Goal: Task Accomplishment & Management: Manage account settings

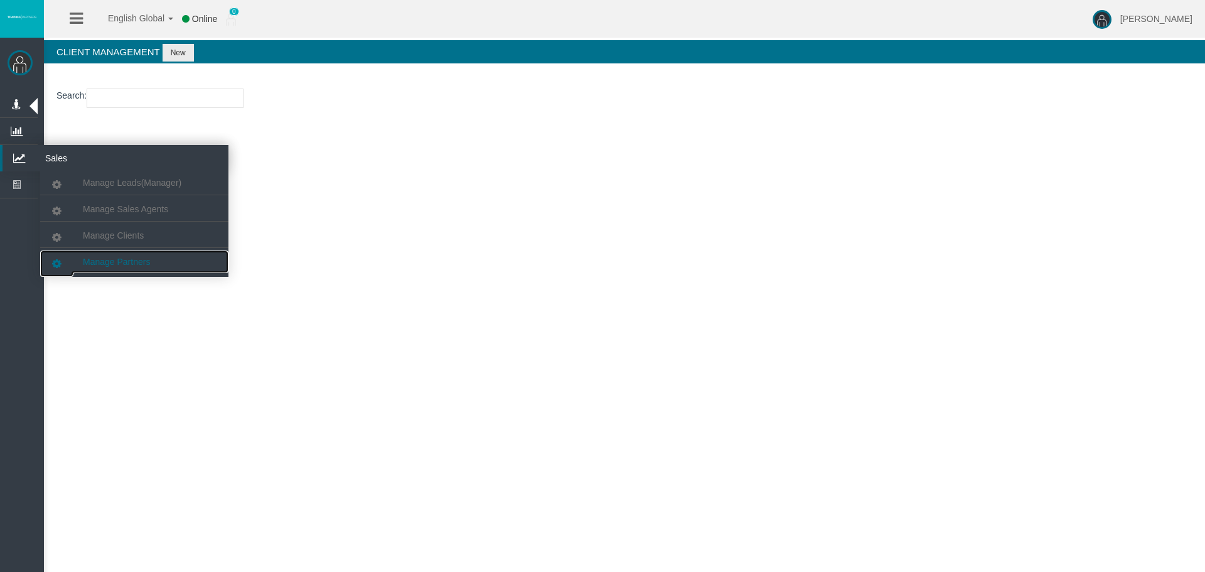
click at [111, 258] on span "Manage Partners" at bounding box center [116, 262] width 67 height 10
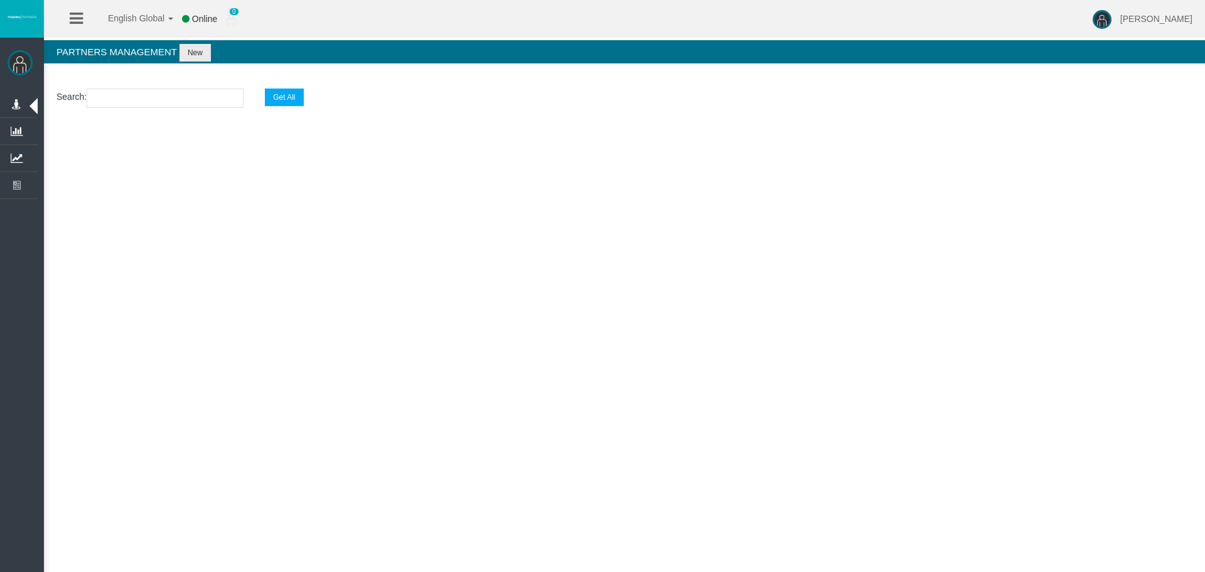
click at [158, 109] on section "Search : Get All" at bounding box center [624, 101] width 1161 height 51
click at [158, 99] on input "text" at bounding box center [165, 98] width 157 height 19
paste input "IBbukua"
type input "IBbukua"
select select "25"
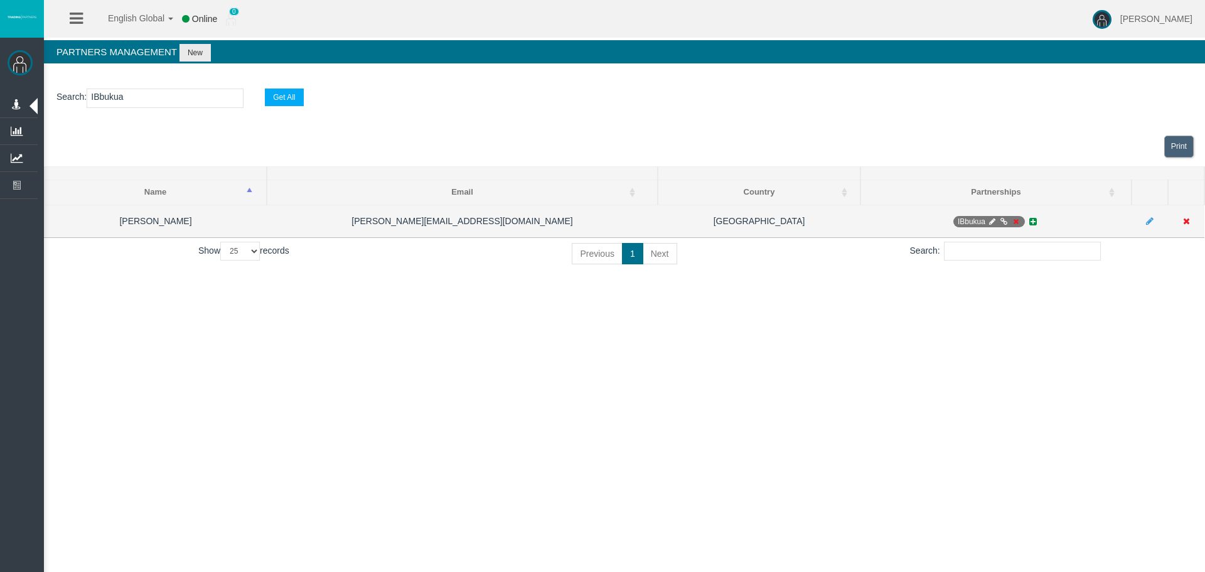
click at [1018, 220] on icon at bounding box center [1015, 222] width 9 height 8
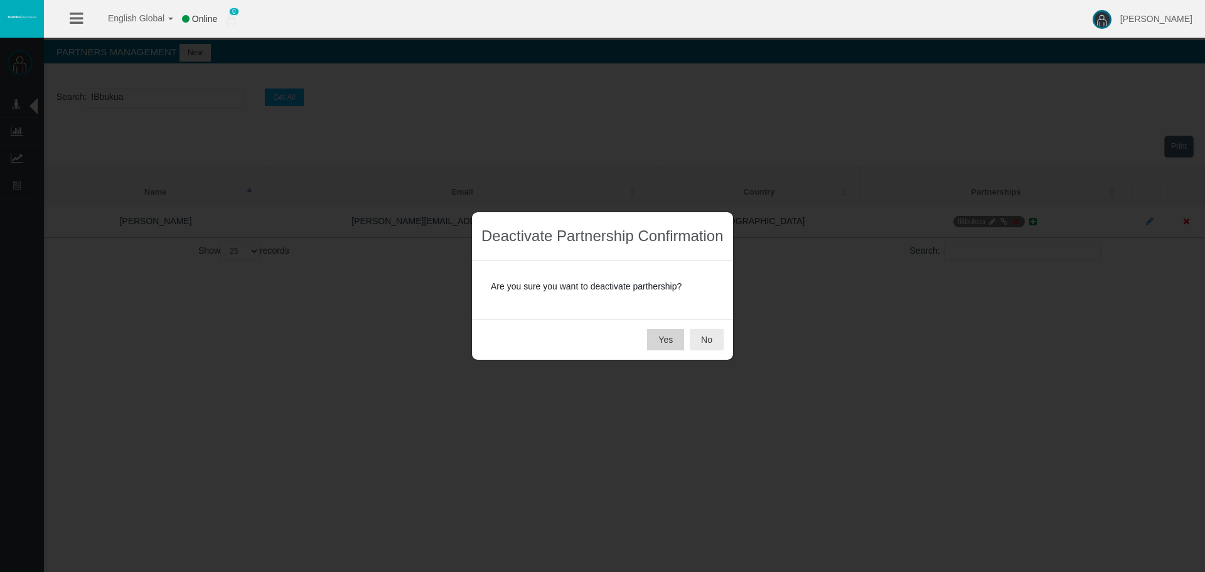
click at [664, 331] on button "Yes" at bounding box center [665, 339] width 37 height 21
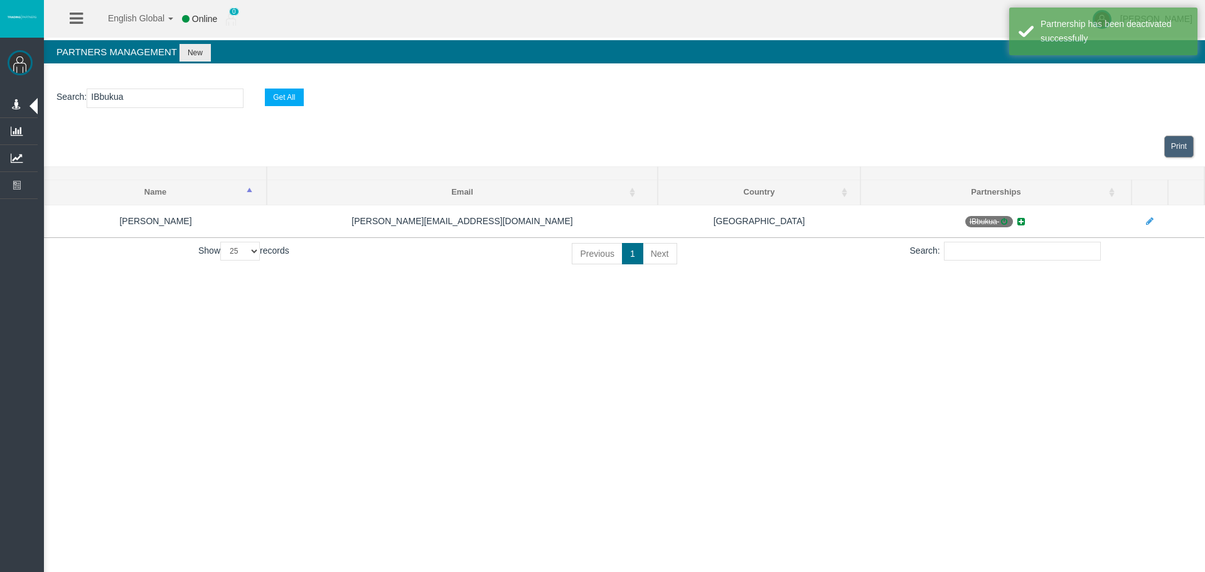
click at [992, 337] on div "English Global 简体中文 English Global 日本語 한국어 Online 0 [PERSON_NAME] Help Log Out …" at bounding box center [602, 286] width 1205 height 572
click at [834, 342] on div "English Global 简体中文 English Global 日本語 한국어 Online 0 [PERSON_NAME] Help Log Out …" at bounding box center [602, 286] width 1205 height 572
click at [1035, 353] on div "English Global 简体中文 English Global 日本語 한국어 Online 0 [PERSON_NAME] Help Log Out …" at bounding box center [602, 286] width 1205 height 572
click at [243, 300] on div "English Global 简体中文 English Global 日本語 한국어 Online 0 [PERSON_NAME] Help Log Out …" at bounding box center [602, 286] width 1205 height 572
drag, startPoint x: 510, startPoint y: 346, endPoint x: 511, endPoint y: 279, distance: 66.5
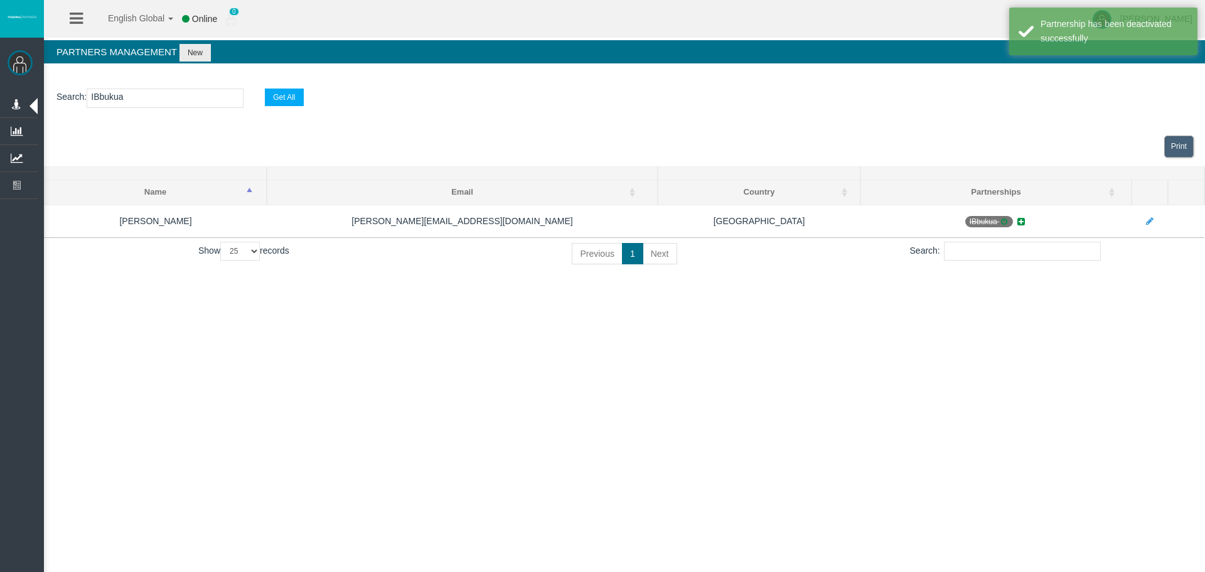
click at [510, 347] on div "English Global 简体中文 English Global 日本語 한국어 Online 0 [PERSON_NAME] Help Log Out …" at bounding box center [602, 286] width 1205 height 572
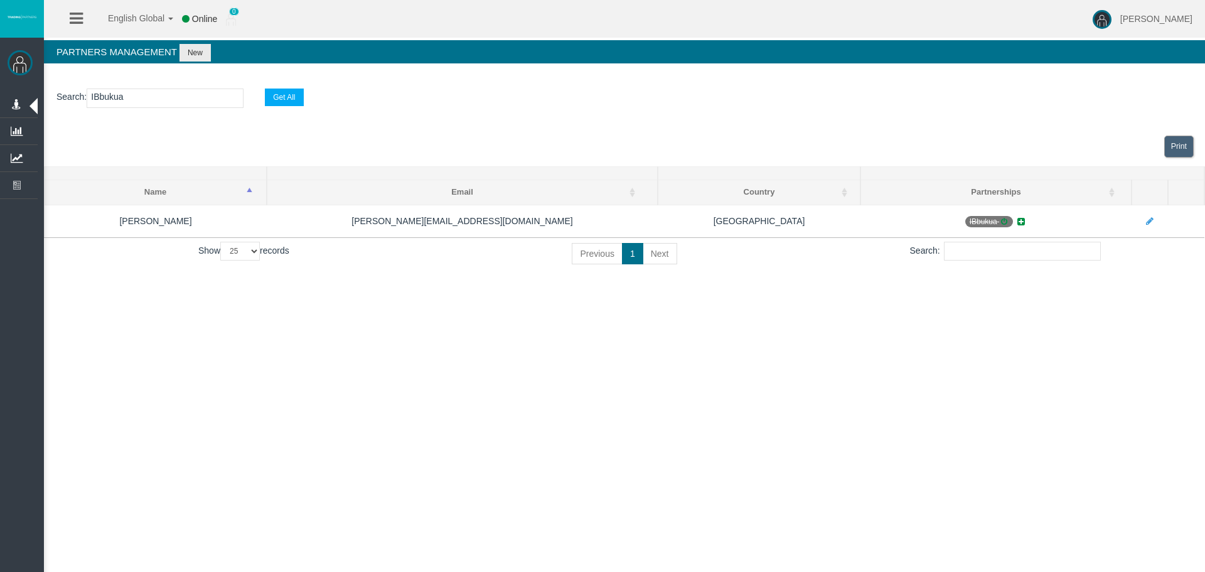
click at [111, 97] on input "IBbukua" at bounding box center [165, 98] width 157 height 19
paste input "vg6sf"
type input "IBvg6sf"
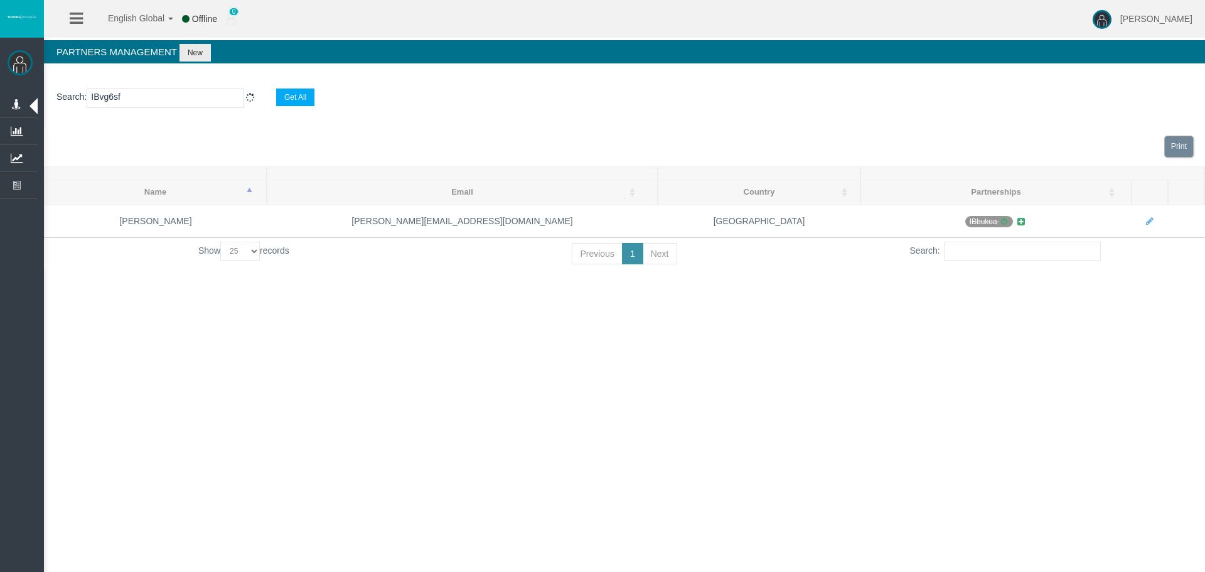
select select "25"
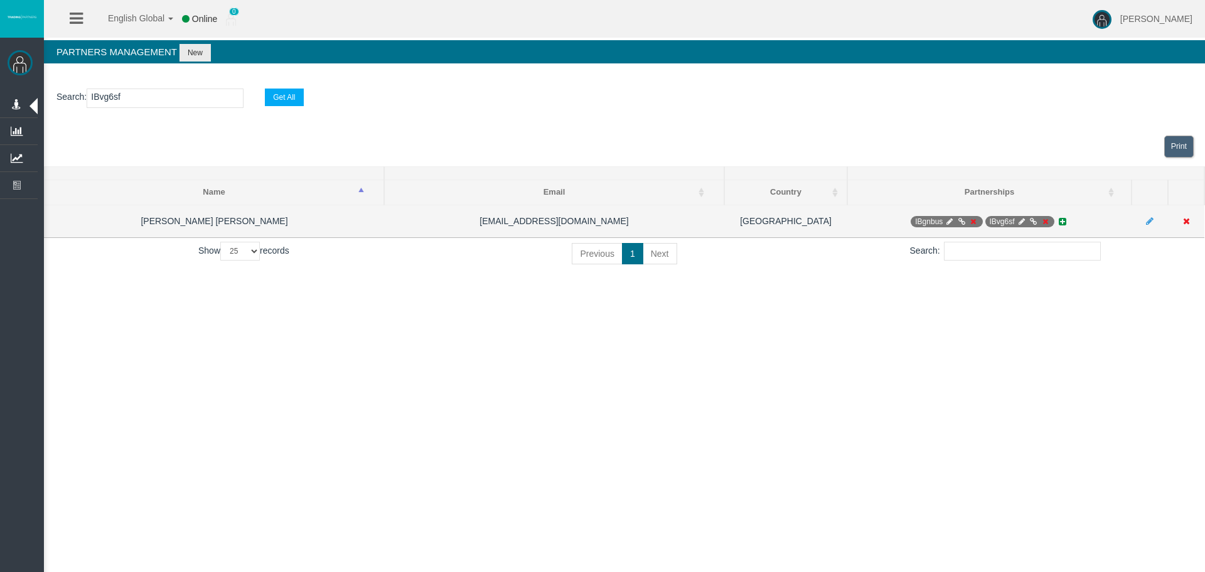
type input "IBvg6sf"
click at [950, 218] on icon at bounding box center [949, 222] width 9 height 8
select select "0"
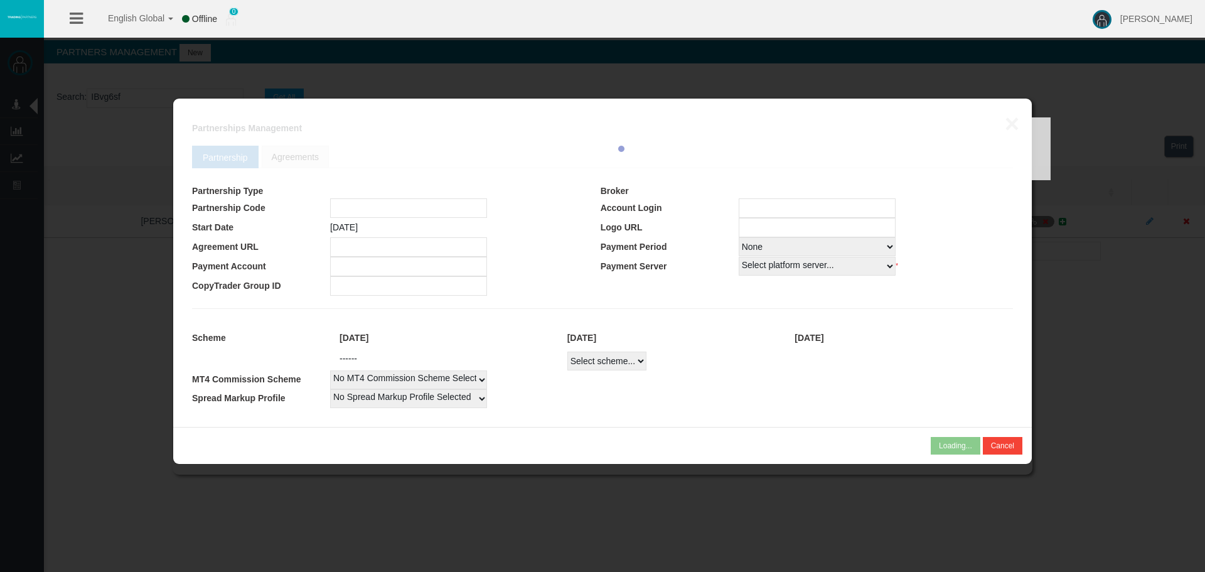
type input "IBgnbus"
type input "19269121"
select select "1"
type input "19269121"
select select "1"
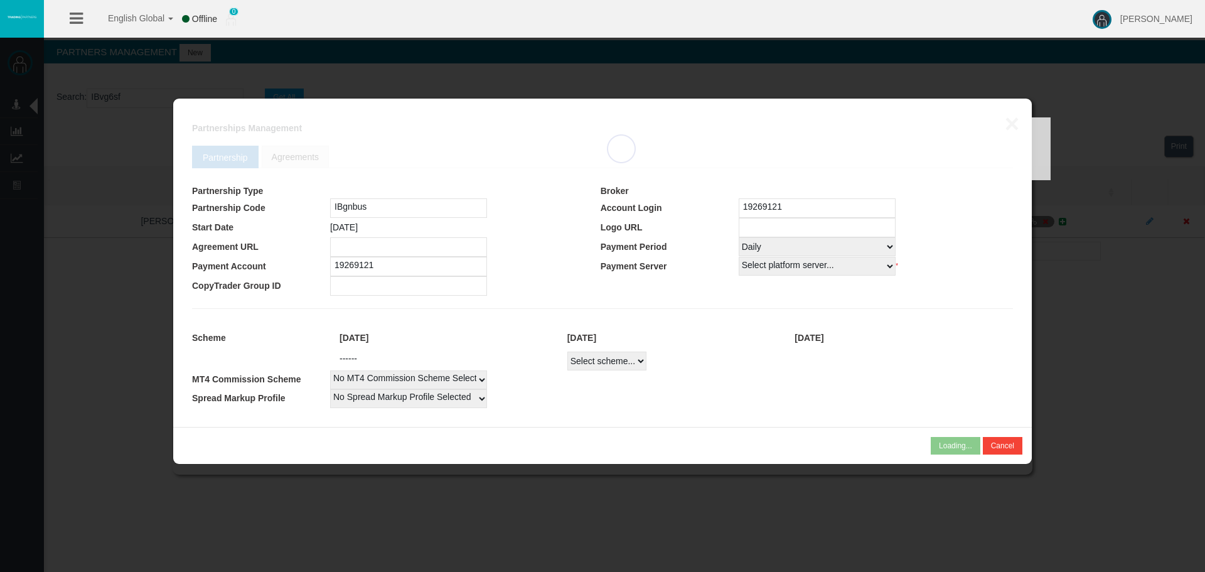
select select
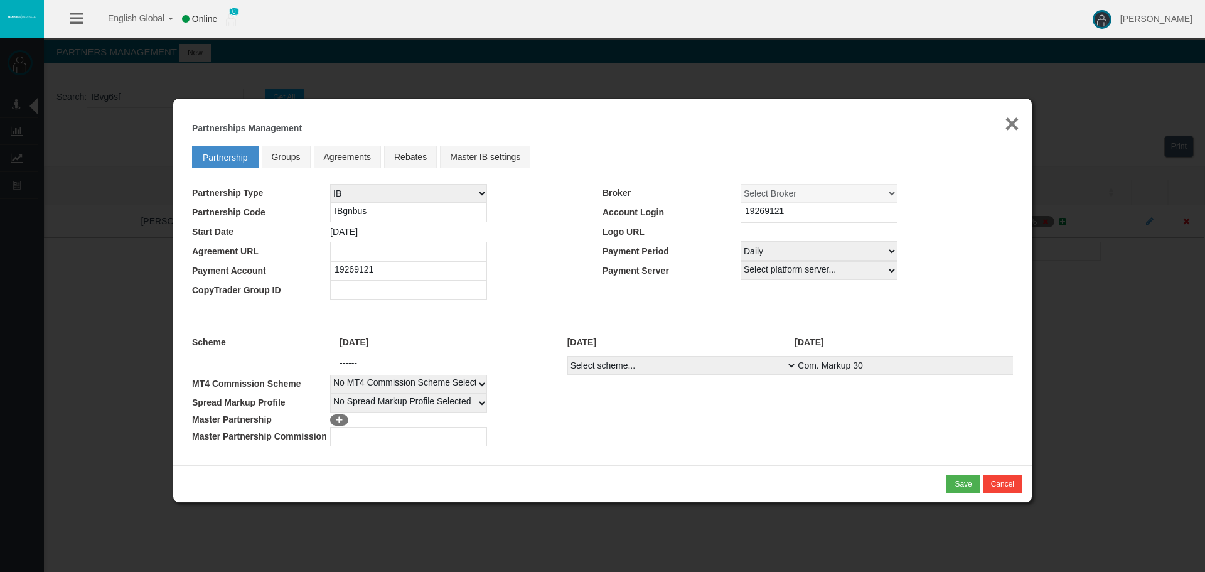
click at [1016, 132] on button "×" at bounding box center [1012, 123] width 14 height 25
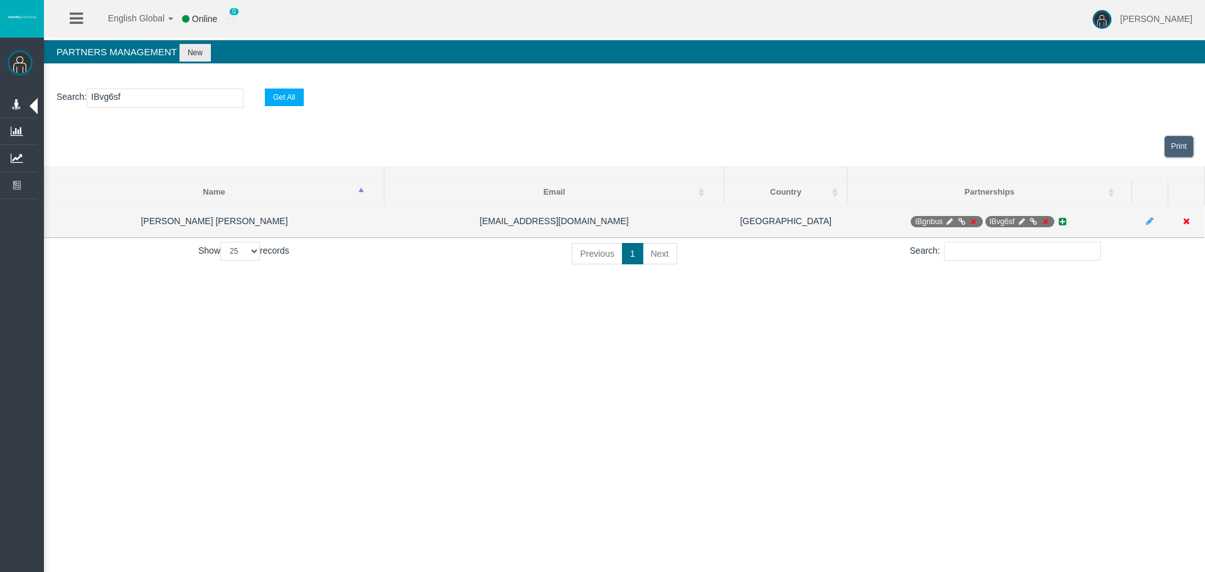
click at [1019, 217] on span "IBvg6sf" at bounding box center [1020, 221] width 69 height 11
click at [1021, 220] on icon at bounding box center [1021, 222] width 9 height 8
select select "0"
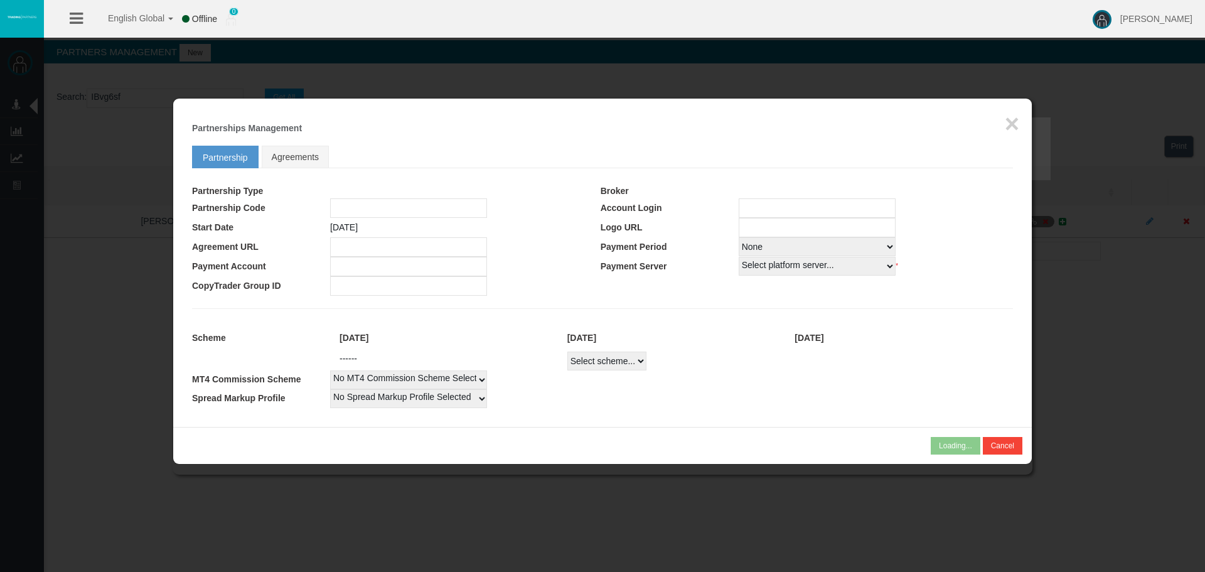
type input "IBvg6sf"
type input "19269124"
select select "1"
type input "19269124"
select select "1"
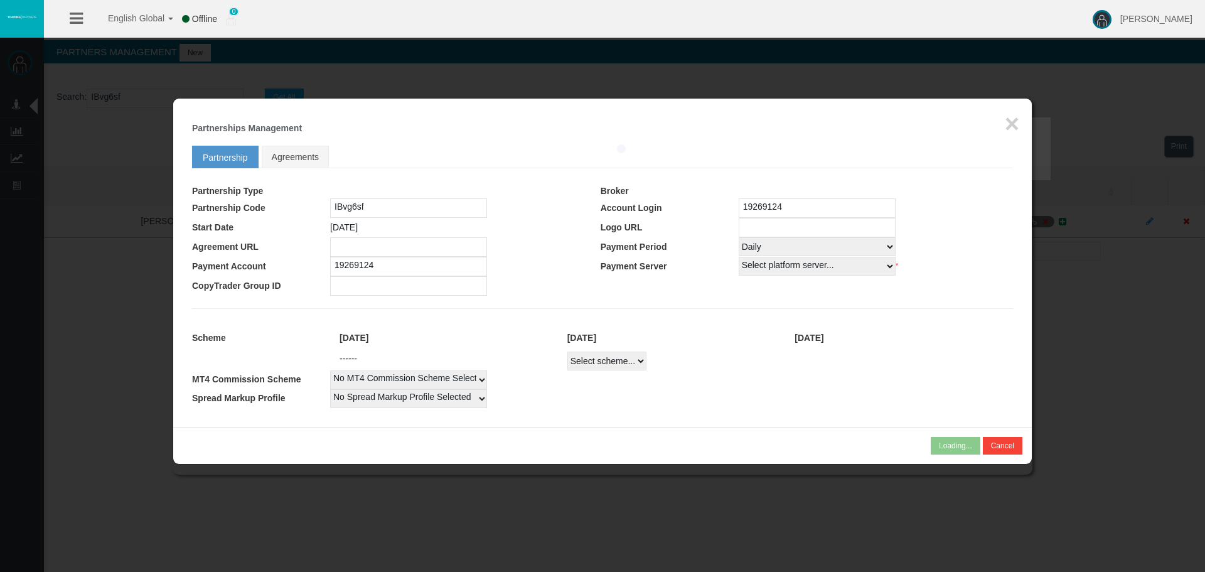
select select
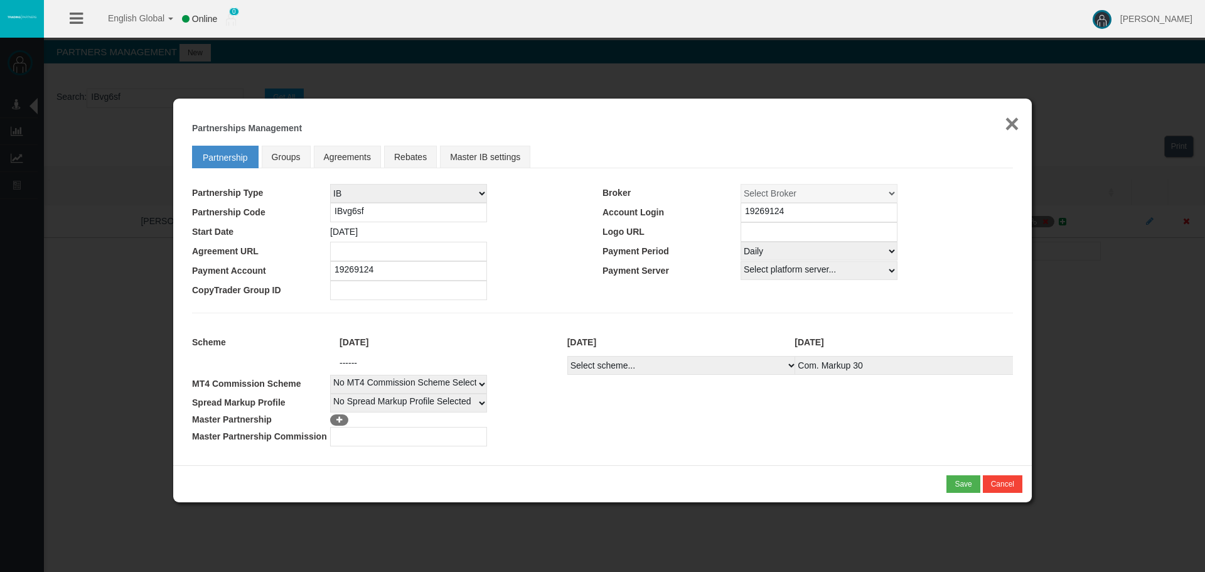
click at [1008, 119] on button "×" at bounding box center [1012, 123] width 14 height 25
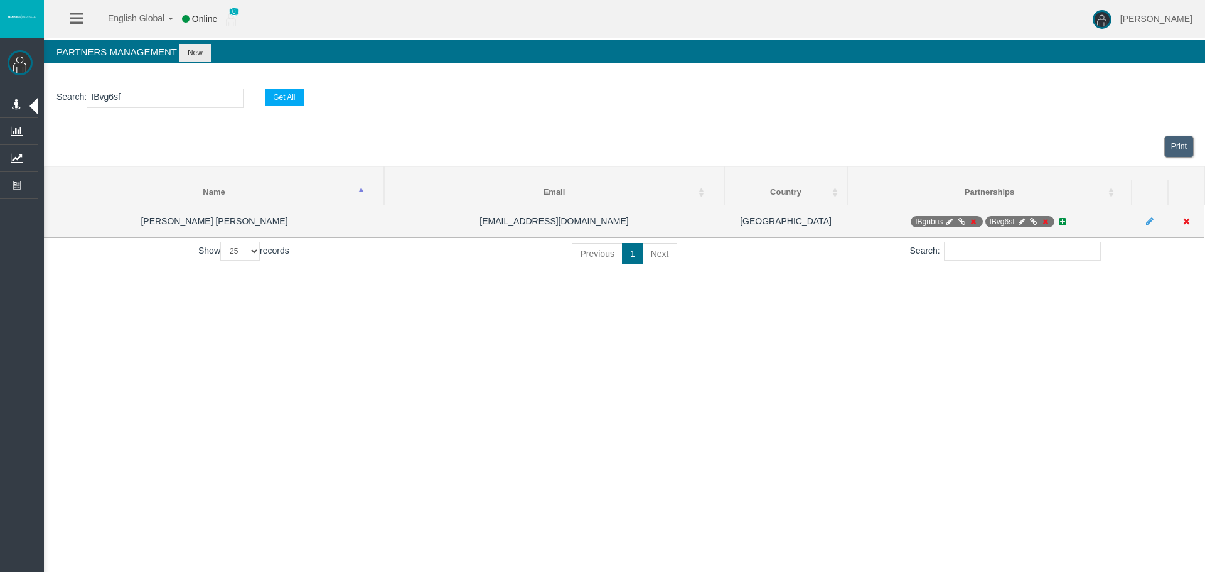
drag, startPoint x: 957, startPoint y: 215, endPoint x: 950, endPoint y: 219, distance: 8.7
click at [955, 217] on td "IBgnbus IBvg6sf" at bounding box center [989, 221] width 284 height 33
click at [949, 220] on icon at bounding box center [949, 222] width 9 height 8
select select "0"
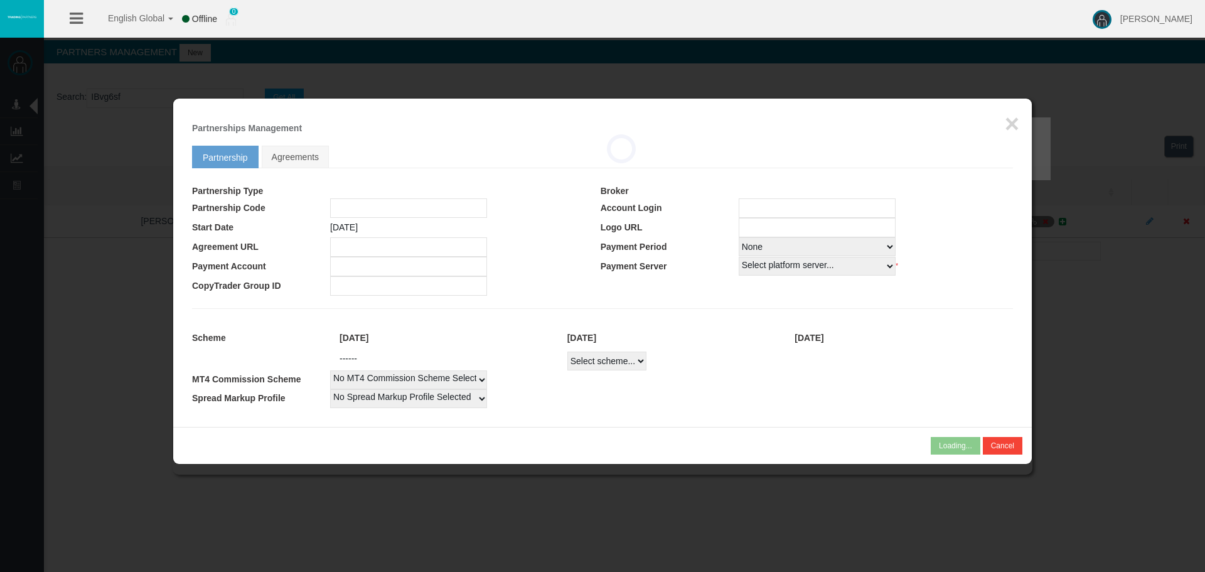
type input "IBgnbus"
type input "19269121"
select select "1"
type input "19269121"
select select "1"
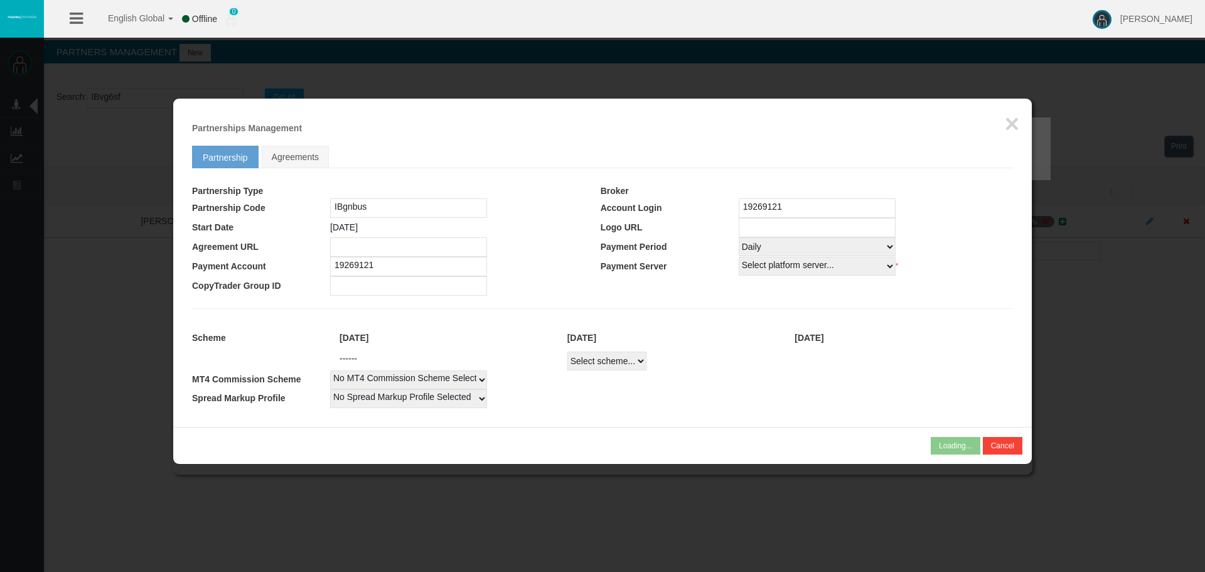
select select
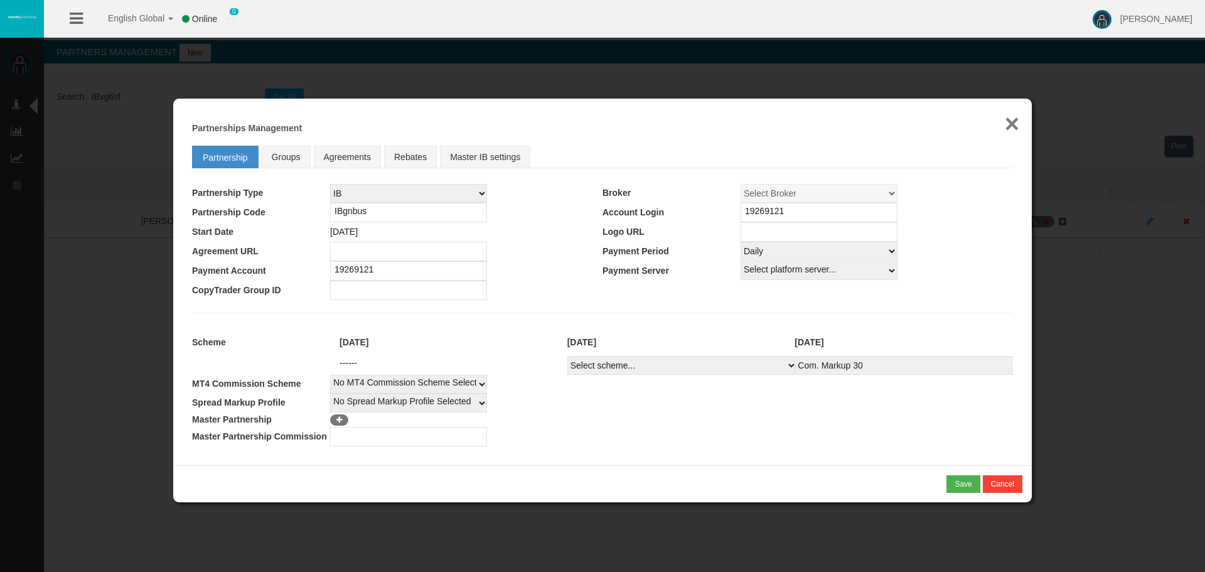
click at [1018, 126] on button "×" at bounding box center [1012, 123] width 14 height 25
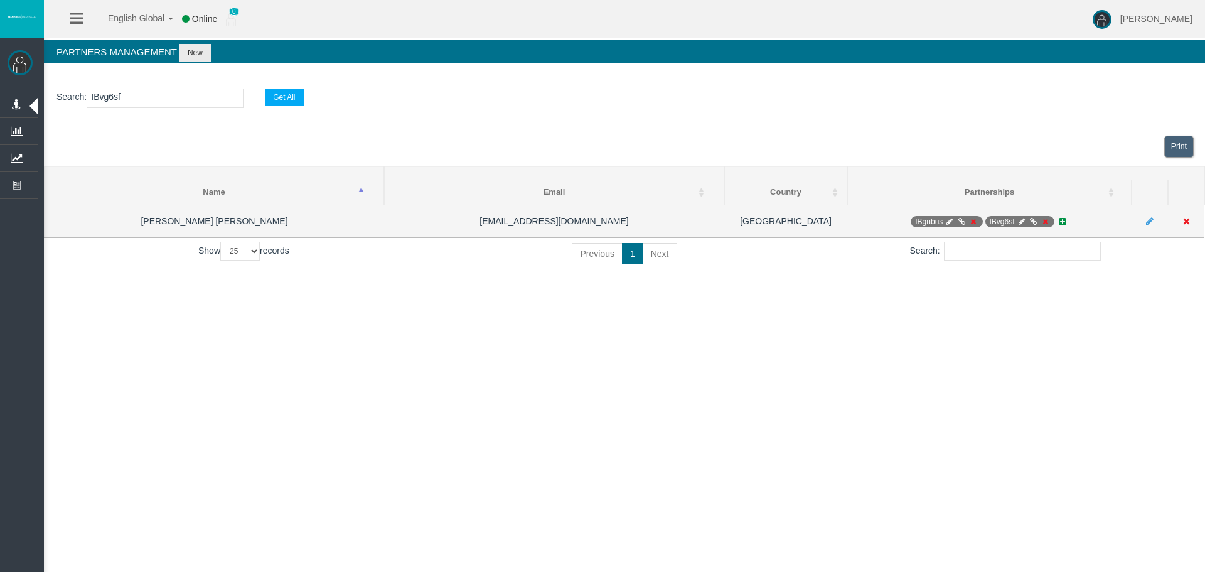
click at [1019, 219] on icon at bounding box center [1021, 222] width 9 height 8
select select "0"
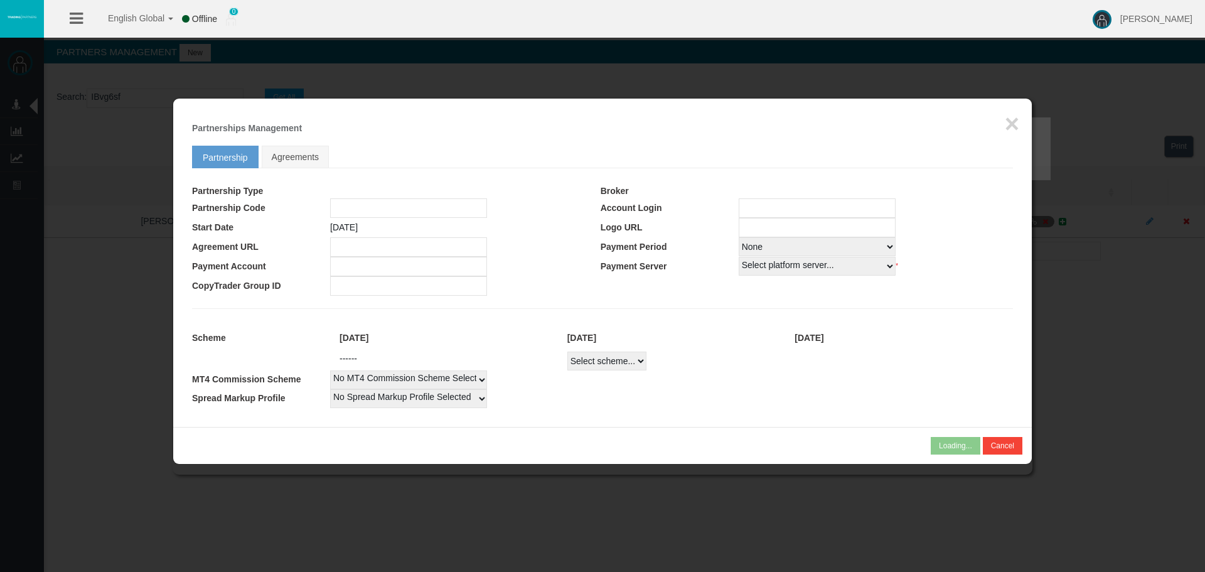
type input "IBvg6sf"
type input "19269124"
select select "1"
type input "19269124"
select select "1"
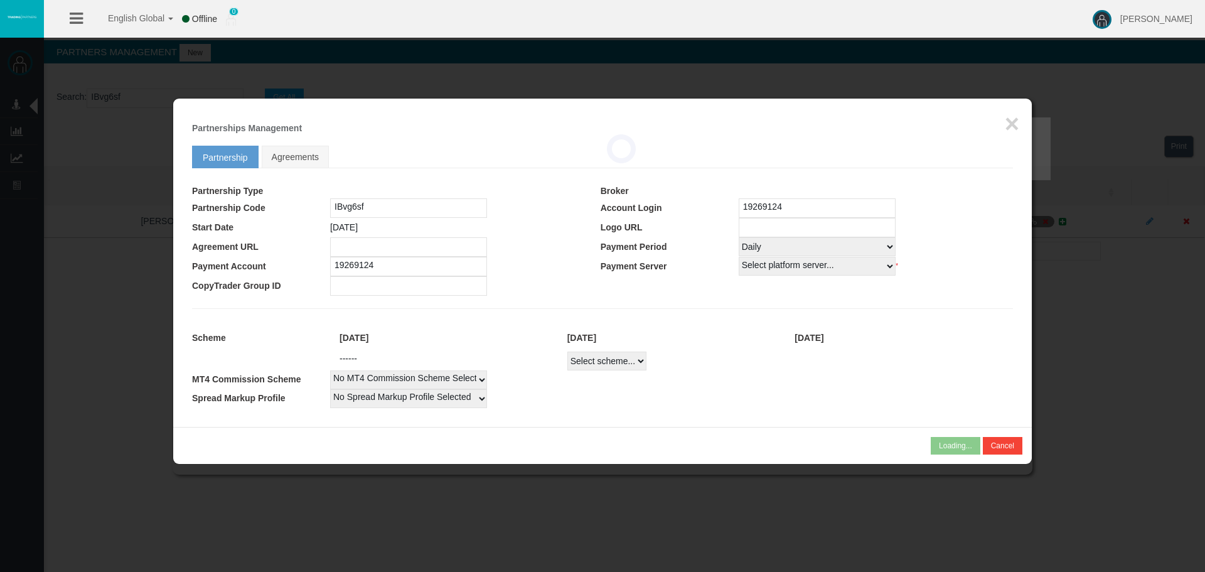
select select
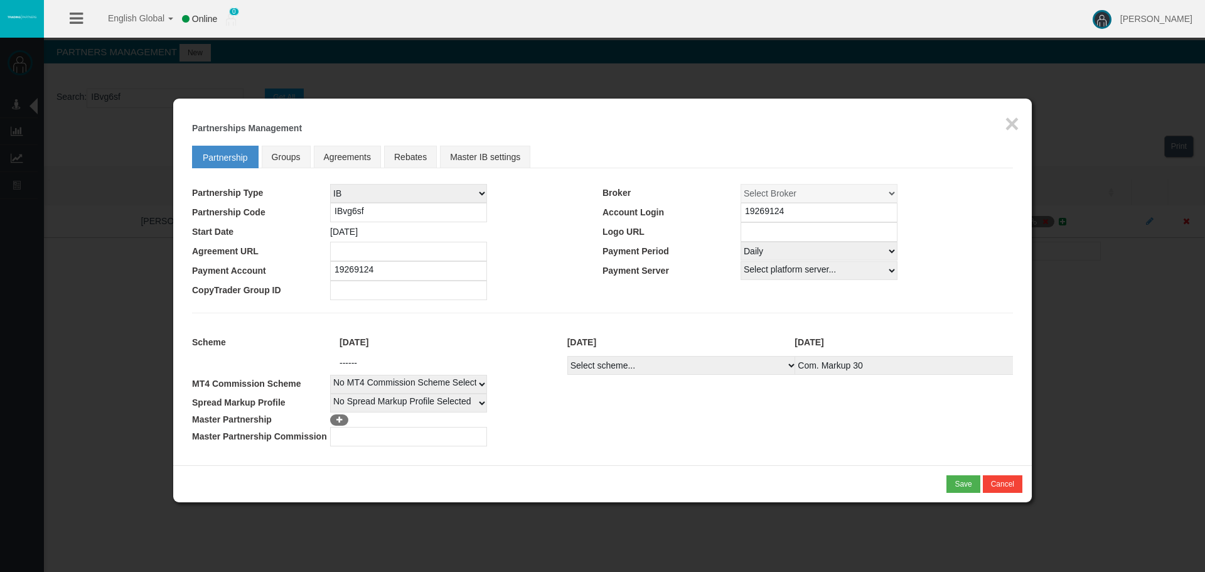
click at [925, 249] on td "Select Payment Period... None Daily Weekly Mid-Month Monthly" at bounding box center [877, 251] width 272 height 19
click at [1023, 117] on div "Loading... × Partnerships Management Partnership Groups Agreements Rebates Mast…" at bounding box center [602, 282] width 859 height 367
click at [1015, 117] on button "×" at bounding box center [1012, 123] width 14 height 25
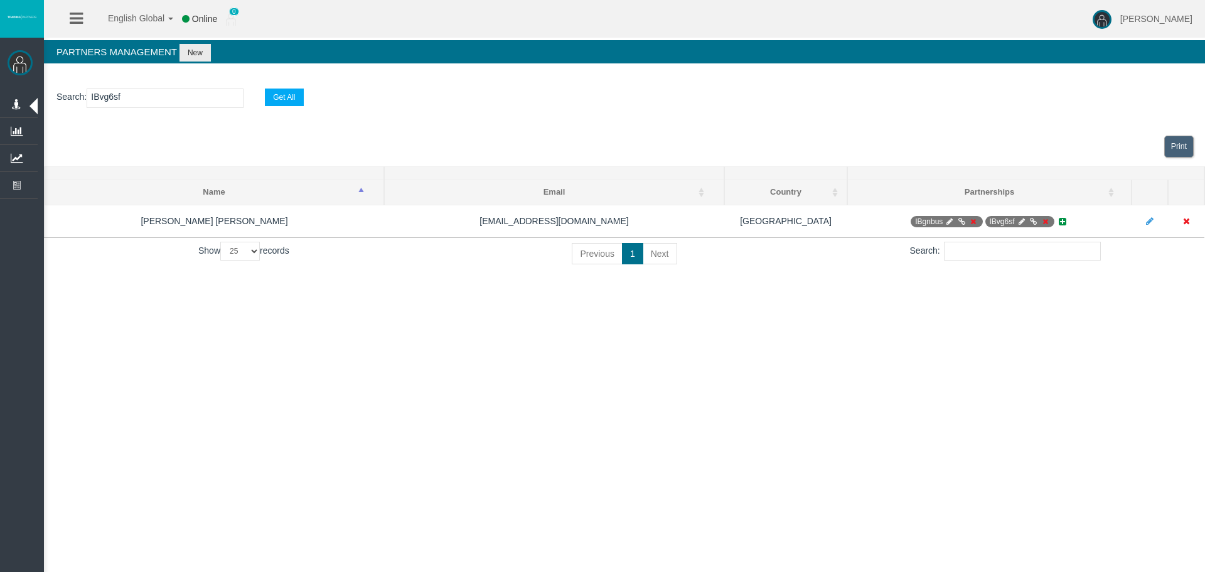
click at [1041, 144] on div "Print" at bounding box center [624, 147] width 1161 height 40
click at [989, 416] on div "English Global 简体中文 English Global 日本語 한국어 Online 0 [PERSON_NAME] Help Log Out …" at bounding box center [602, 286] width 1205 height 572
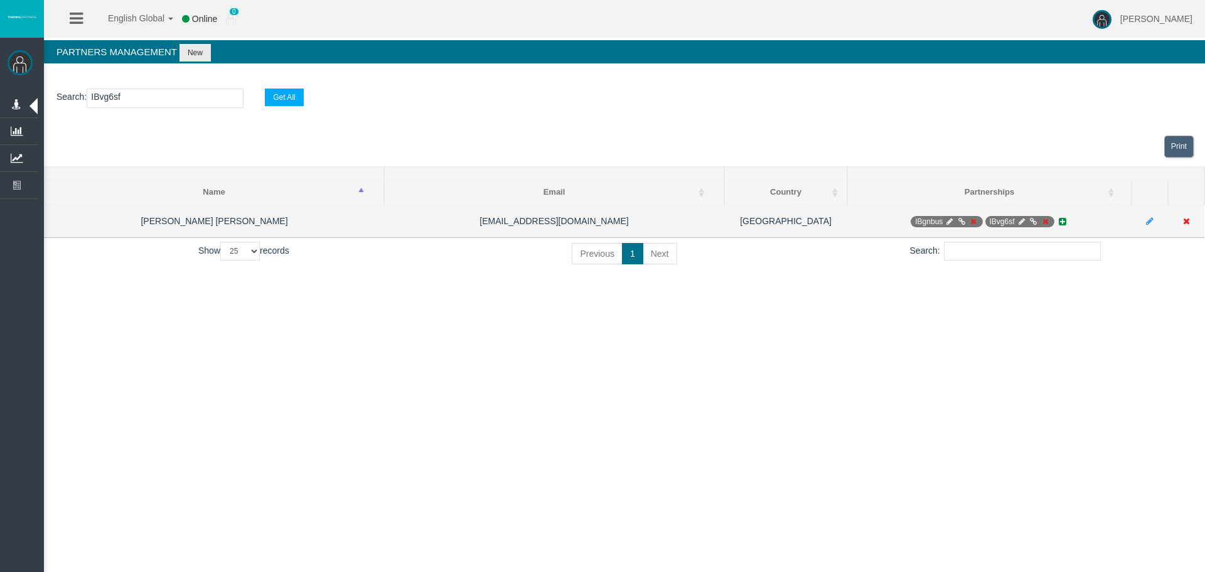
click at [1046, 222] on icon at bounding box center [1044, 222] width 9 height 8
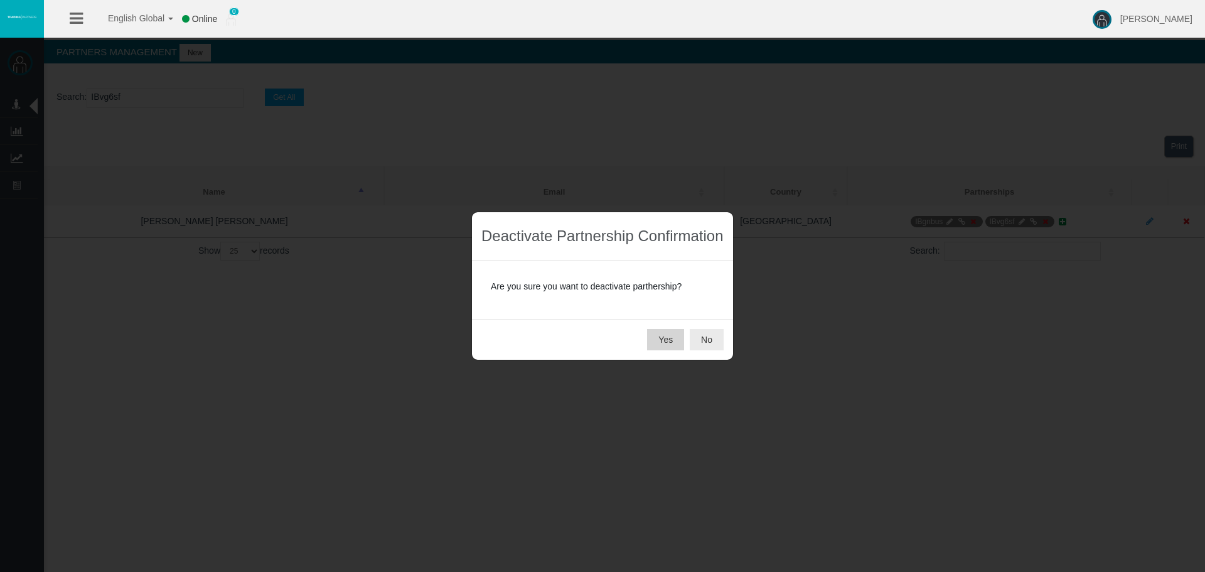
click at [656, 336] on button "Yes" at bounding box center [665, 339] width 37 height 21
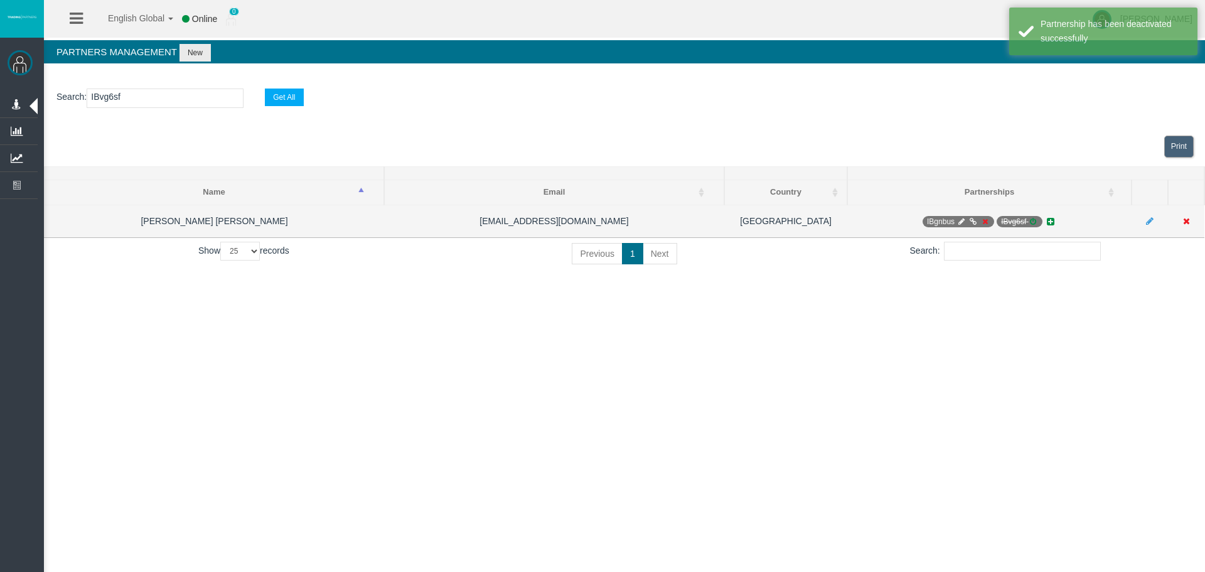
click at [945, 218] on span "IBgnbus" at bounding box center [959, 221] width 72 height 11
click at [945, 217] on span "IBgnbus" at bounding box center [959, 221] width 72 height 11
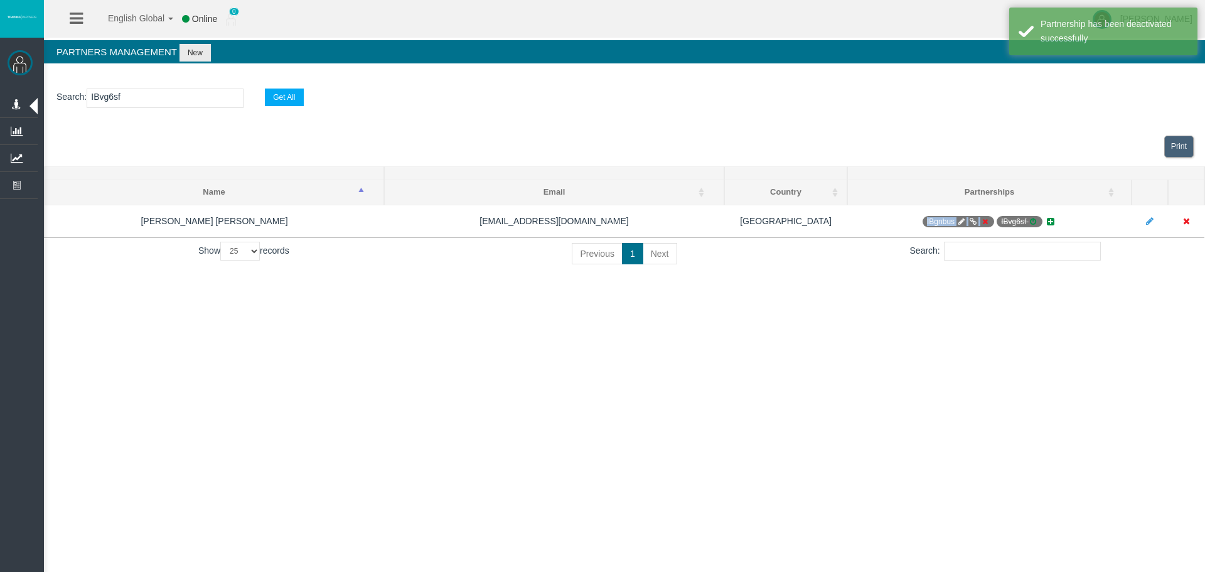
copy span "IBgnbus"
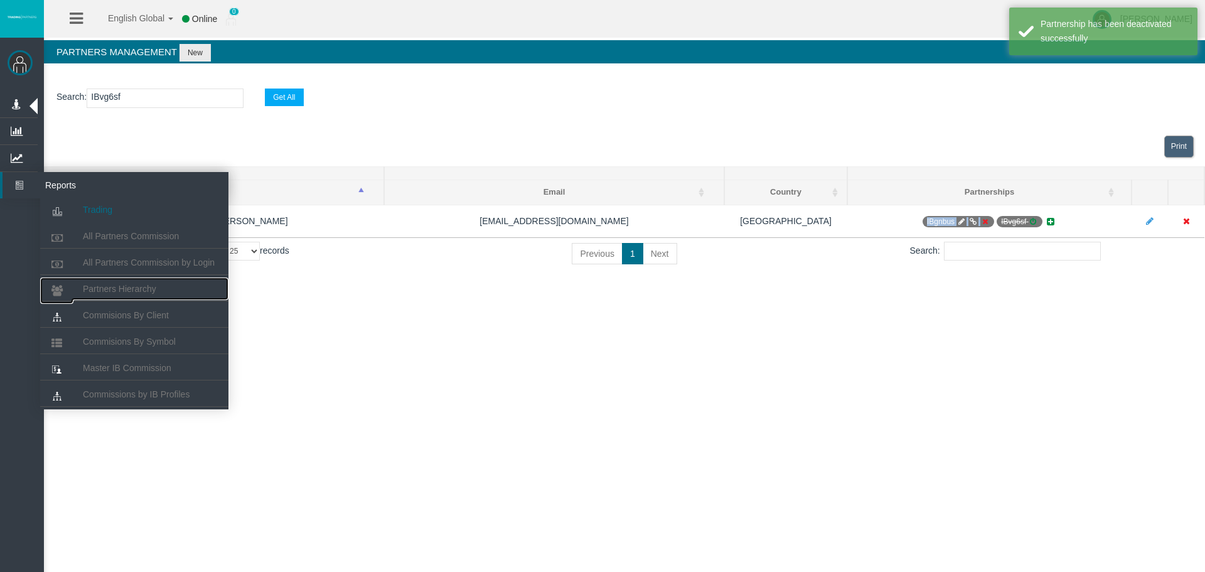
drag, startPoint x: 126, startPoint y: 280, endPoint x: 107, endPoint y: 199, distance: 83.1
click at [126, 280] on link "Partners Hierarchy" at bounding box center [134, 288] width 188 height 23
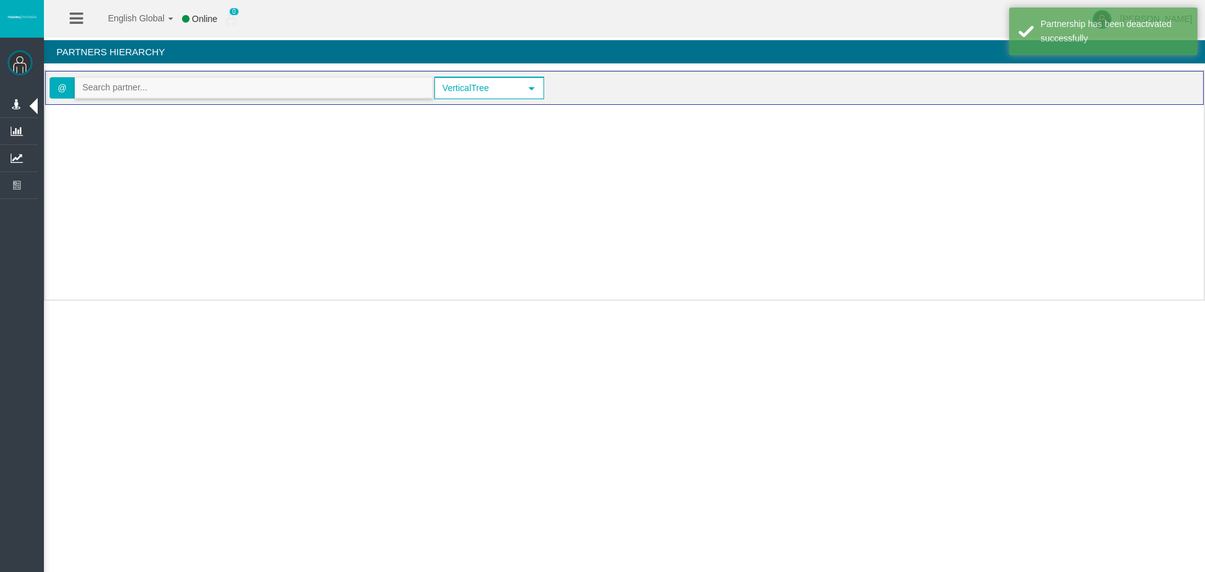
click at [136, 93] on input "text" at bounding box center [253, 87] width 357 height 19
paste input "IBgnbus"
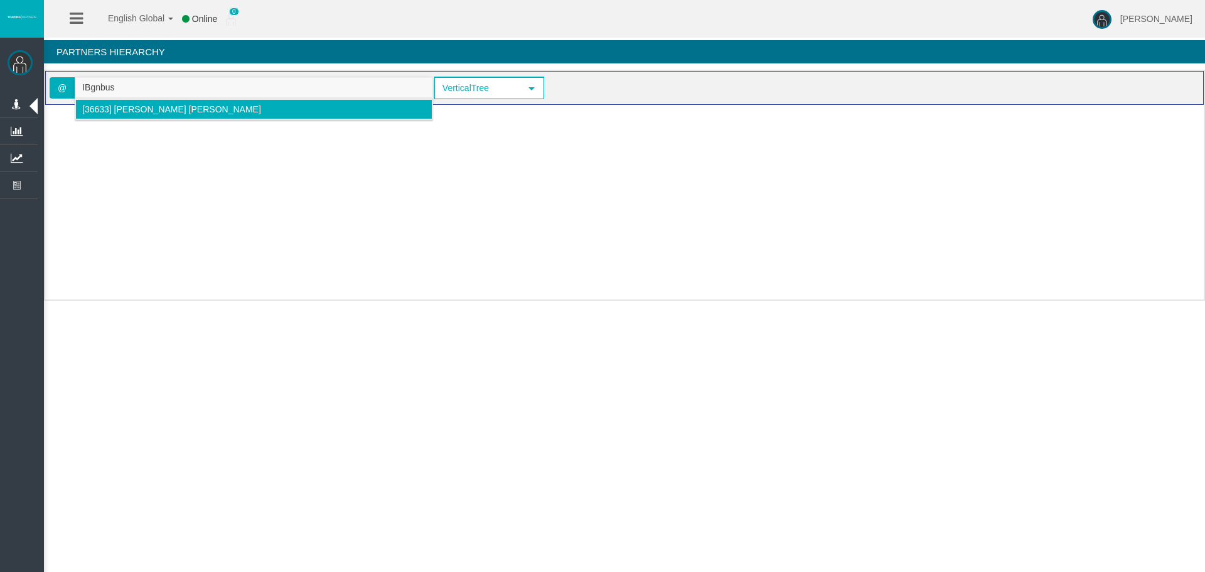
click at [145, 104] on span "[36633] [PERSON_NAME] [PERSON_NAME]" at bounding box center [171, 109] width 179 height 10
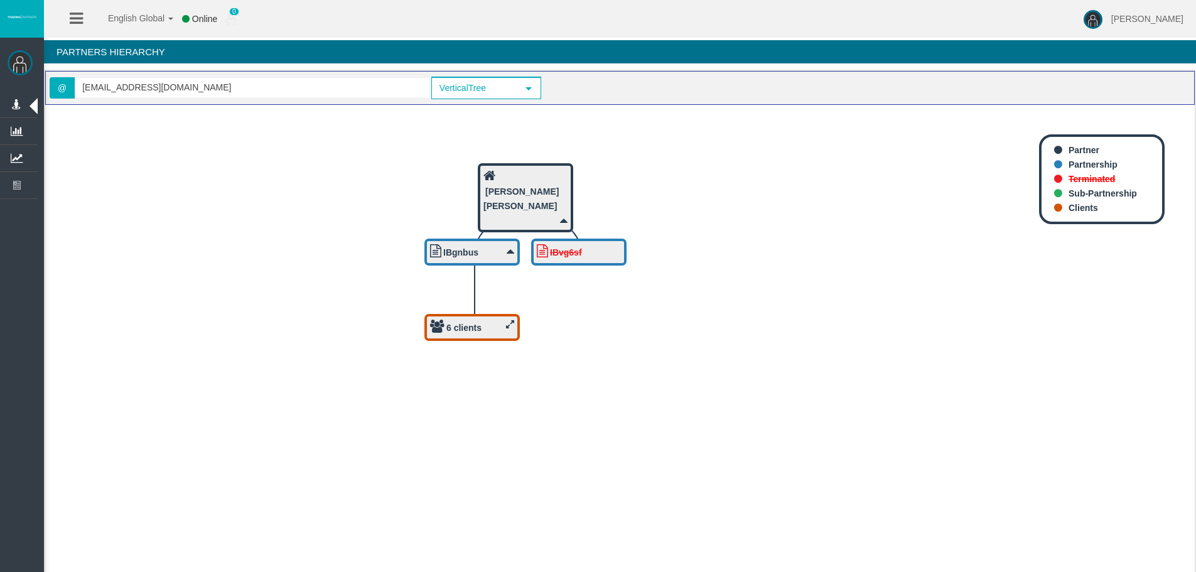
drag, startPoint x: 611, startPoint y: 380, endPoint x: 353, endPoint y: 438, distance: 263.8
click at [353, 438] on icon "IBvg6sf 6 clients IBgnbus [PERSON_NAME] [PERSON_NAME]" at bounding box center [619, 343] width 1149 height 477
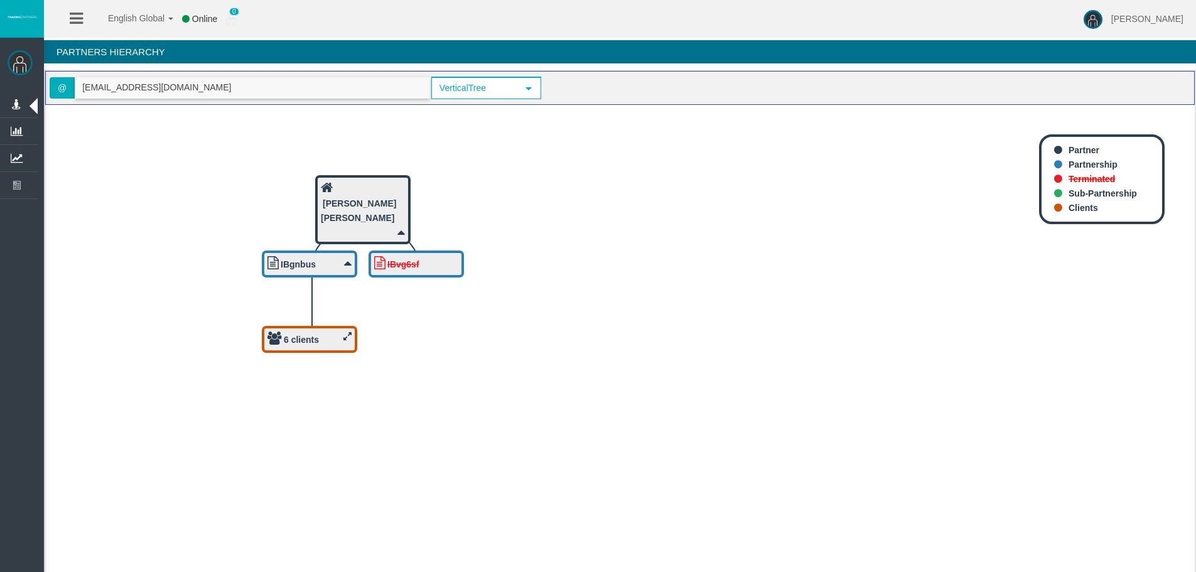
click at [253, 85] on input "[EMAIL_ADDRESS][DOMAIN_NAME]" at bounding box center [252, 87] width 354 height 19
paste input "IBsqnmq"
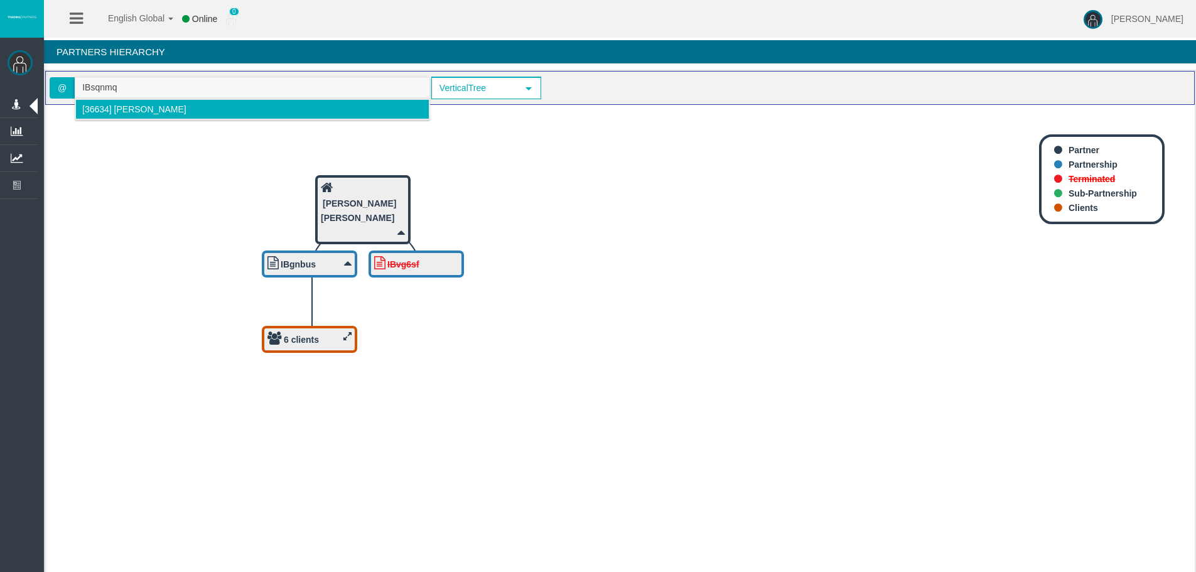
click at [126, 107] on span "[36634] [PERSON_NAME]" at bounding box center [134, 109] width 104 height 10
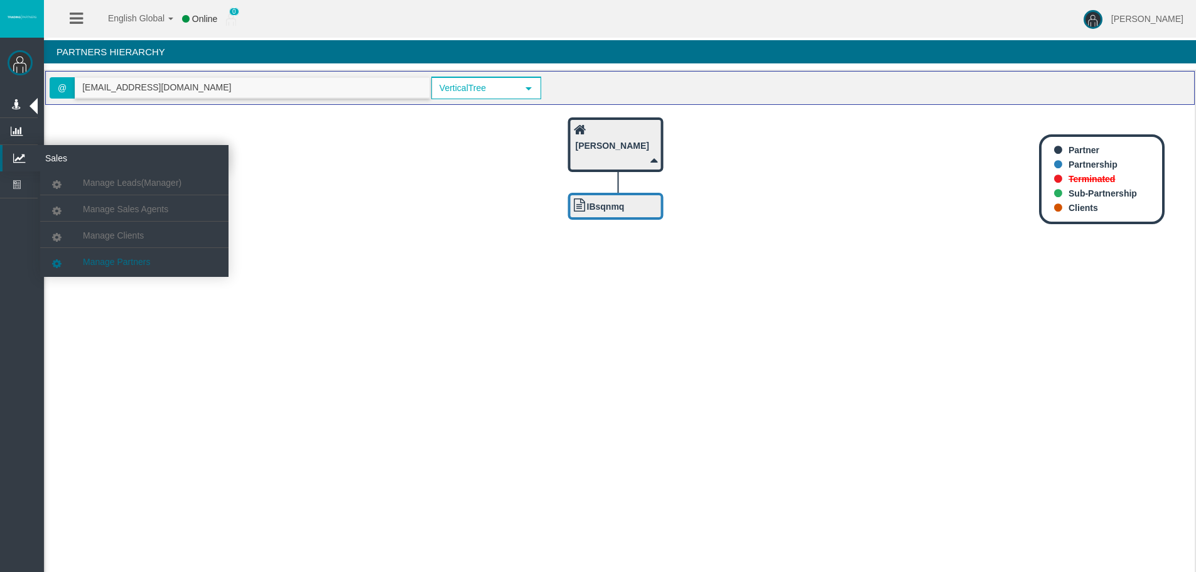
type input "[EMAIL_ADDRESS][DOMAIN_NAME]"
drag, startPoint x: 134, startPoint y: 261, endPoint x: 136, endPoint y: 250, distance: 11.0
click at [134, 261] on span "Manage Partners" at bounding box center [116, 262] width 67 height 10
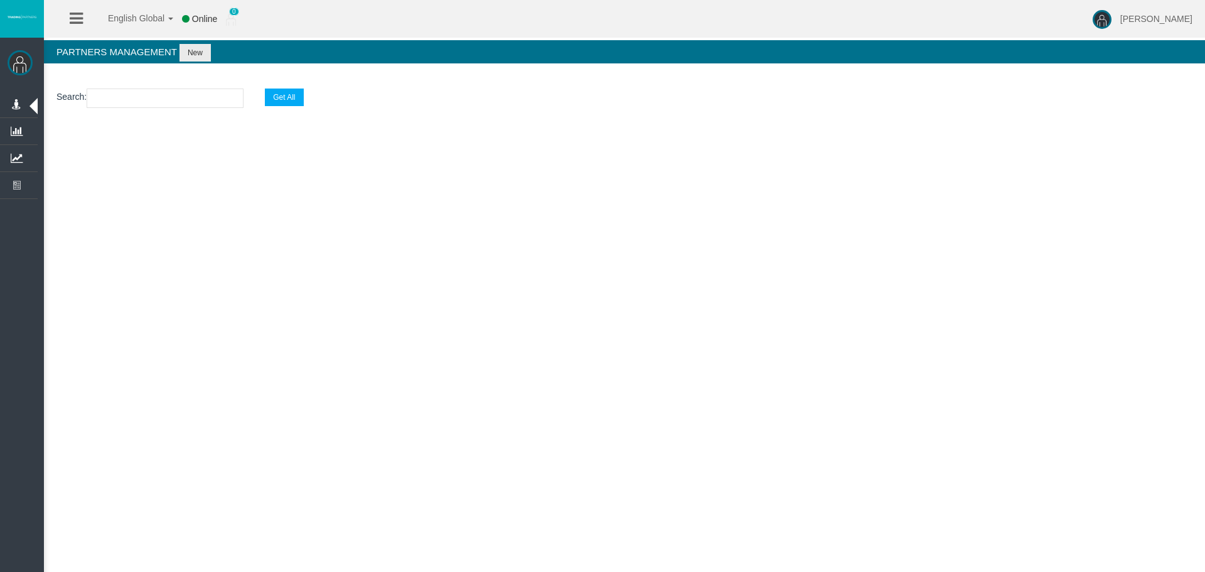
drag, startPoint x: 166, startPoint y: 113, endPoint x: 168, endPoint y: 100, distance: 12.8
click at [166, 112] on section "Search : Get All" at bounding box center [624, 101] width 1161 height 51
click at [168, 100] on input "text" at bounding box center [165, 98] width 157 height 19
paste input "IBsqnmq"
type input "IBsqnmq"
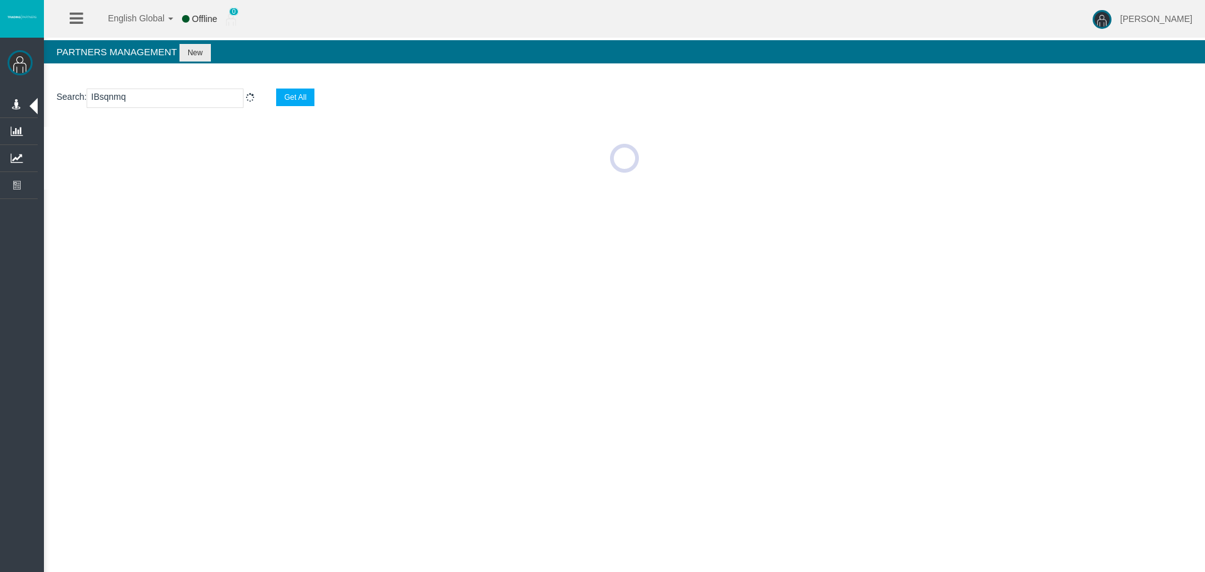
select select "25"
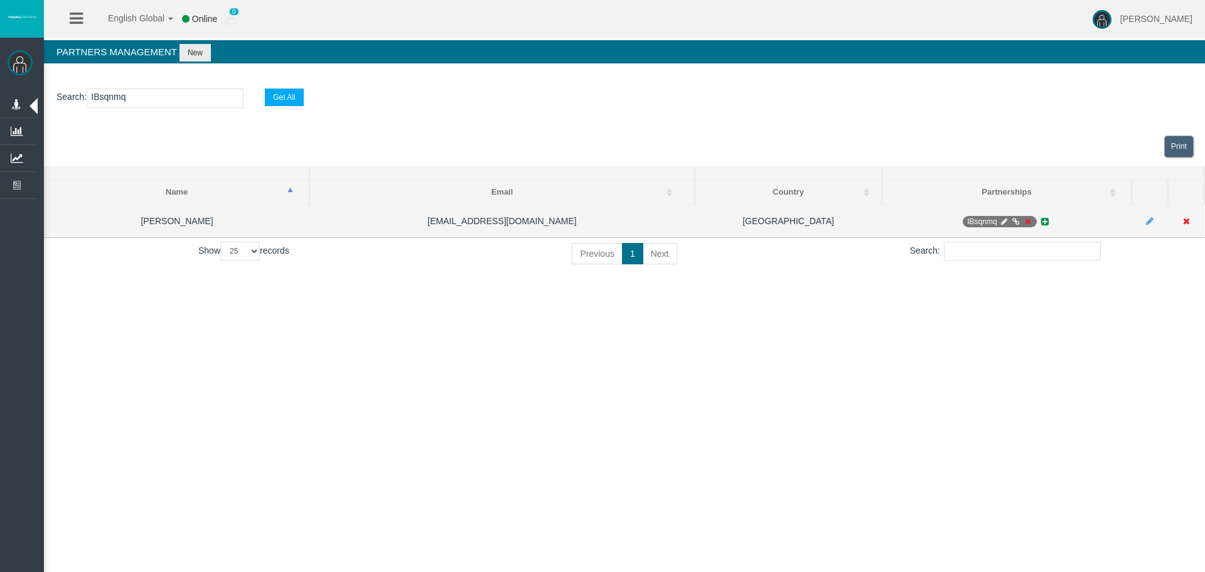
click at [1025, 227] on td "IBsqnmq" at bounding box center [1007, 221] width 250 height 33
click at [1027, 224] on icon at bounding box center [1027, 222] width 9 height 8
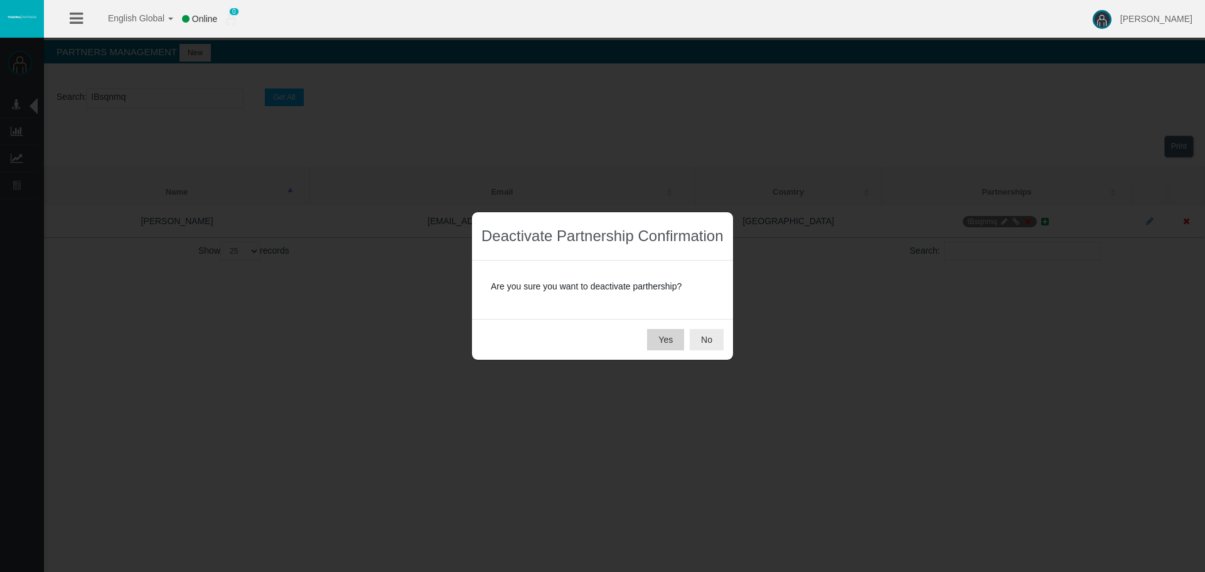
click at [648, 338] on button "Yes" at bounding box center [665, 339] width 37 height 21
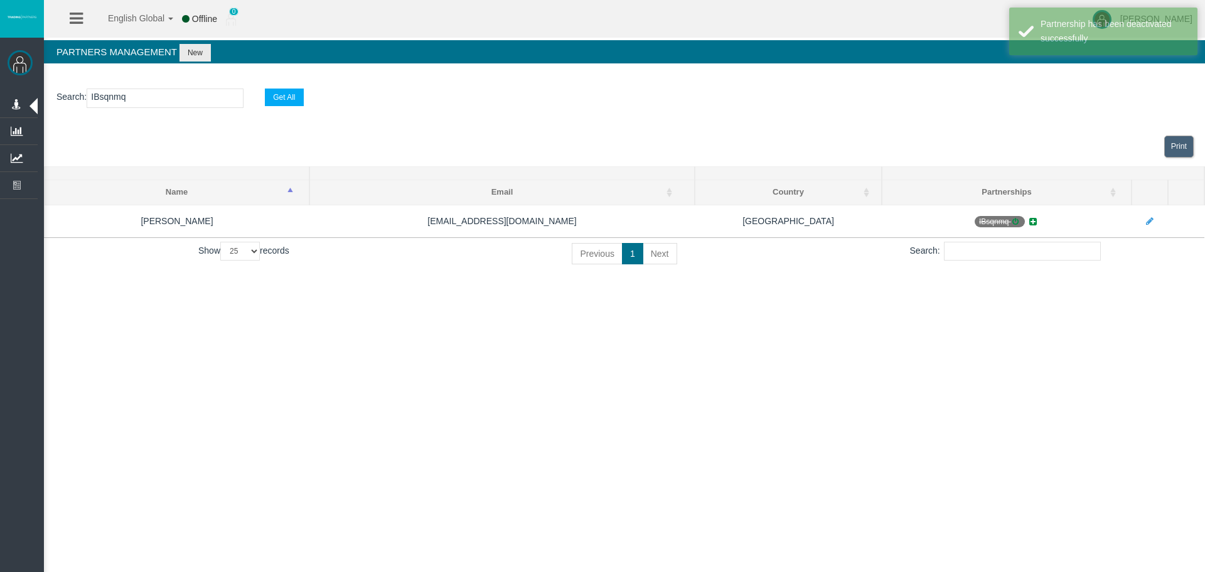
click at [851, 440] on div "English Global 简体中文 English Global 日本語 한국어 Offline 0 [PERSON_NAME] Help Log Out…" at bounding box center [602, 286] width 1205 height 572
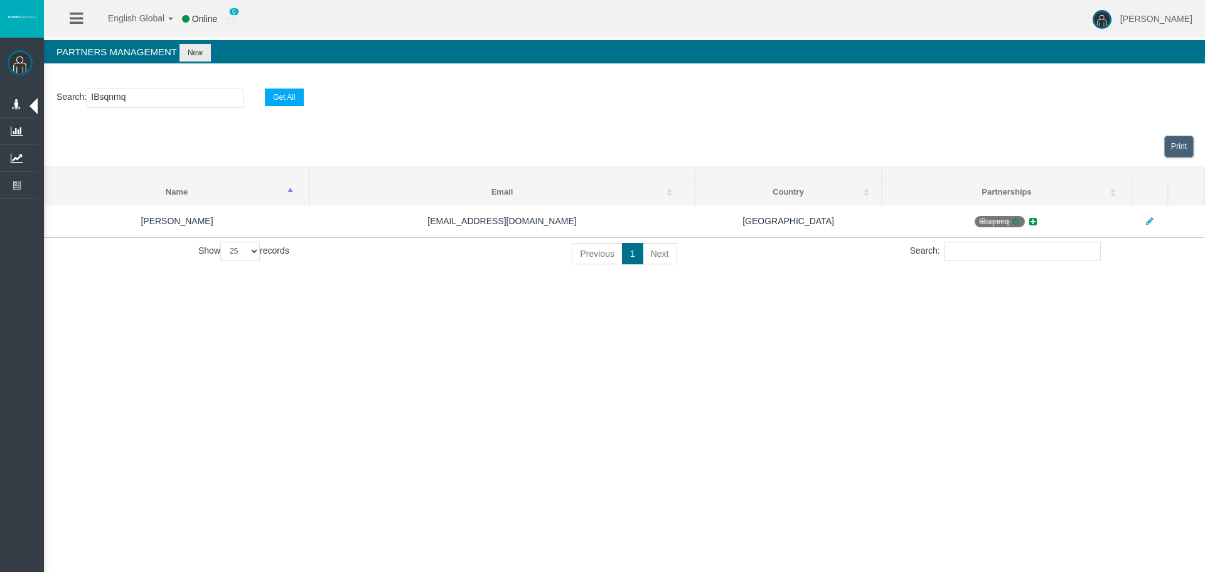
click at [176, 100] on input "IBsqnmq" at bounding box center [165, 98] width 157 height 19
paste input "hblwy"
type input "IBhblwy"
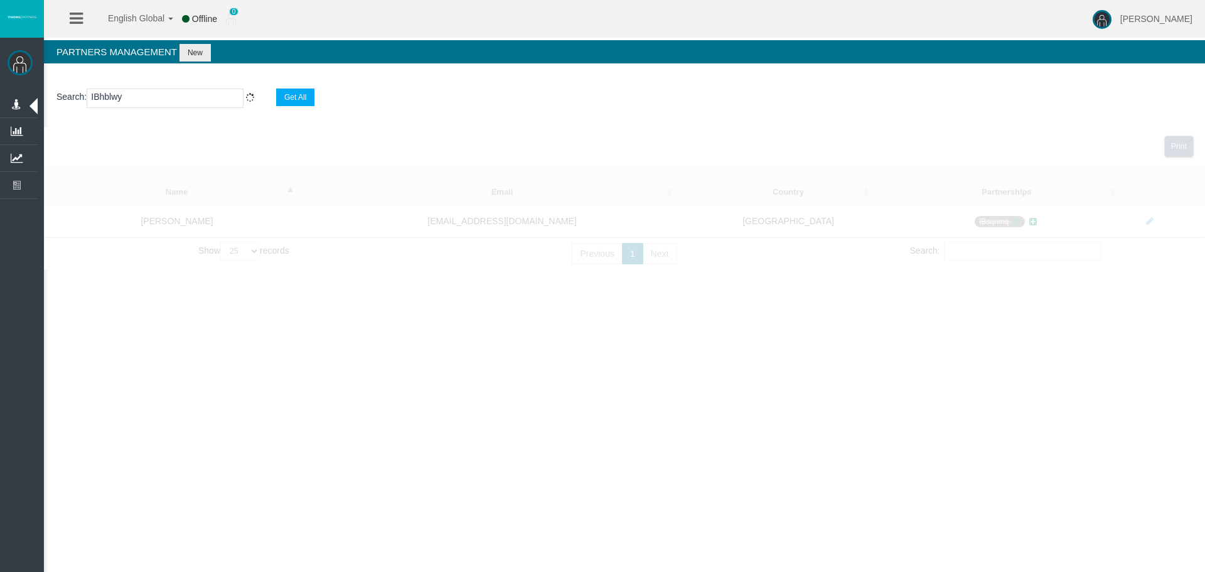
select select "25"
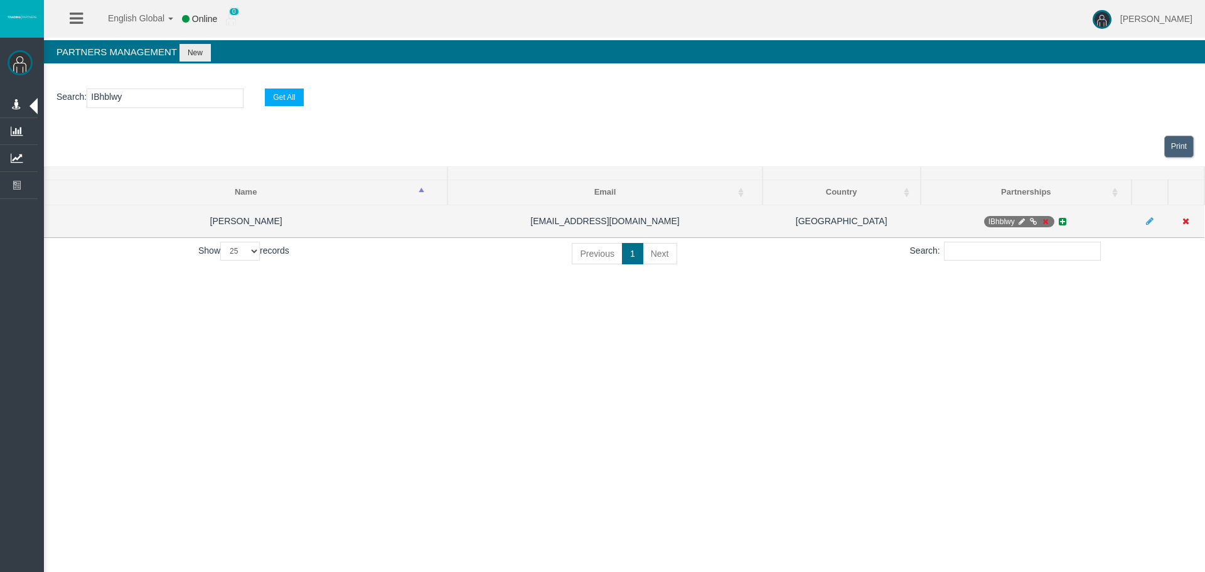
click at [1041, 222] on icon at bounding box center [1045, 222] width 9 height 8
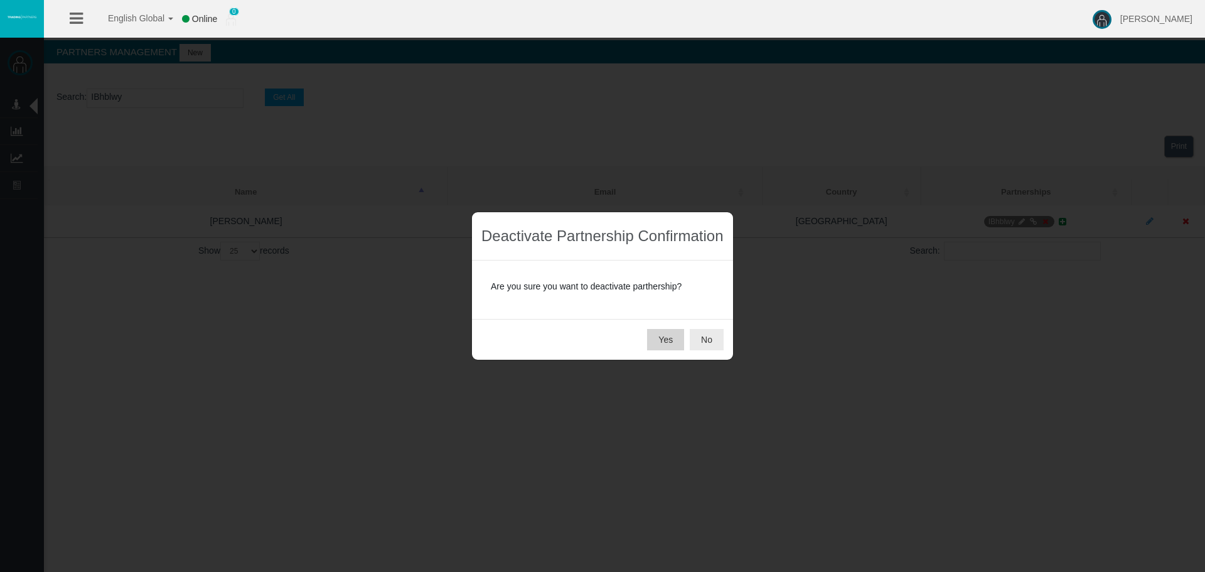
click at [670, 338] on button "Yes" at bounding box center [665, 339] width 37 height 21
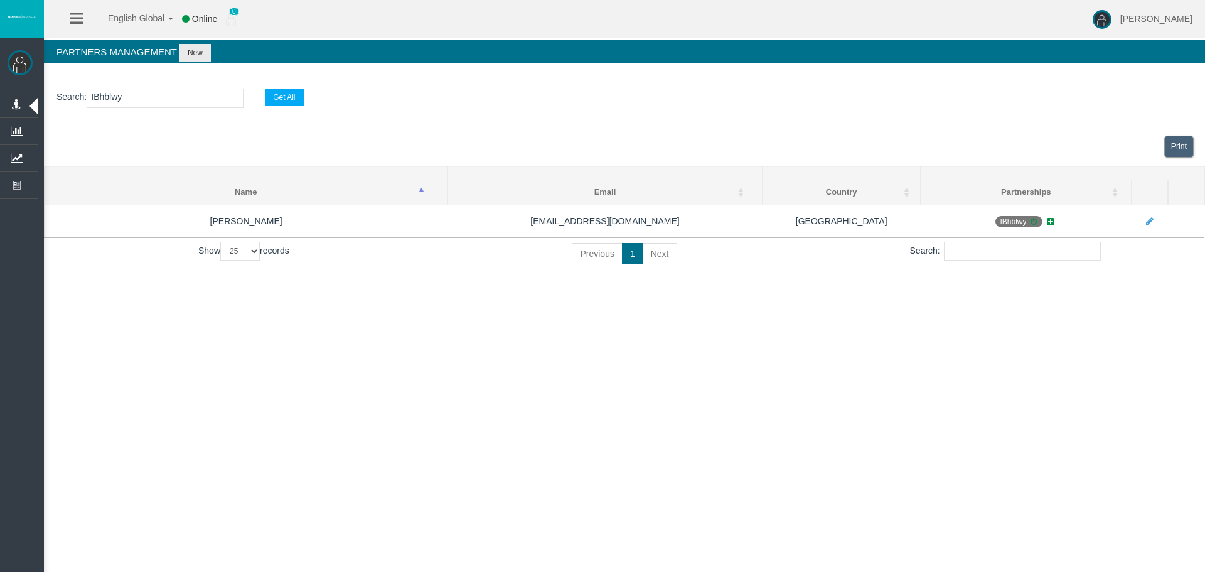
click at [159, 100] on input "IBhblwy" at bounding box center [165, 98] width 157 height 19
paste input "714r7"
type input "IB714r7"
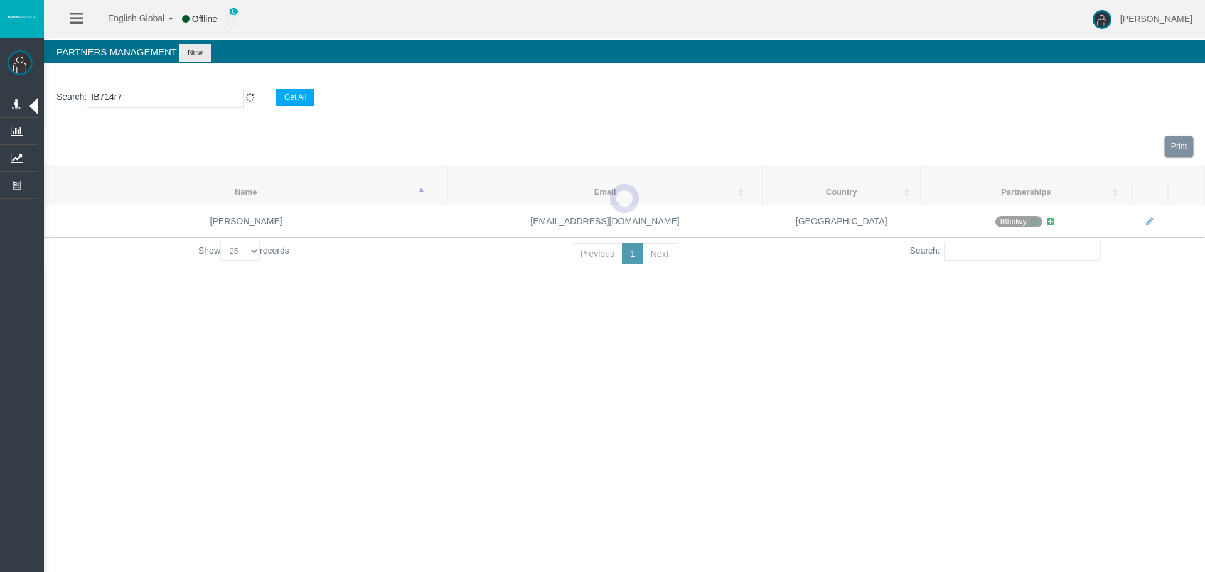
select select "25"
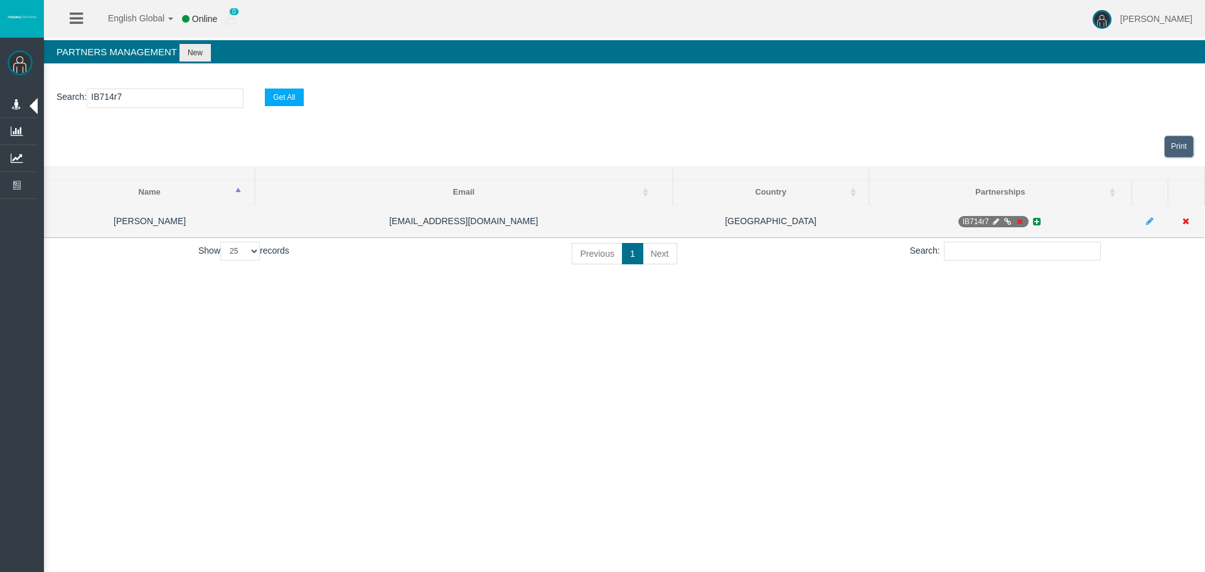
type input "IB714r7"
click at [995, 223] on icon at bounding box center [995, 222] width 9 height 8
select select "0"
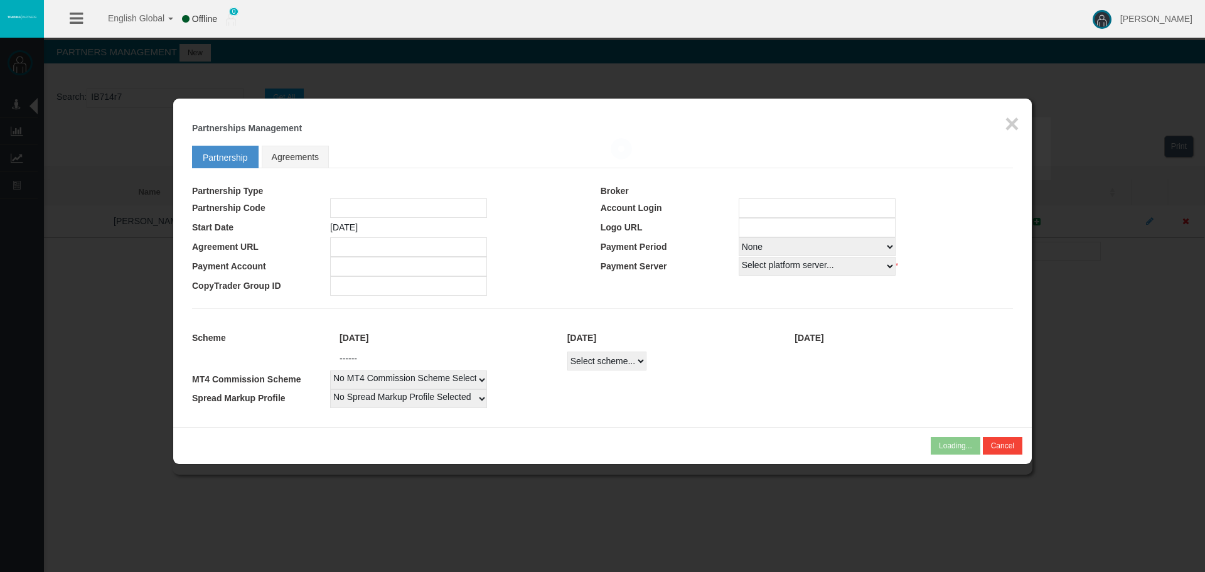
type input "IB714r7"
type input "19269137"
select select
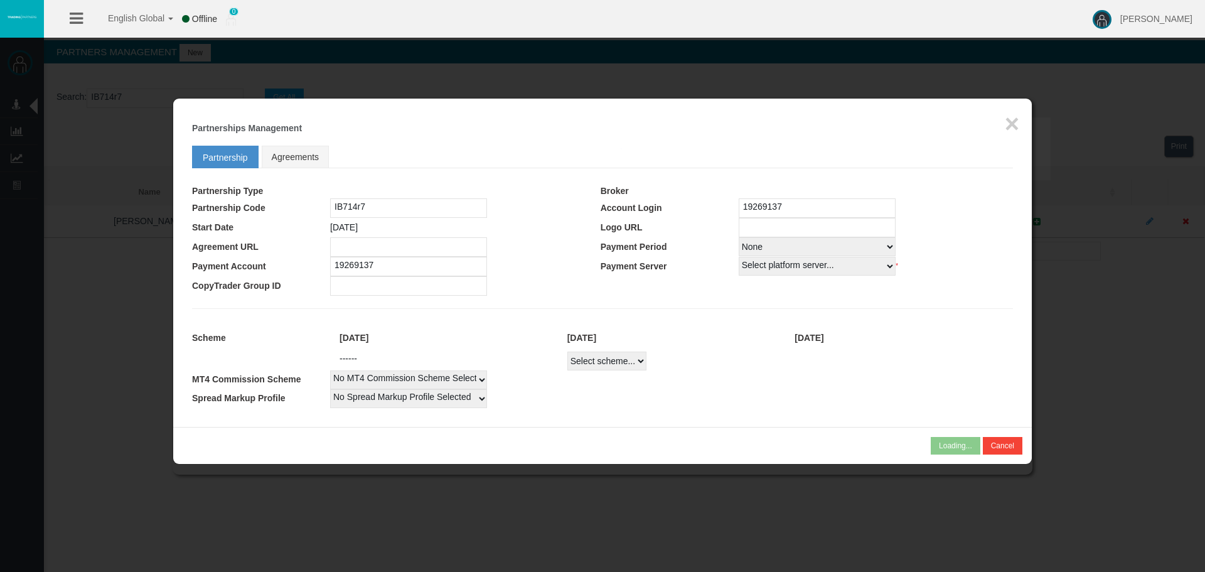
select select
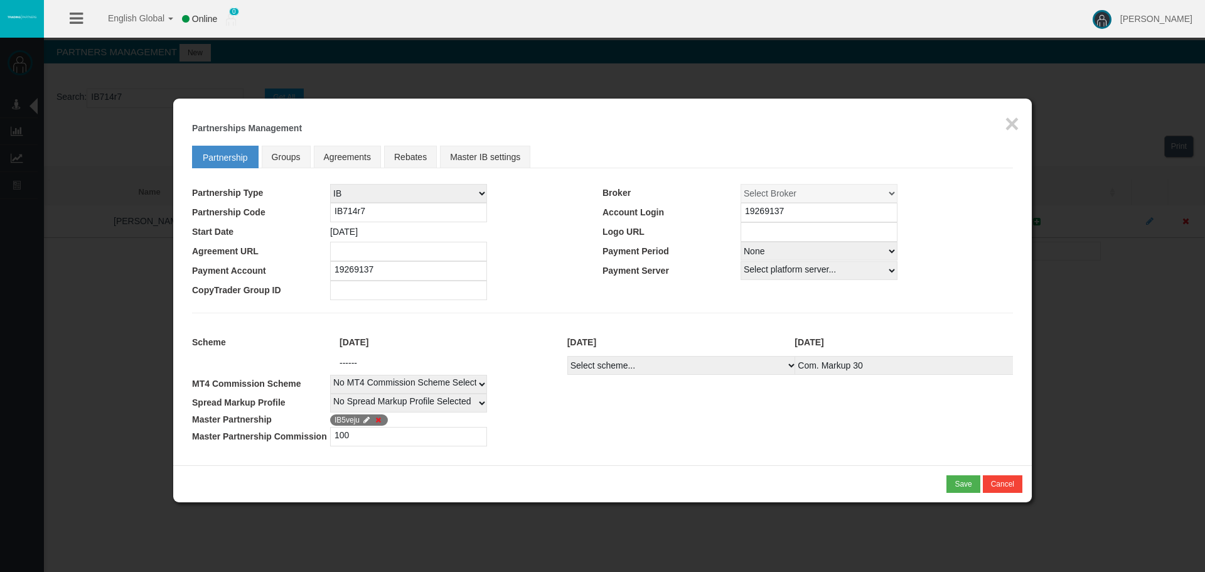
click at [992, 247] on td "Select Payment Period... None Daily Weekly Mid-Month Monthly" at bounding box center [877, 251] width 272 height 19
click at [853, 249] on select "Select Payment Period... None Daily Weekly Mid-Month Monthly" at bounding box center [819, 251] width 157 height 19
click at [954, 261] on td "Select platform server... MT4 Live1 CopyTrader Demo AmazingTick-Live01 AmazingT…" at bounding box center [877, 270] width 272 height 19
click at [776, 420] on td "IB5veju" at bounding box center [671, 419] width 683 height 14
click at [345, 443] on input "100" at bounding box center [408, 436] width 157 height 19
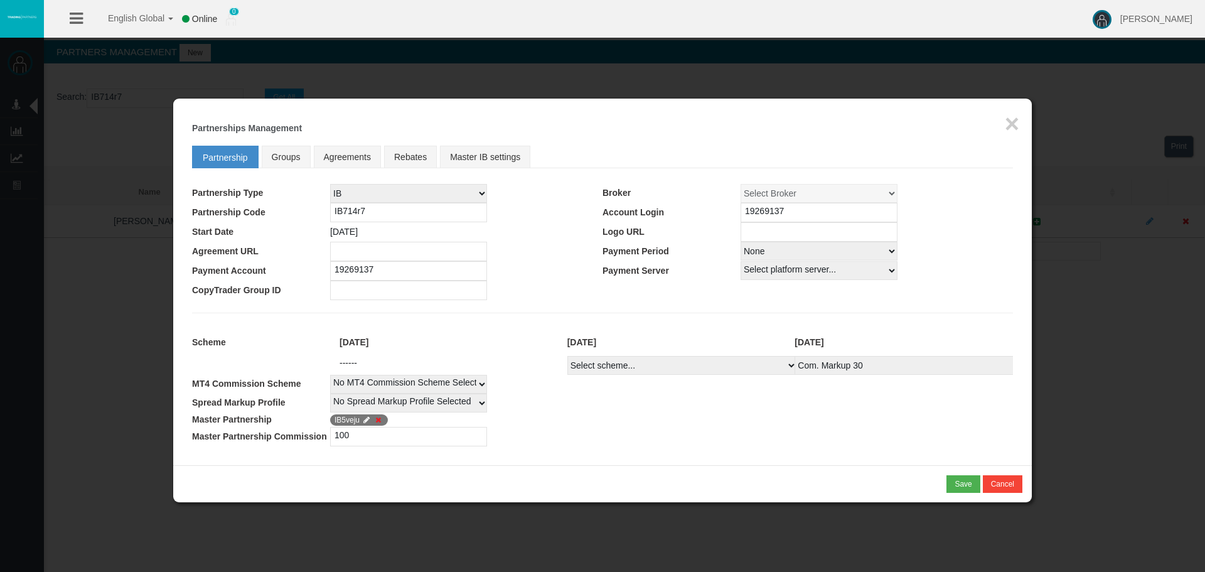
click at [320, 433] on td "Master Partnership Commission" at bounding box center [261, 436] width 138 height 19
click at [348, 436] on input "100" at bounding box center [408, 436] width 157 height 19
click at [366, 463] on div "Loading... × Partnerships Management Partnership Groups Agreements Rebates Mast…" at bounding box center [602, 282] width 859 height 367
click at [304, 159] on link "Groups" at bounding box center [286, 157] width 49 height 23
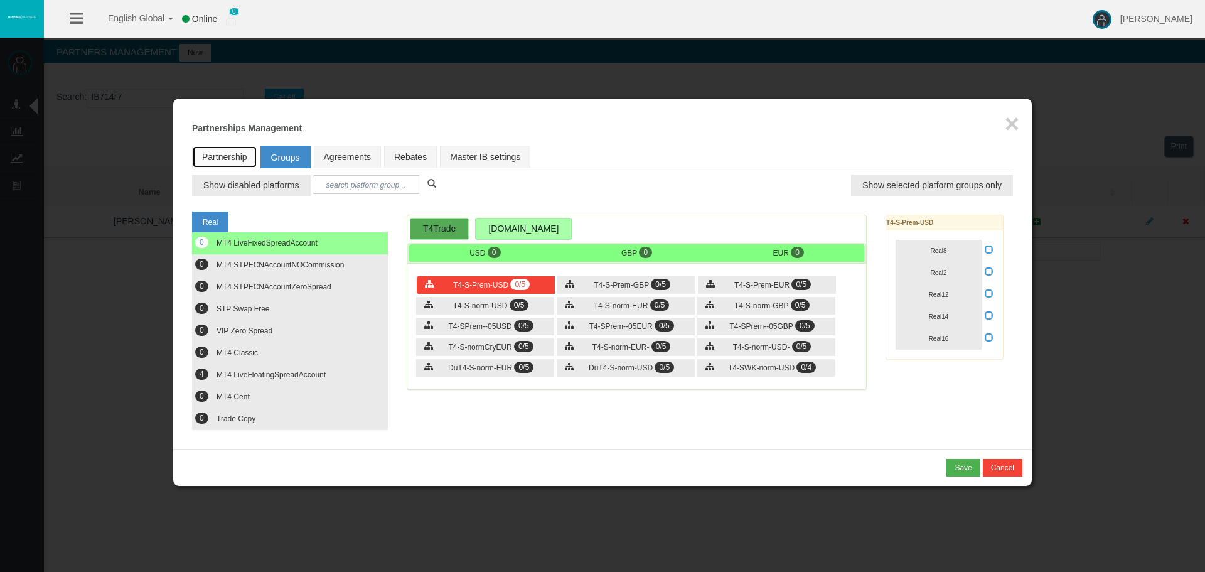
click at [225, 153] on link "Partnership" at bounding box center [224, 157] width 65 height 23
select select "0"
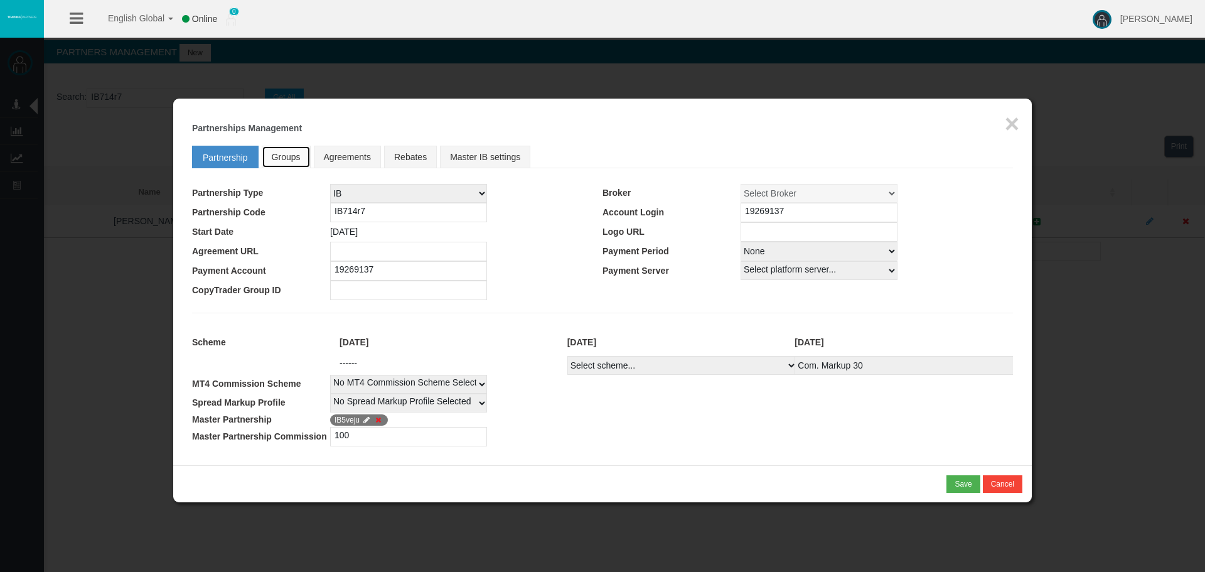
click at [289, 153] on span "Groups" at bounding box center [286, 157] width 29 height 10
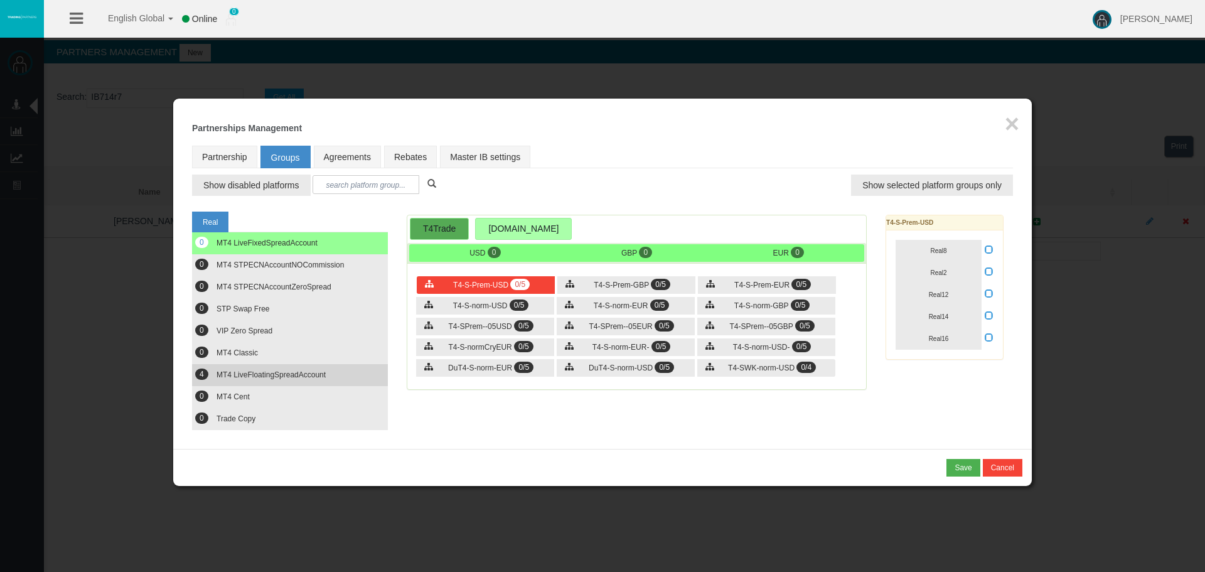
click at [202, 379] on span "4" at bounding box center [201, 373] width 13 height 11
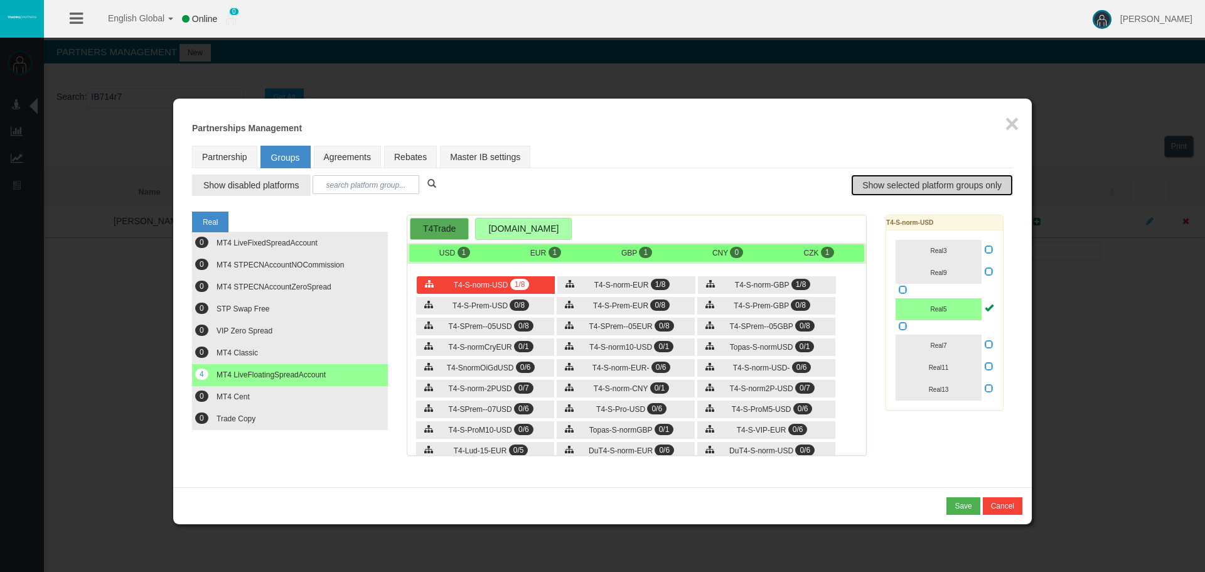
click at [908, 183] on span "Show selected platform groups only" at bounding box center [931, 185] width 139 height 13
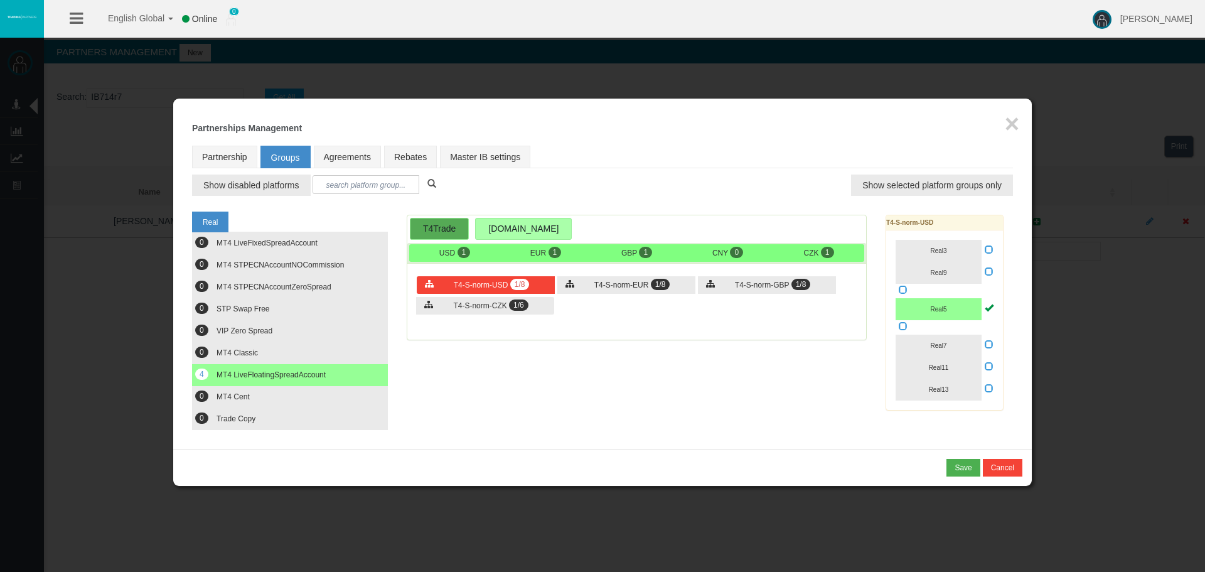
click at [629, 378] on div "Real 0 MT4 LiveFixedSpreadAccount 0 0 0 0 0" at bounding box center [602, 317] width 821 height 225
click at [618, 286] on span "T4-S-norm-EUR" at bounding box center [621, 285] width 55 height 9
click at [1001, 121] on div "Loading... × Partnerships Management Partnership Groups Agreements Rebates Mast…" at bounding box center [602, 274] width 859 height 350
drag, startPoint x: 1007, startPoint y: 111, endPoint x: 1011, endPoint y: 121, distance: 10.1
click at [1011, 117] on button "×" at bounding box center [1012, 123] width 14 height 25
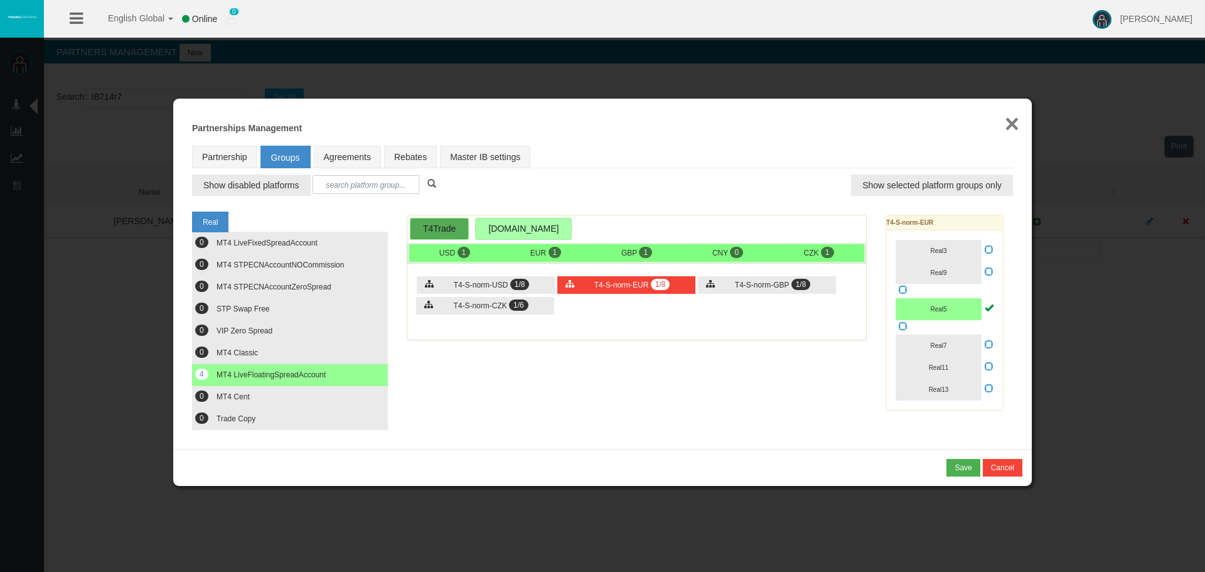
click at [1011, 121] on button "×" at bounding box center [1012, 123] width 14 height 25
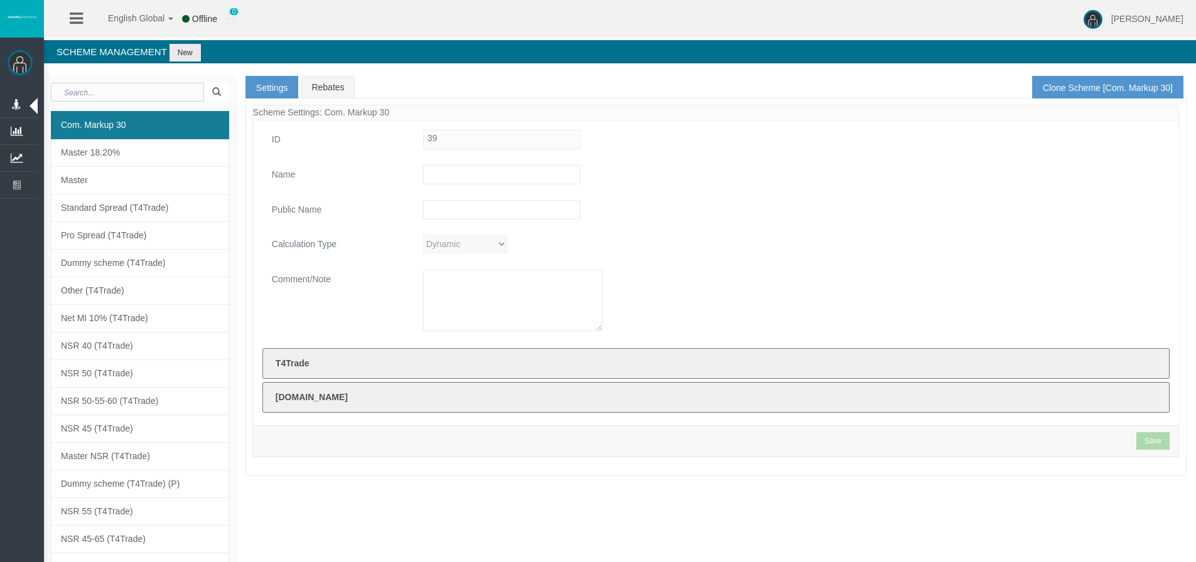
type input "Com. Markup 30"
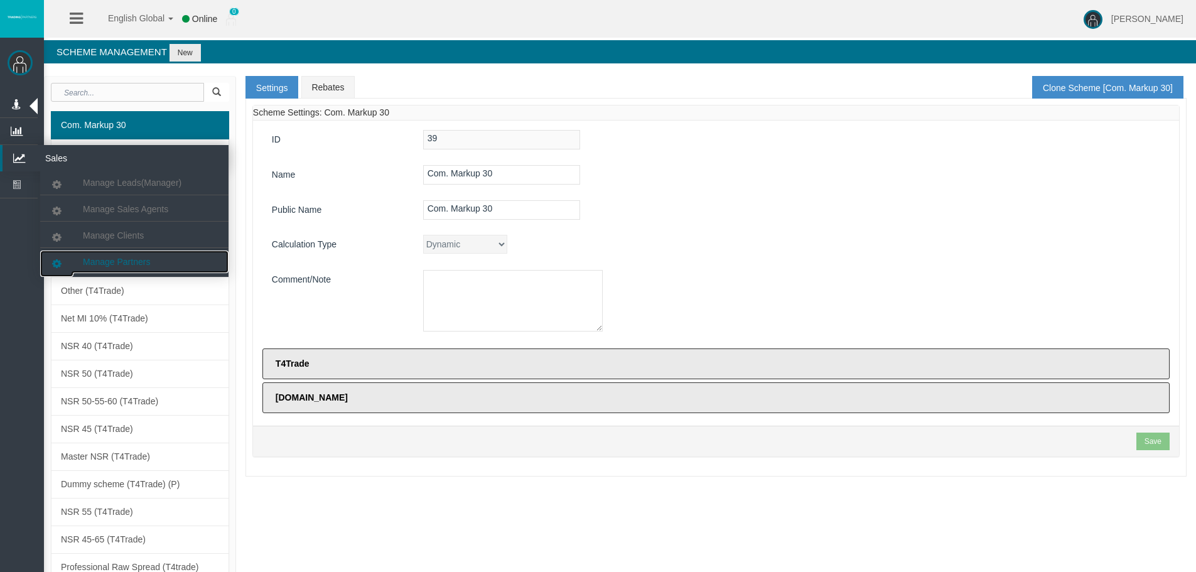
click at [109, 263] on span "Manage Partners" at bounding box center [116, 262] width 67 height 10
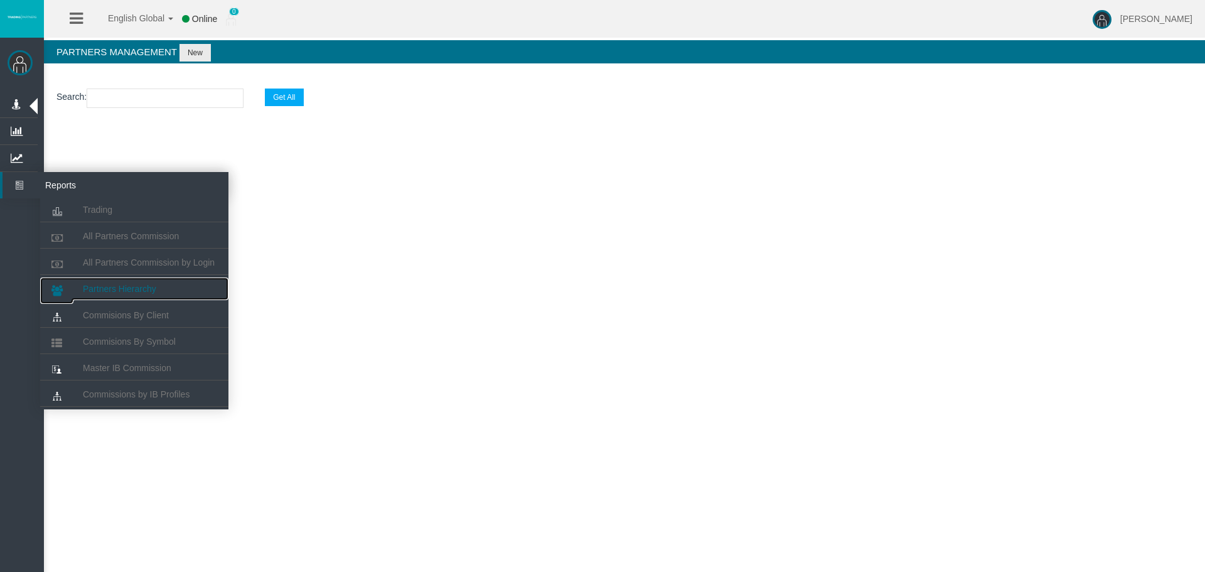
click at [109, 289] on span "Partners Hierarchy" at bounding box center [119, 289] width 73 height 10
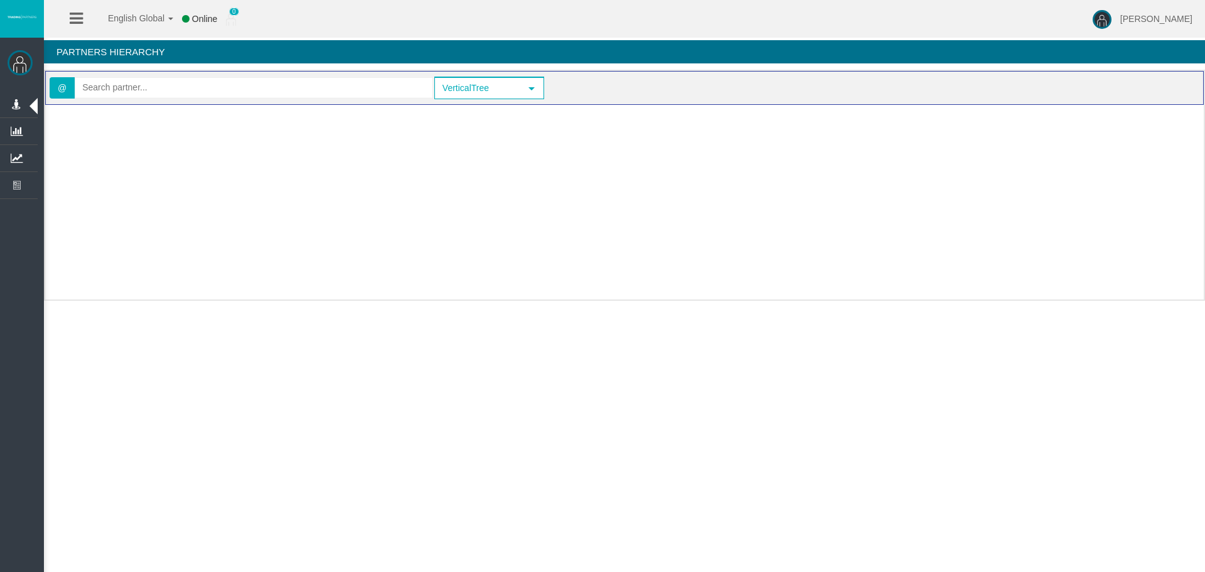
drag, startPoint x: 176, startPoint y: 65, endPoint x: 175, endPoint y: 74, distance: 9.6
click at [176, 65] on div "Partners Hierarchy" at bounding box center [624, 55] width 1161 height 30
click at [172, 83] on input "text" at bounding box center [253, 87] width 357 height 19
paste input "IBbukua"
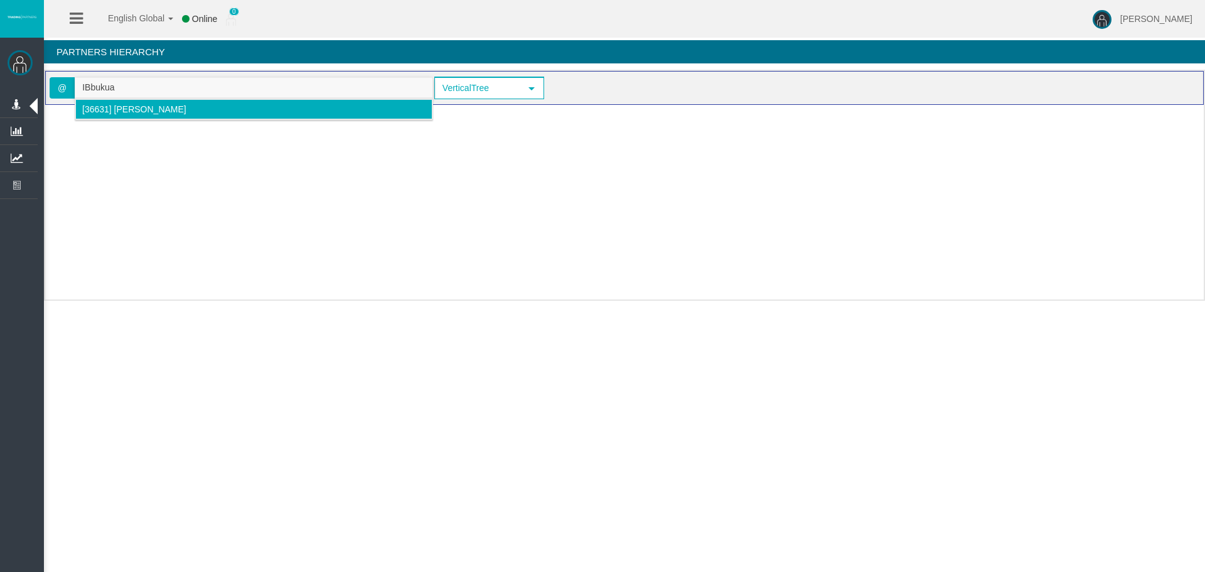
click at [126, 110] on span "[36631] Dolores Kes" at bounding box center [134, 109] width 104 height 10
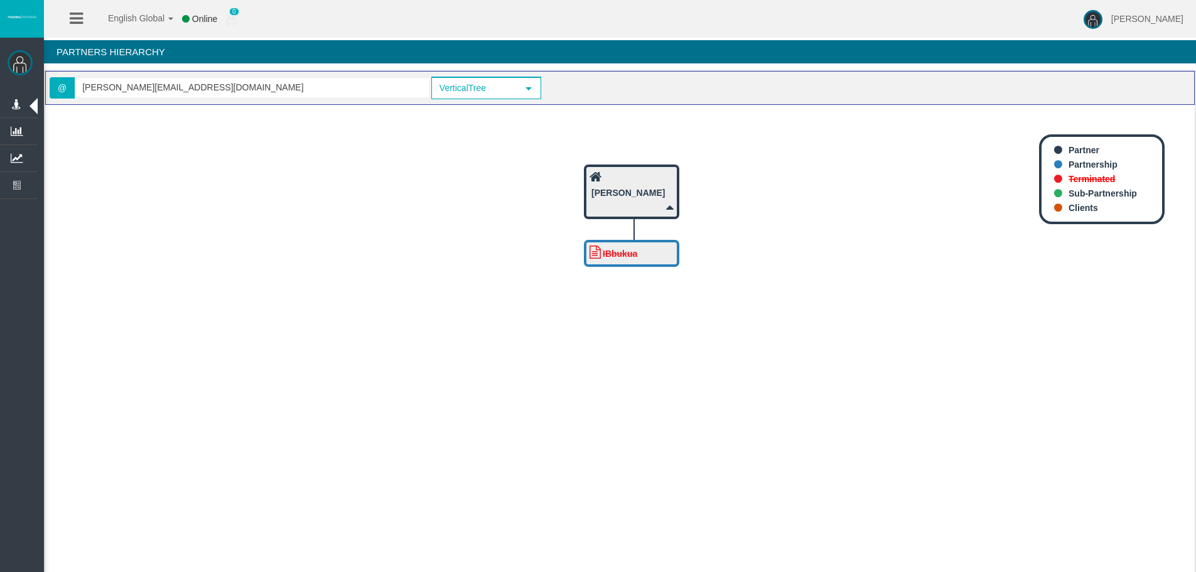
drag, startPoint x: 329, startPoint y: 241, endPoint x: 342, endPoint y: 294, distance: 54.4
click at [342, 294] on icon "IBbukua Dolores Kes" at bounding box center [619, 343] width 1149 height 477
click at [347, 343] on icon "IBbukua Dolores Kes" at bounding box center [619, 343] width 1149 height 477
click at [744, 298] on icon "IBbukua Dolores Kes" at bounding box center [619, 343] width 1149 height 477
click at [622, 315] on icon "IBbukua Dolores Kes" at bounding box center [619, 343] width 1149 height 477
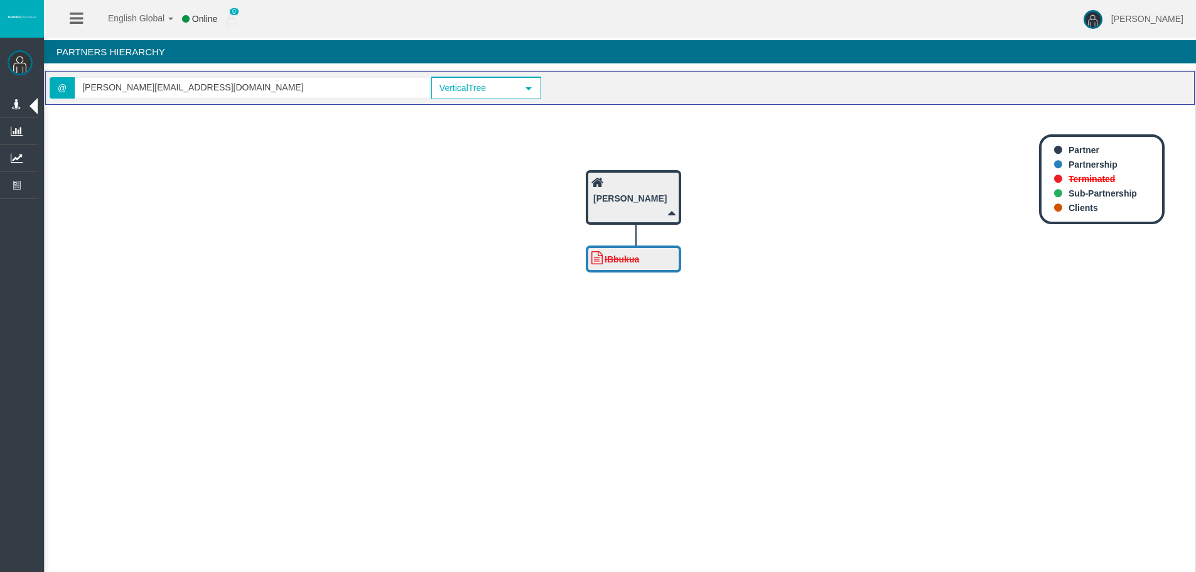
click at [849, 340] on icon "IBbukua Dolores Kes" at bounding box center [619, 343] width 1149 height 477
click at [141, 95] on input "dolores.kes@gmail.com" at bounding box center [252, 87] width 354 height 19
paste input "IBhblwy"
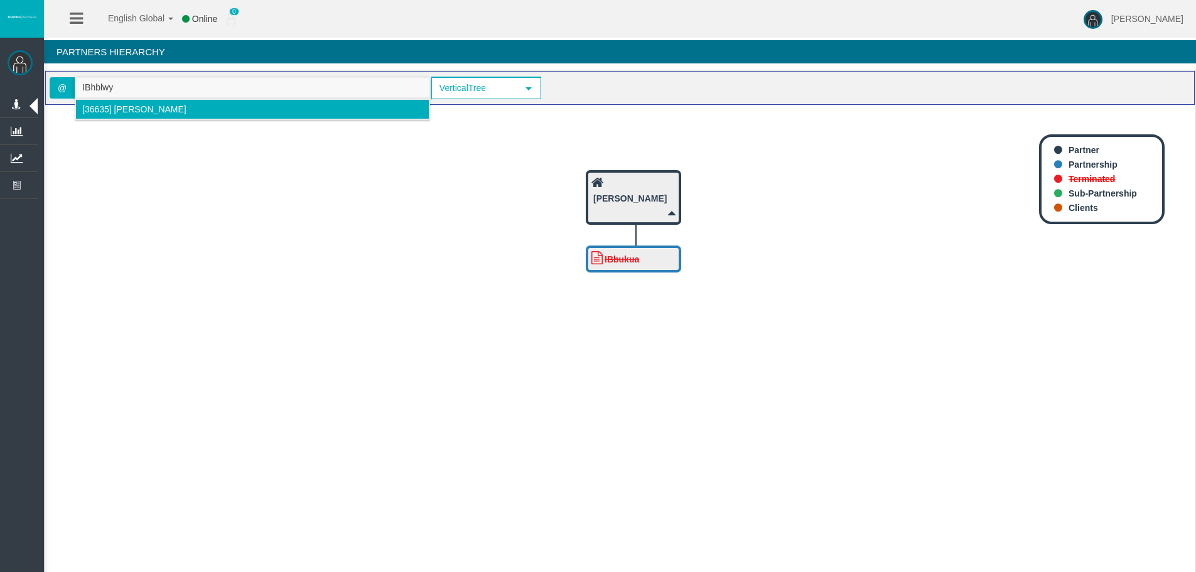
drag, startPoint x: 163, startPoint y: 115, endPoint x: 171, endPoint y: 115, distance: 8.2
click at [163, 114] on li "[36635] Ignacio Javier Jimenez Yanguela" at bounding box center [252, 109] width 354 height 20
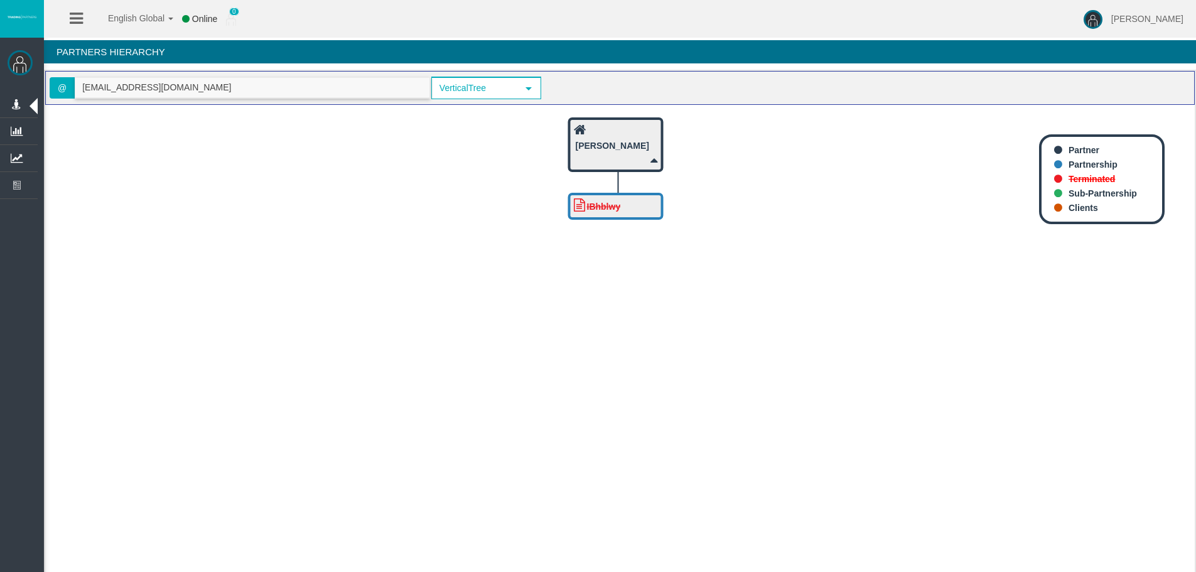
type input "[EMAIL_ADDRESS][DOMAIN_NAME]"
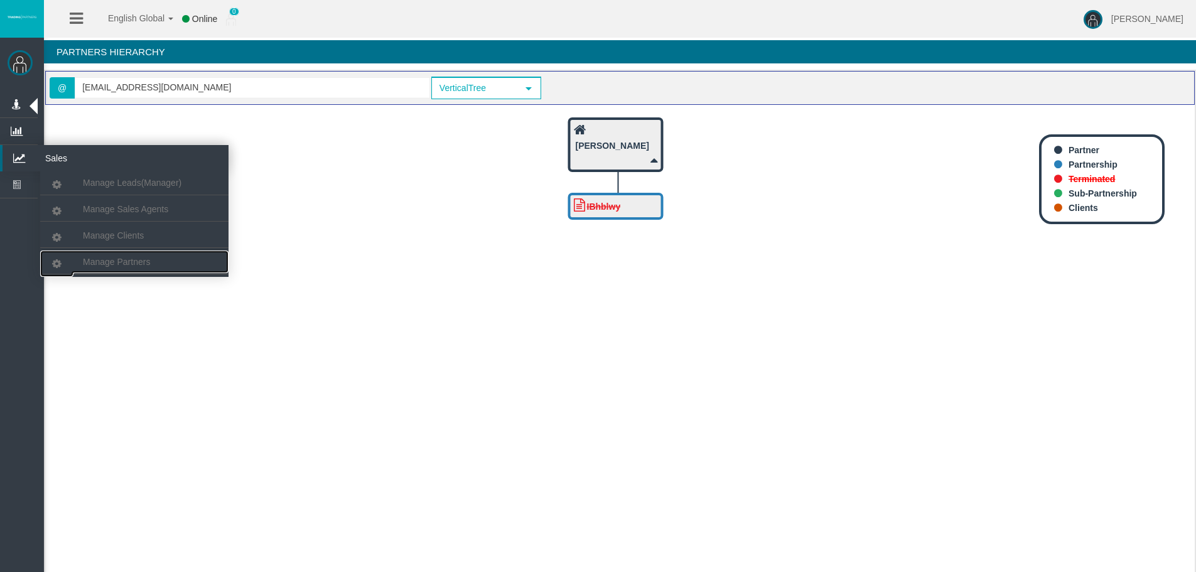
drag, startPoint x: 97, startPoint y: 256, endPoint x: 107, endPoint y: 156, distance: 100.9
click at [97, 257] on link "Manage Partners" at bounding box center [134, 261] width 188 height 23
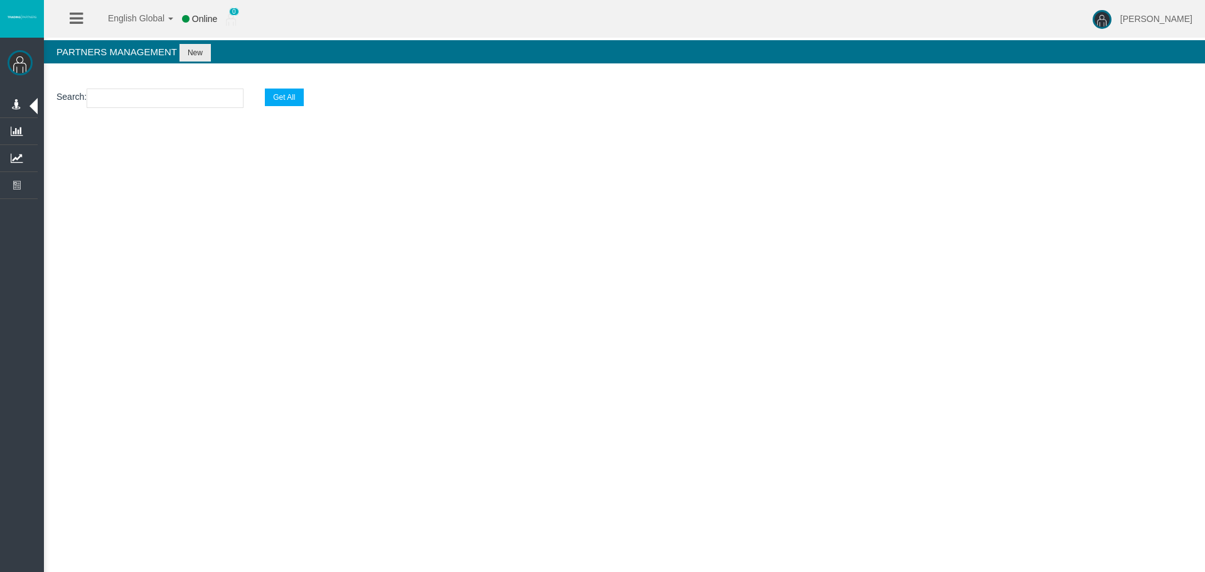
click at [144, 100] on input "text" at bounding box center [165, 98] width 157 height 19
paste input "IB5veju"
type input "IB5veju"
select select "25"
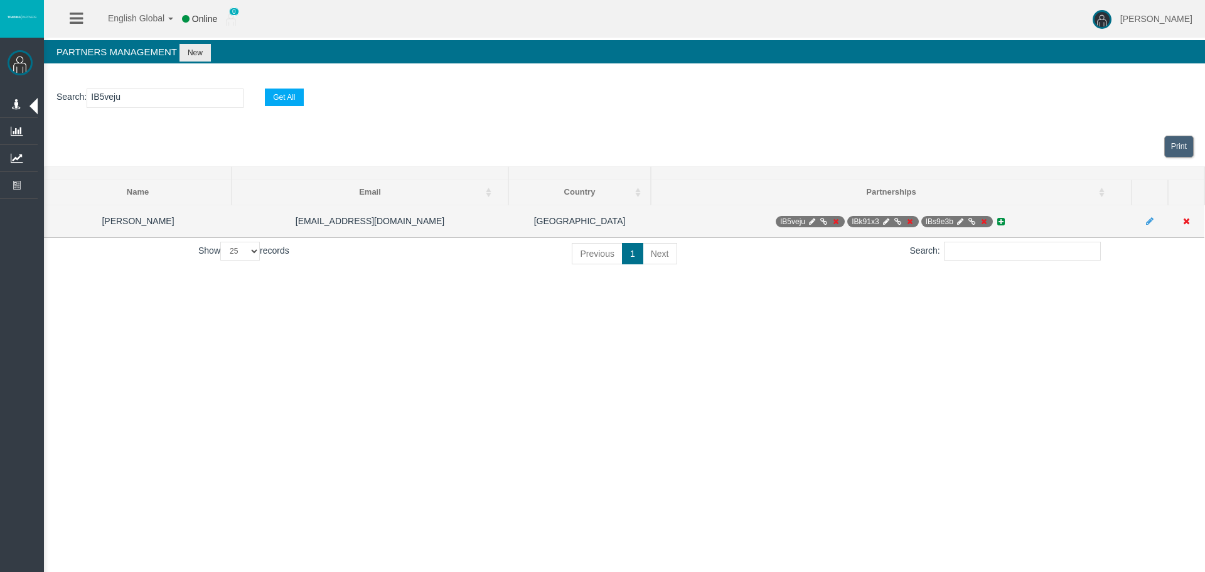
type input "IB5veju"
click at [815, 220] on icon at bounding box center [811, 222] width 9 height 8
select select "0"
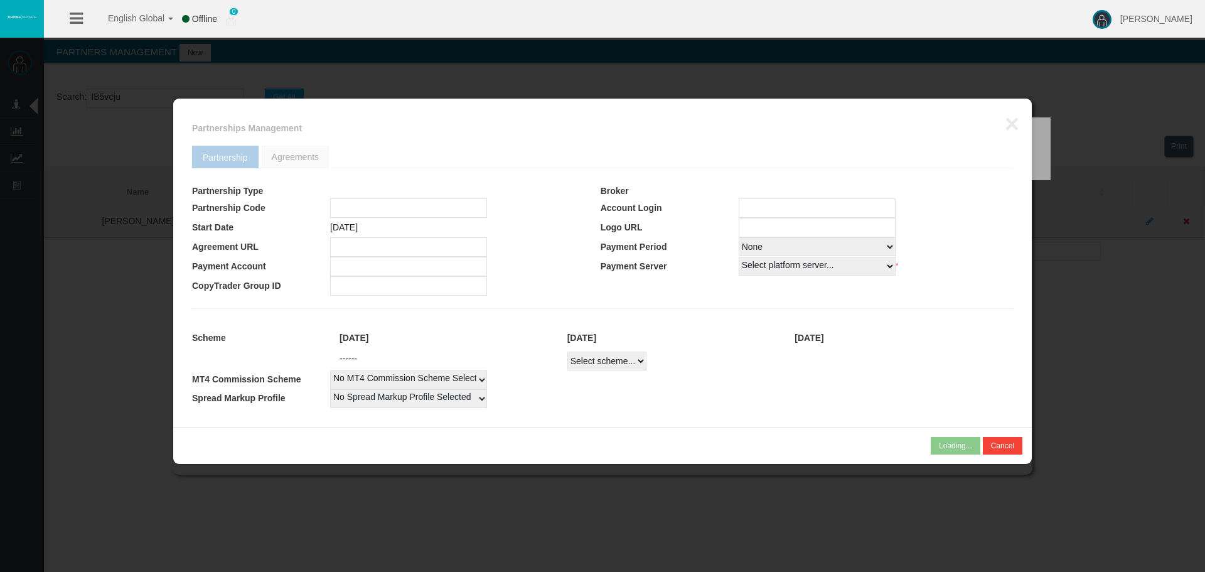
type input "IB5veju"
type input "19268495"
select select "1"
type input "19268495"
select select "1"
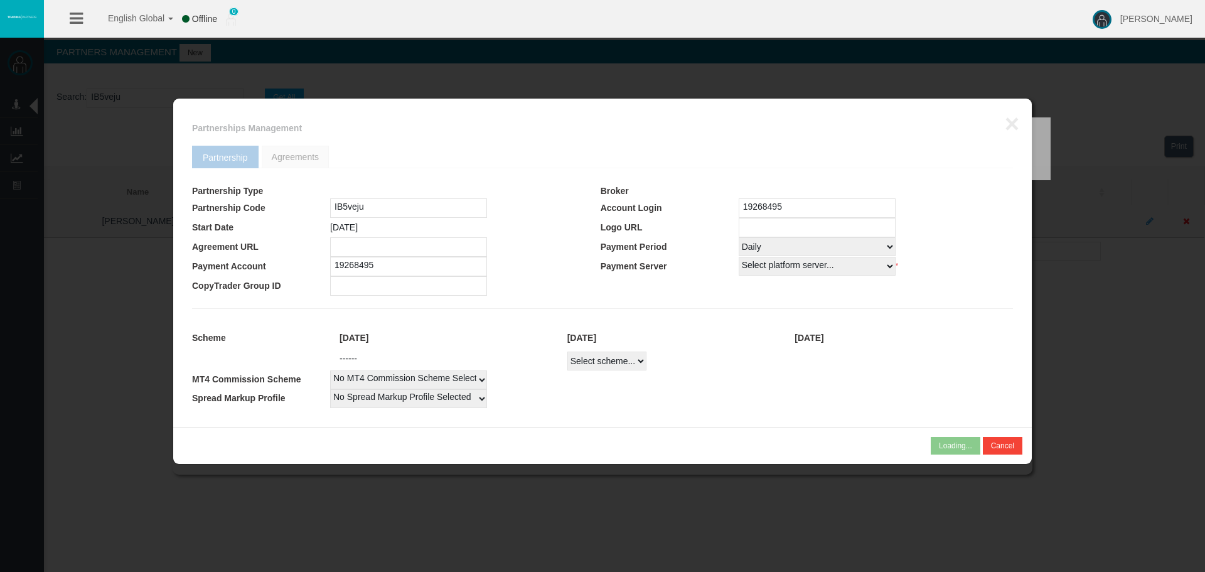
select select
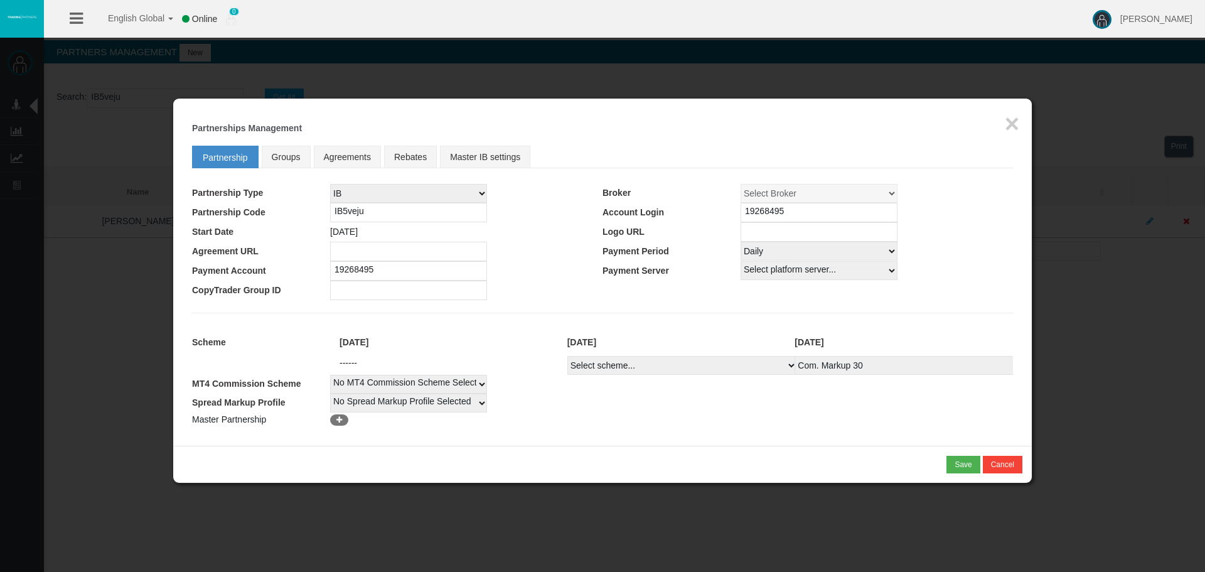
click at [1022, 126] on div "Loading... × Partnerships Management Partnership Groups Agreements Rebates Mast…" at bounding box center [602, 272] width 859 height 347
click at [1009, 126] on button "×" at bounding box center [1012, 123] width 14 height 25
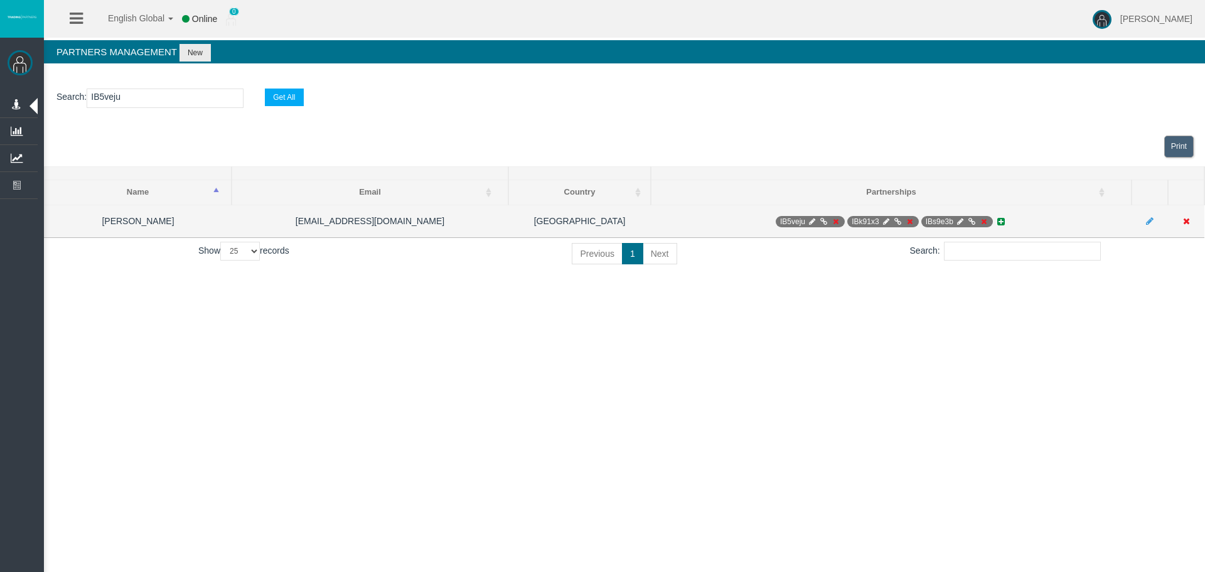
click at [809, 219] on icon at bounding box center [811, 222] width 9 height 8
select select "1"
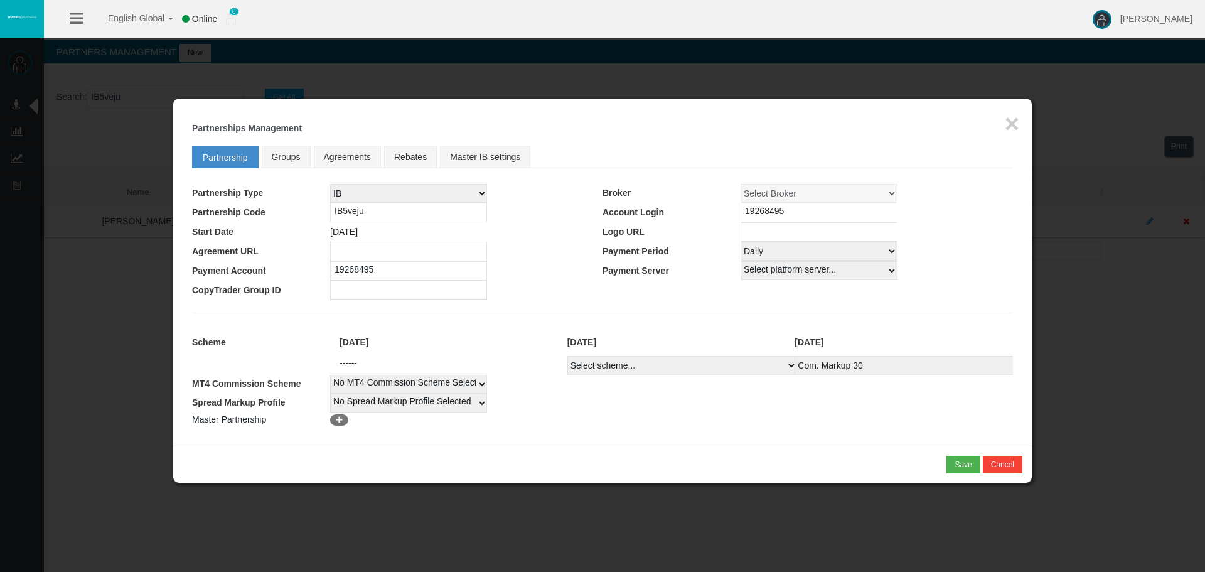
drag, startPoint x: 682, startPoint y: 367, endPoint x: 687, endPoint y: 385, distance: 19.5
click at [682, 367] on select "Select scheme... Com. Markup 30 Master 18.20% Master Standard Spread (T4Trade) …" at bounding box center [682, 365] width 230 height 19
click at [653, 390] on td "No MT4 Commission Scheme Selected 10 Dollar" at bounding box center [671, 384] width 683 height 19
click at [705, 392] on td "No MT4 Commission Scheme Selected 10 Dollar" at bounding box center [671, 384] width 683 height 19
click at [473, 162] on link "Master IB settings" at bounding box center [485, 157] width 90 height 23
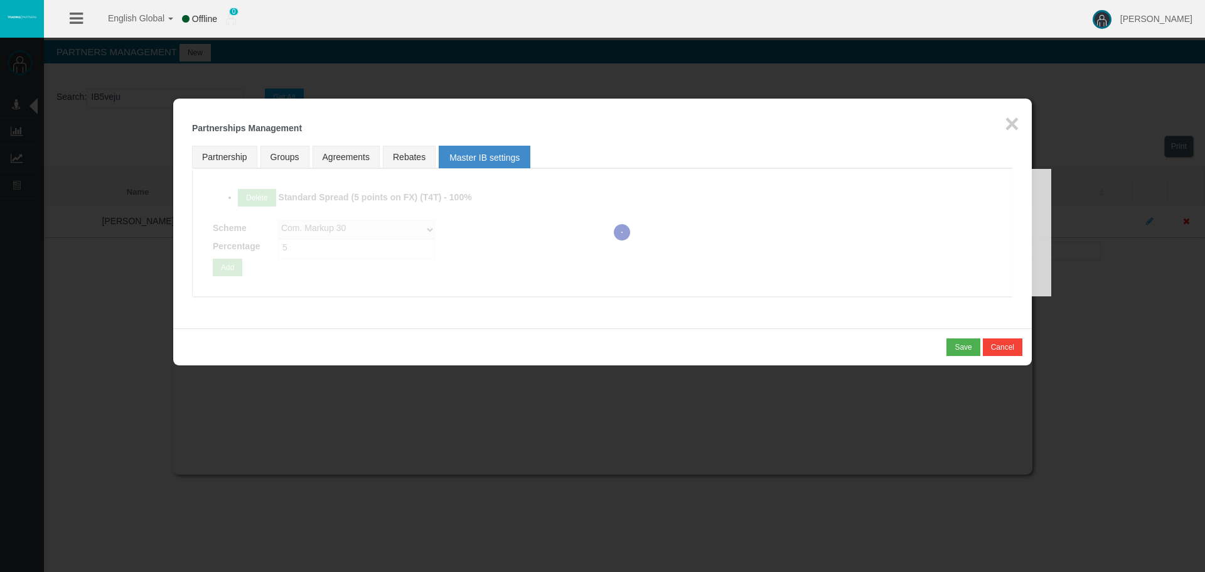
click at [534, 207] on div at bounding box center [622, 232] width 859 height 127
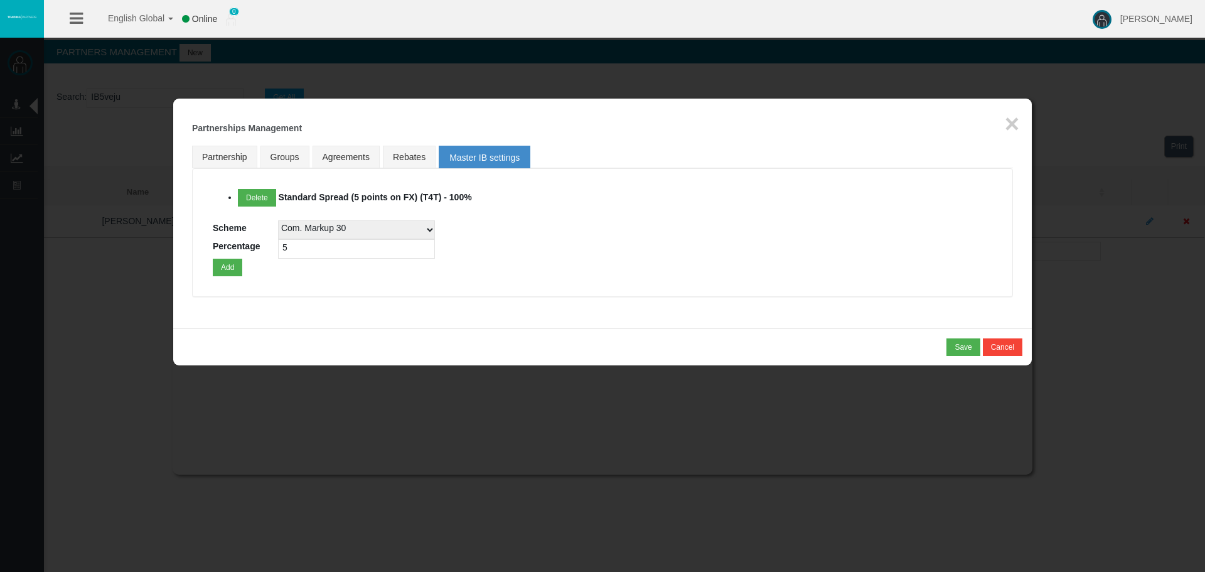
click at [311, 225] on select "Com. Markup 30 Master 18.20% Master Standard Spread (T4Trade) Pro Spread (T4Tra…" at bounding box center [356, 229] width 157 height 19
click at [406, 211] on li "Delete Standard Spread (5 points on FX) (T4T) - 100%" at bounding box center [615, 201] width 755 height 25
click at [444, 213] on li "Delete Standard Spread (5 points on FX) (T4T) - 100%" at bounding box center [615, 201] width 755 height 25
drag, startPoint x: 450, startPoint y: 200, endPoint x: 471, endPoint y: 199, distance: 20.7
click at [471, 199] on strong "Standard Spread (5 points on FX) (T4T) - 100%" at bounding box center [375, 197] width 193 height 10
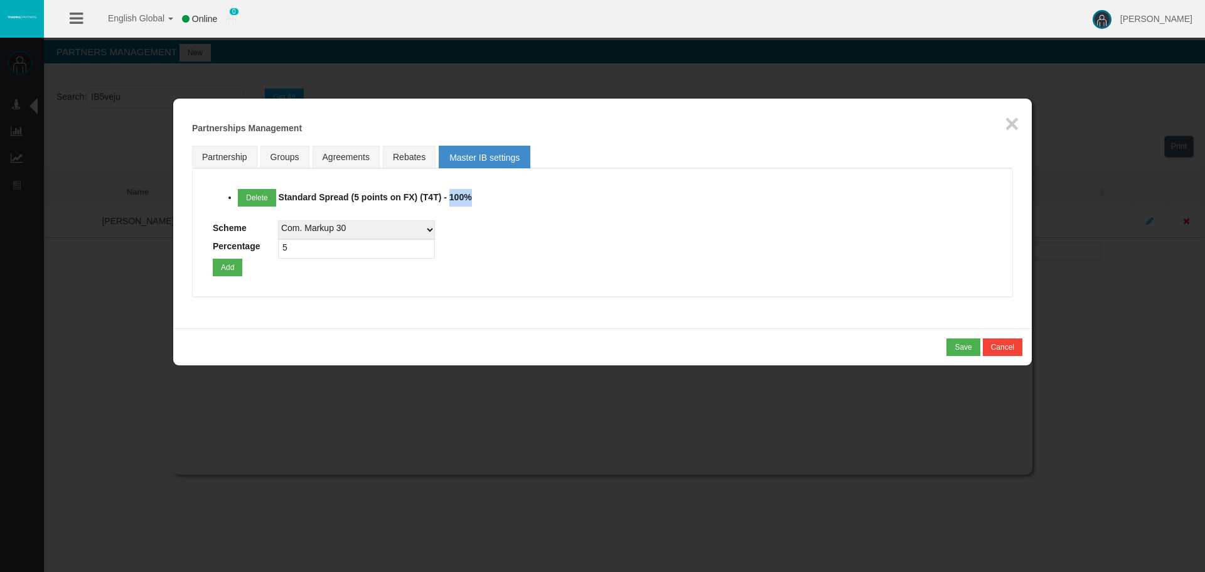
click at [589, 198] on li "Delete Standard Spread (5 points on FX) (T4T) - 100%" at bounding box center [615, 201] width 755 height 25
click at [576, 266] on div "Delete Standard Spread (5 points on FX) (T4T) - 100% Scheme Com. Markup 30 Mast…" at bounding box center [603, 232] width 780 height 87
drag, startPoint x: 576, startPoint y: 266, endPoint x: 581, endPoint y: 171, distance: 94.3
click at [571, 262] on div "Delete Standard Spread (5 points on FX) (T4T) - 100% Scheme Com. Markup 30 Mast…" at bounding box center [603, 232] width 780 height 87
click at [476, 203] on li "Delete Standard Spread (5 points on FX) (T4T) - 100%" at bounding box center [615, 201] width 755 height 25
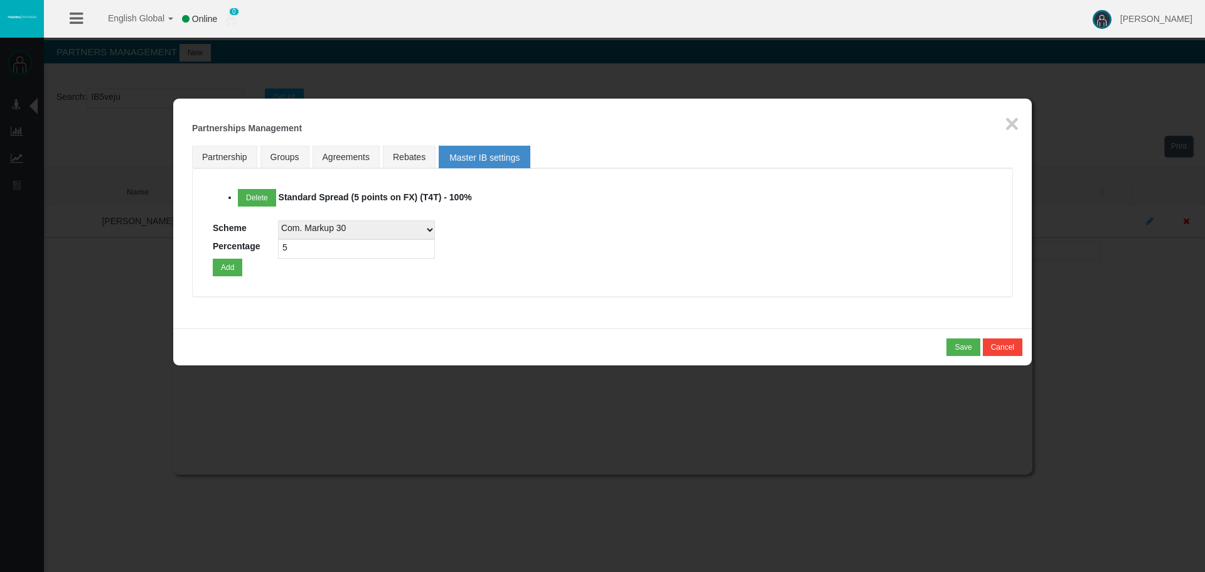
click at [464, 203] on li "Delete Standard Spread (5 points on FX) (T4T) - 100%" at bounding box center [615, 201] width 755 height 25
click at [466, 215] on div "Delete Standard Spread (5 points on FX) (T4T) - 100% Scheme Com. Markup 30 Mast…" at bounding box center [603, 232] width 780 height 87
click at [220, 156] on link "Partnership" at bounding box center [224, 157] width 65 height 23
select select "1"
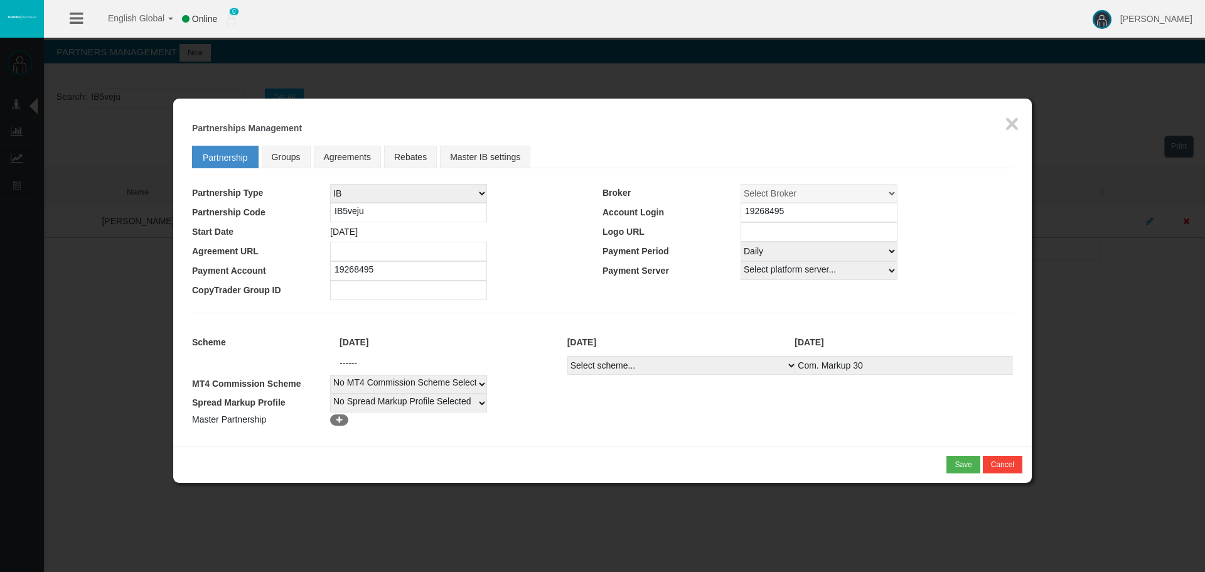
click at [791, 251] on select "Select Payment Period... None Daily Weekly Mid-Month Monthly" at bounding box center [819, 251] width 157 height 19
click at [692, 257] on td "Payment Period" at bounding box center [672, 251] width 138 height 19
click at [1009, 232] on td at bounding box center [877, 231] width 272 height 19
click at [453, 148] on link "Master IB settings" at bounding box center [485, 157] width 90 height 23
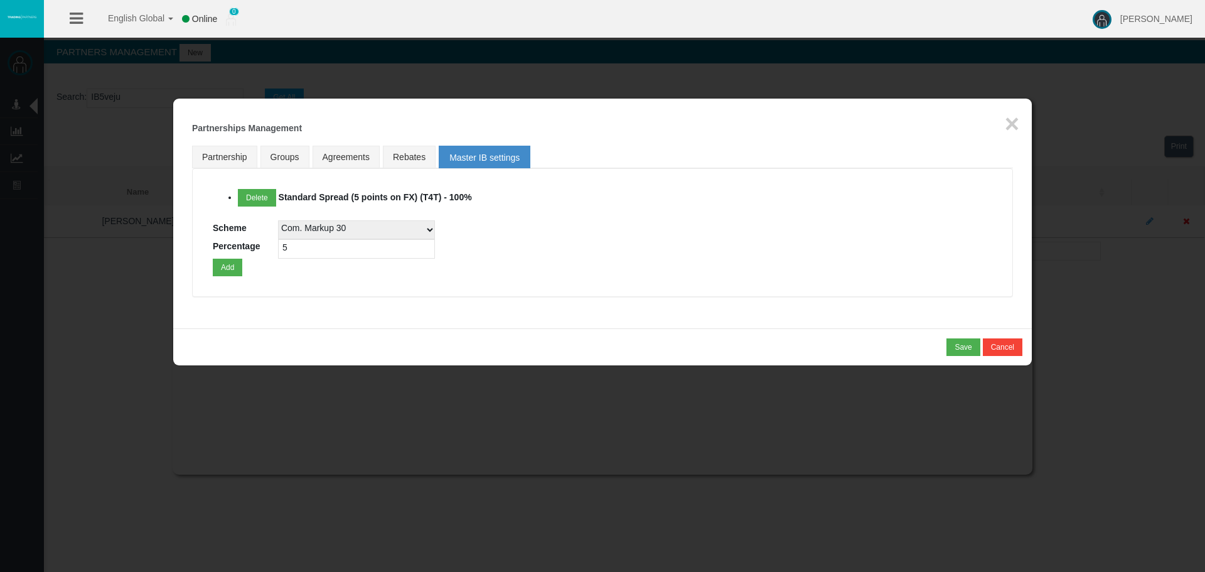
click at [392, 235] on select "Com. Markup 30 Master 18.20% Master Standard Spread (T4Trade) Pro Spread (T4Tra…" at bounding box center [356, 229] width 157 height 19
click at [1016, 345] on button "Cancel" at bounding box center [1003, 347] width 40 height 18
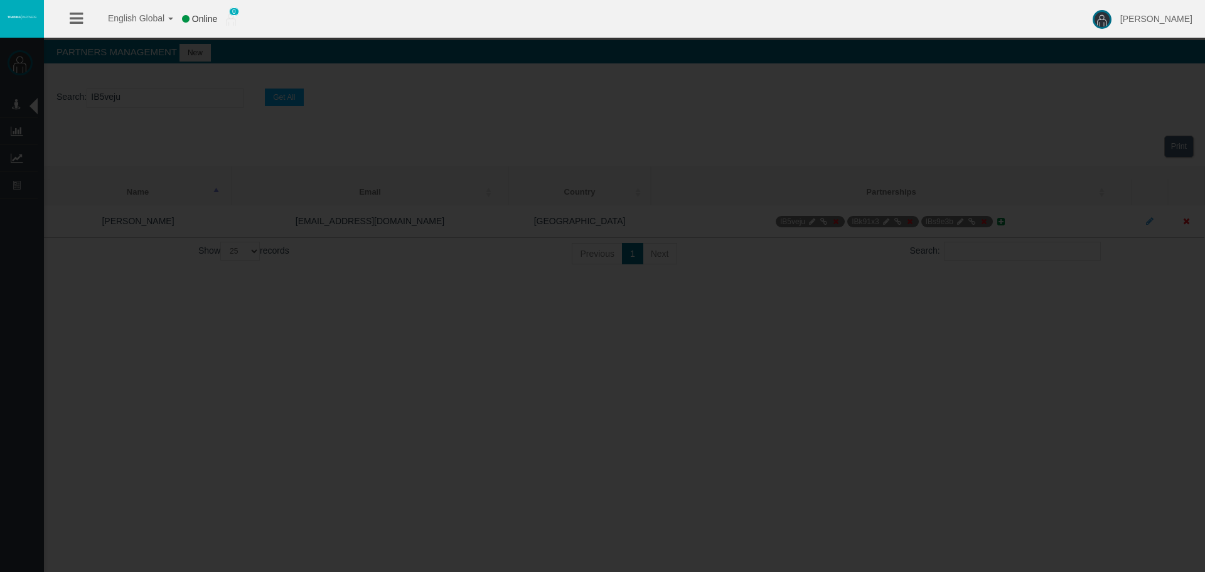
drag, startPoint x: 284, startPoint y: 402, endPoint x: 133, endPoint y: 189, distance: 261.1
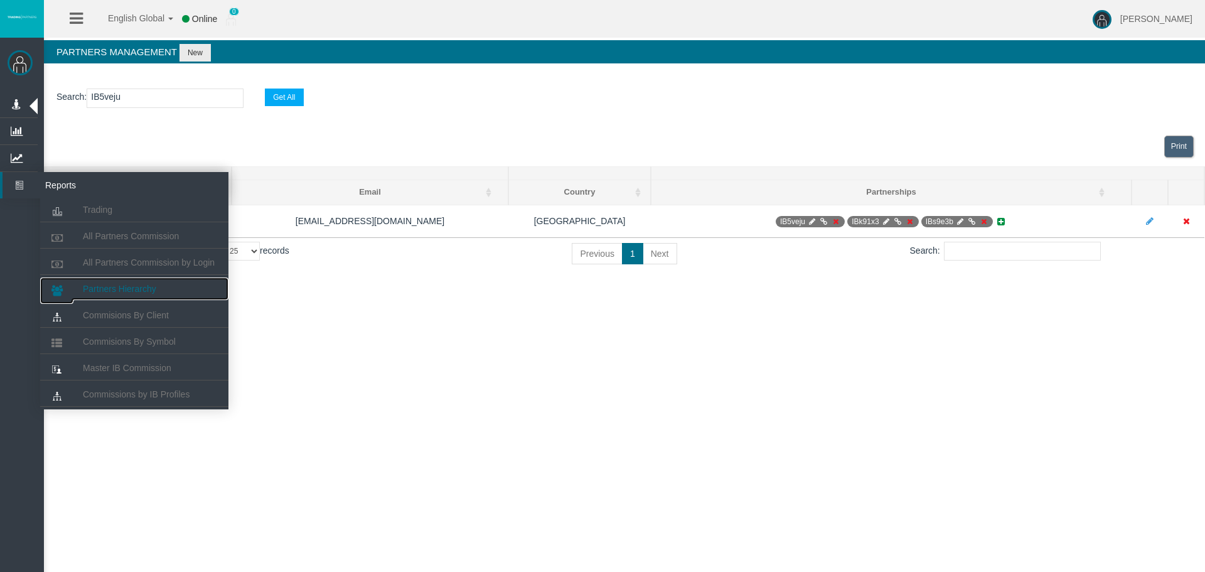
click at [159, 296] on link "Partners Hierarchy" at bounding box center [134, 288] width 188 height 23
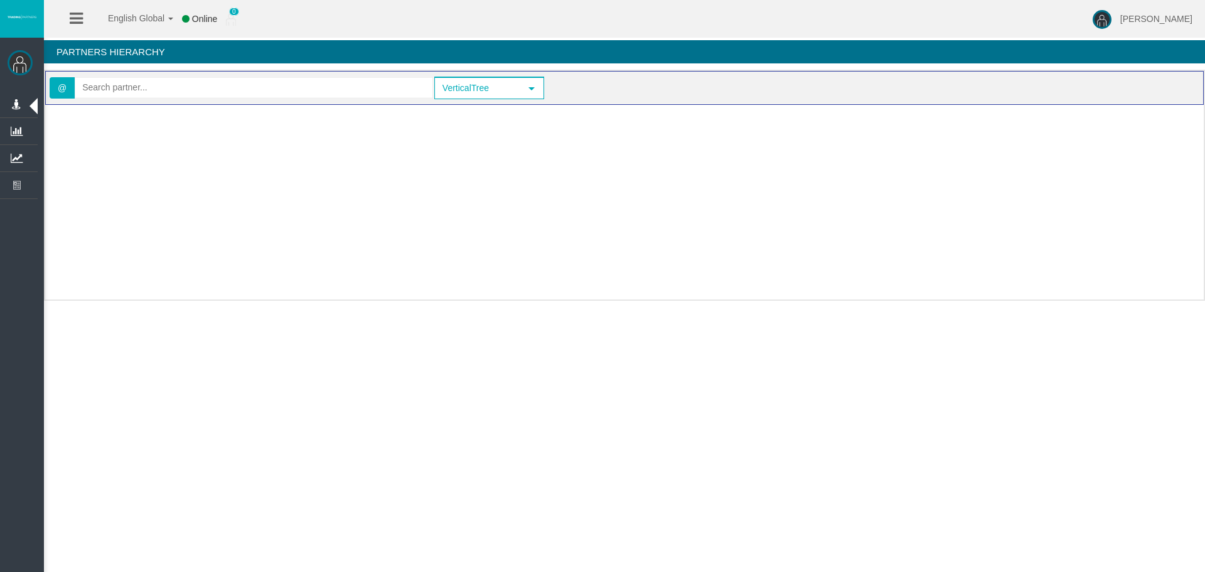
click at [164, 103] on div "@ VerticalTree select VerticalTree" at bounding box center [624, 88] width 1159 height 34
click at [163, 90] on input "text" at bounding box center [253, 87] width 357 height 19
paste input "IB3kcxq"
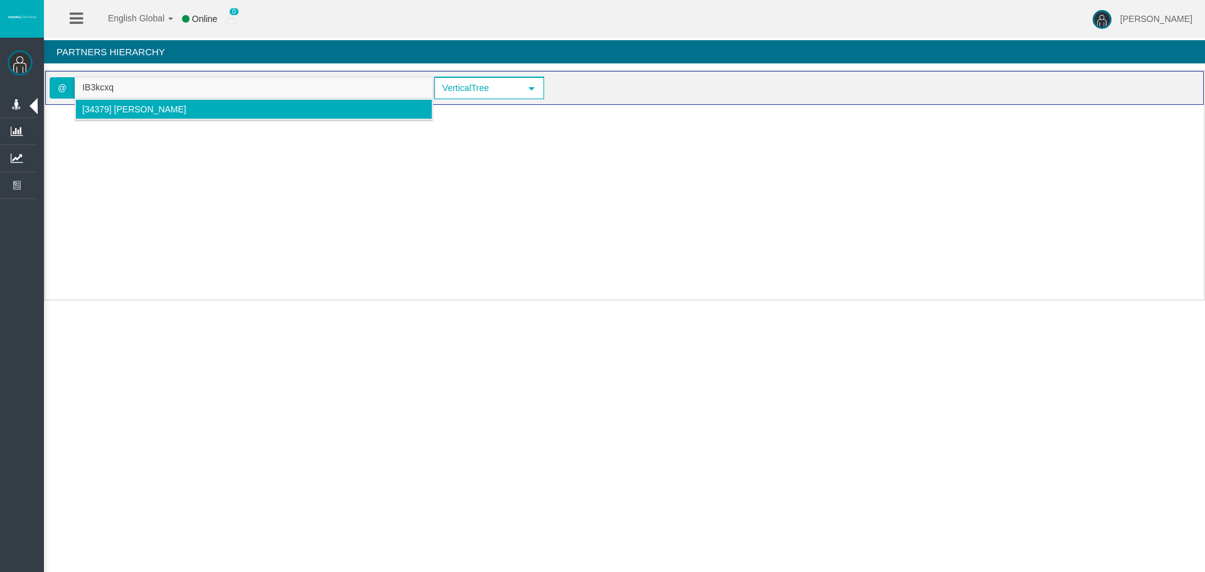
click at [151, 105] on span "[34379] Arian Karin Muzaber" at bounding box center [134, 109] width 104 height 10
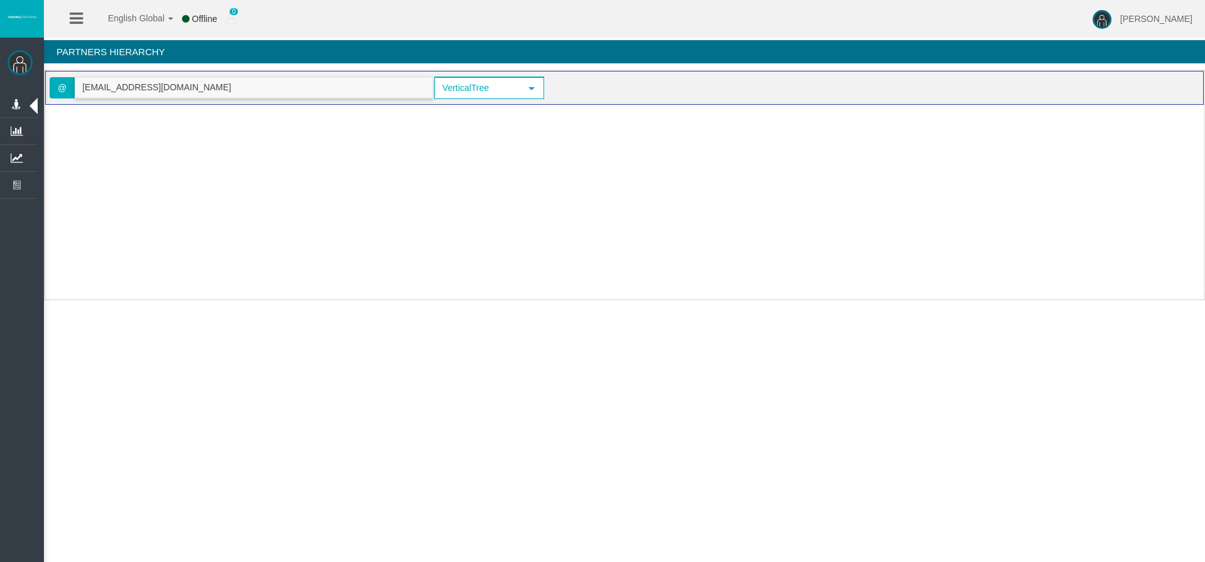
type input "arianmuza3@gmail.com"
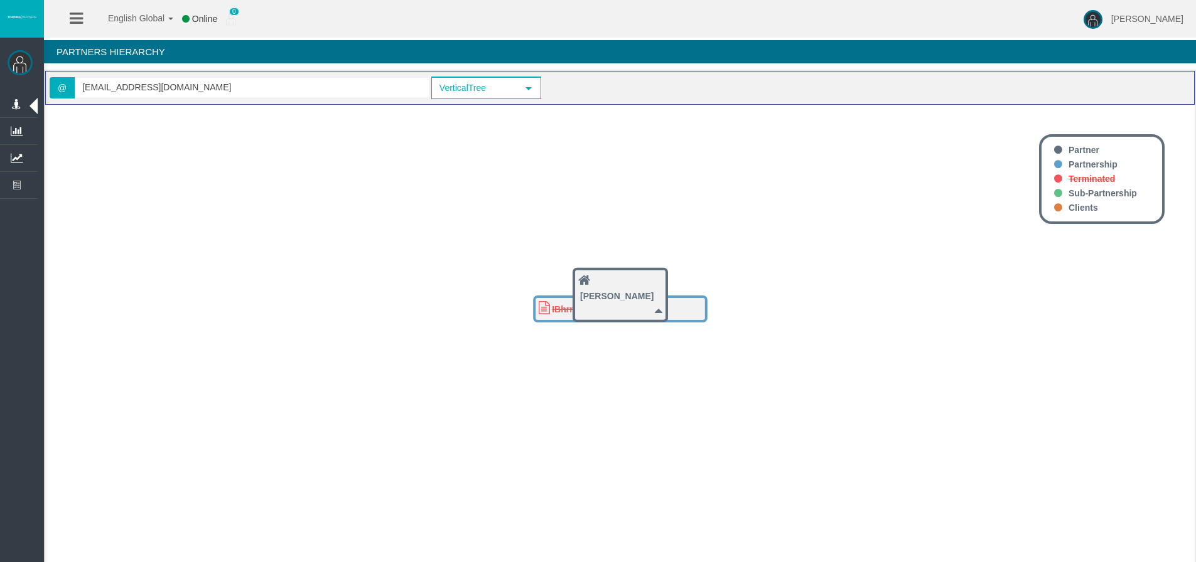
drag, startPoint x: 505, startPoint y: 240, endPoint x: 331, endPoint y: 249, distance: 174.1
click at [318, 247] on div "Loading... IB3kcxq IBfi759 IBhrnxe Arian Karin Muzaber Partner Partnership Term…" at bounding box center [619, 345] width 1149 height 481
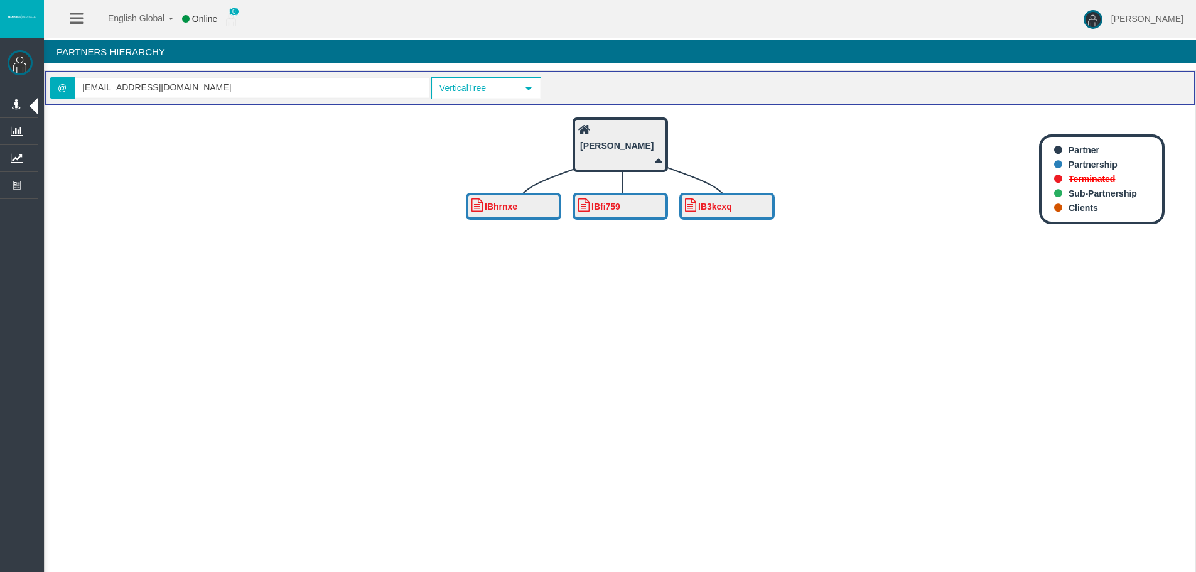
click at [296, 219] on icon "IB3kcxq IBfi759 IBhrnxe Arian Karin Muzaber" at bounding box center [619, 343] width 1149 height 477
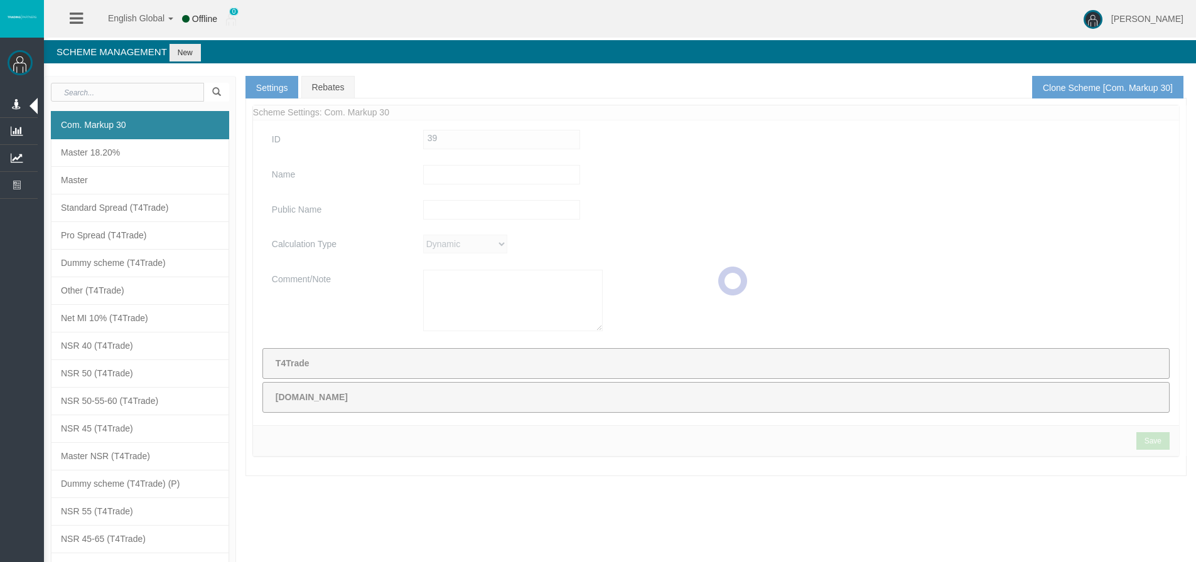
type input "Com. Markup 30"
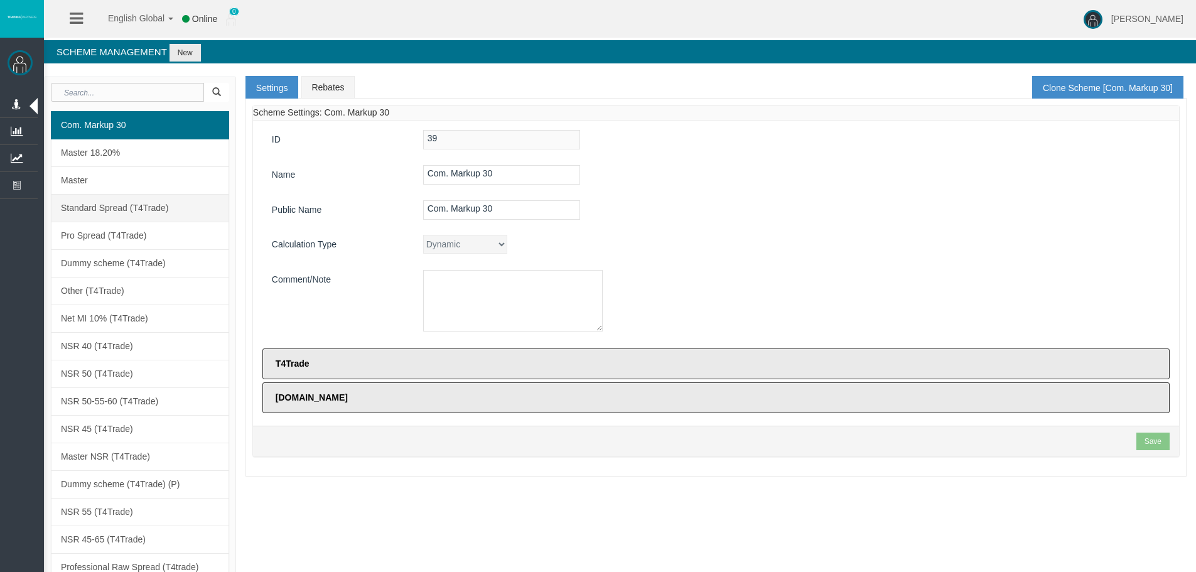
click at [205, 196] on link "Standard Spread (T4Trade)" at bounding box center [140, 208] width 178 height 28
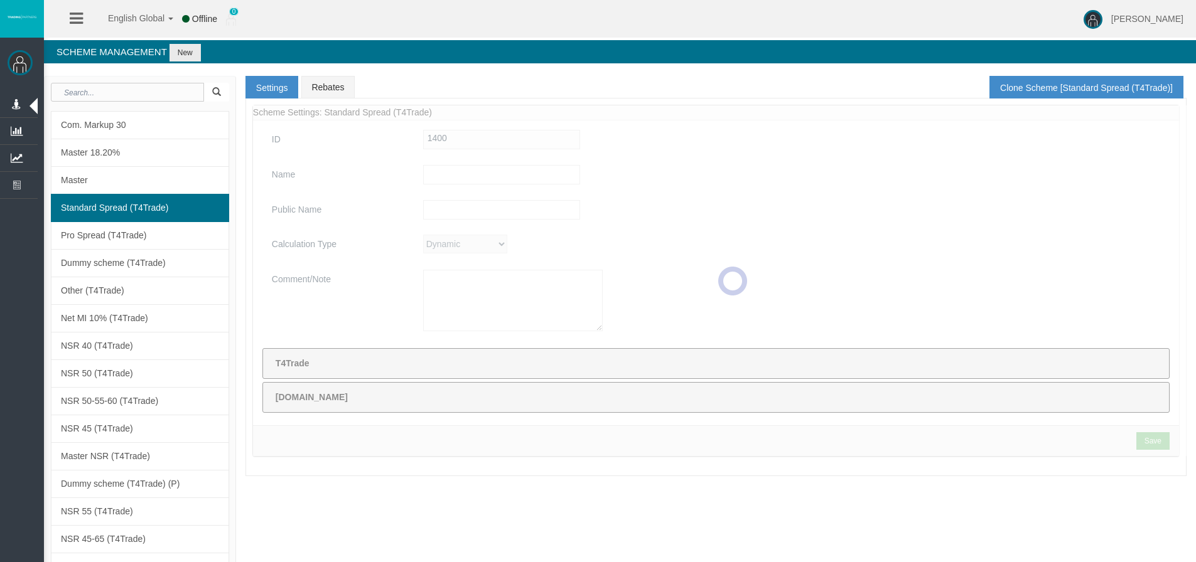
type input "Standard Spread (T4Trade)"
type input "Standard Spread"
type textarea "Standard Spread (T4Trade)"
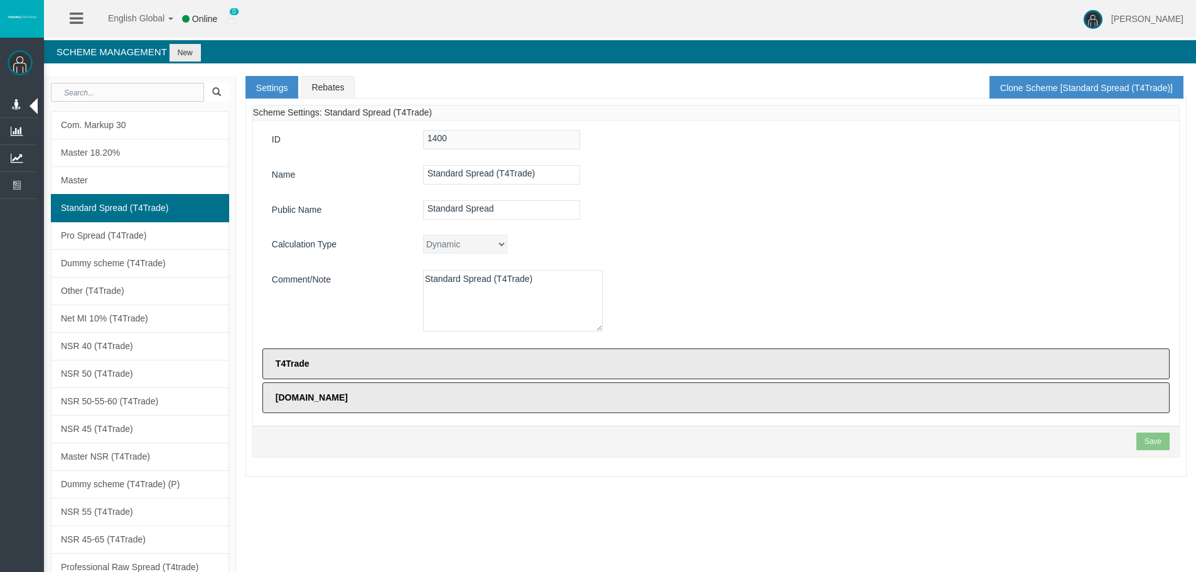
click at [335, 188] on div "ID 1400 Name Standard Spread (T4Trade) Public Name Standard Spread Calculation …" at bounding box center [716, 273] width 926 height 305
click at [323, 90] on link "Rebates" at bounding box center [327, 87] width 53 height 23
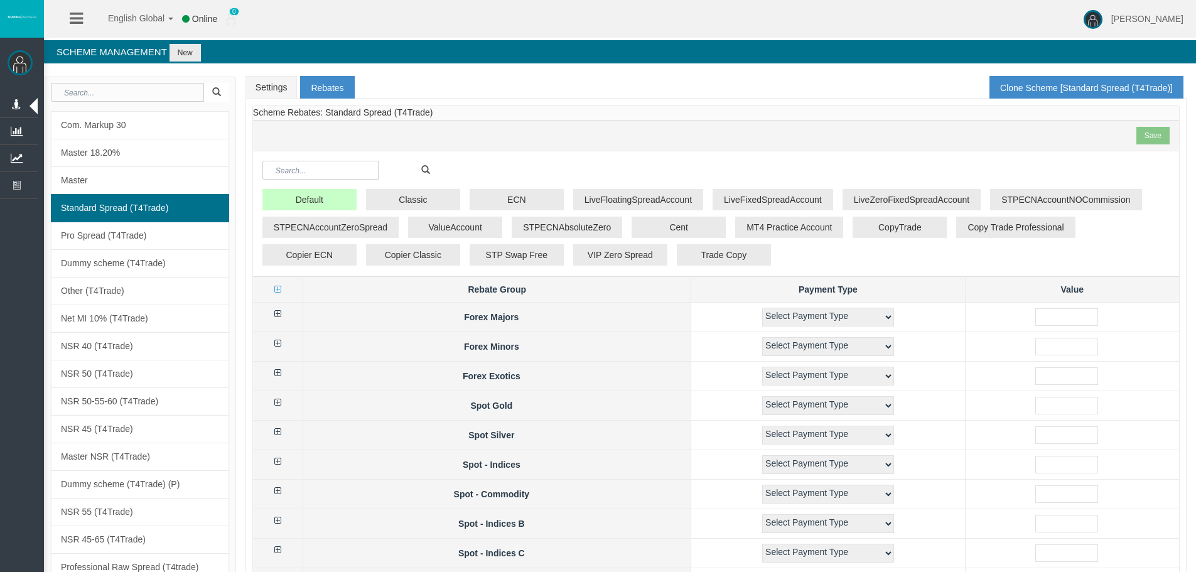
click at [507, 18] on div "English Global 简体中文 English Global 日本語 한국어 Online 0 Loizos Matthaiou Help Log O…" at bounding box center [598, 19] width 1196 height 38
click at [636, 207] on button "LiveFloatingSpreadAccount" at bounding box center [638, 199] width 130 height 21
click at [280, 313] on icon at bounding box center [277, 313] width 7 height 9
select select "1"
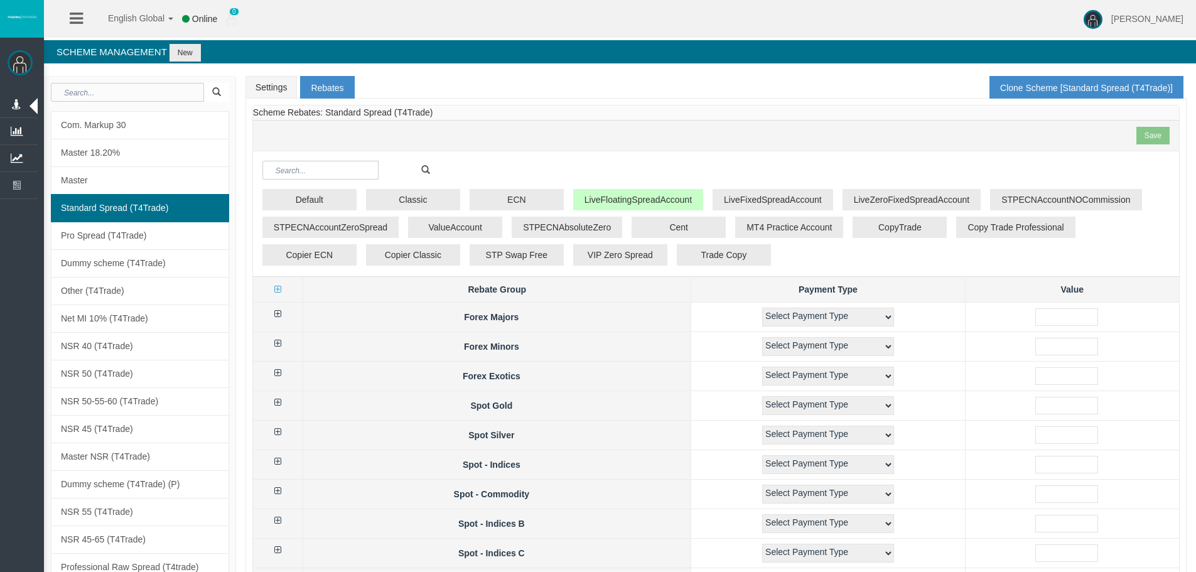
select select "1"
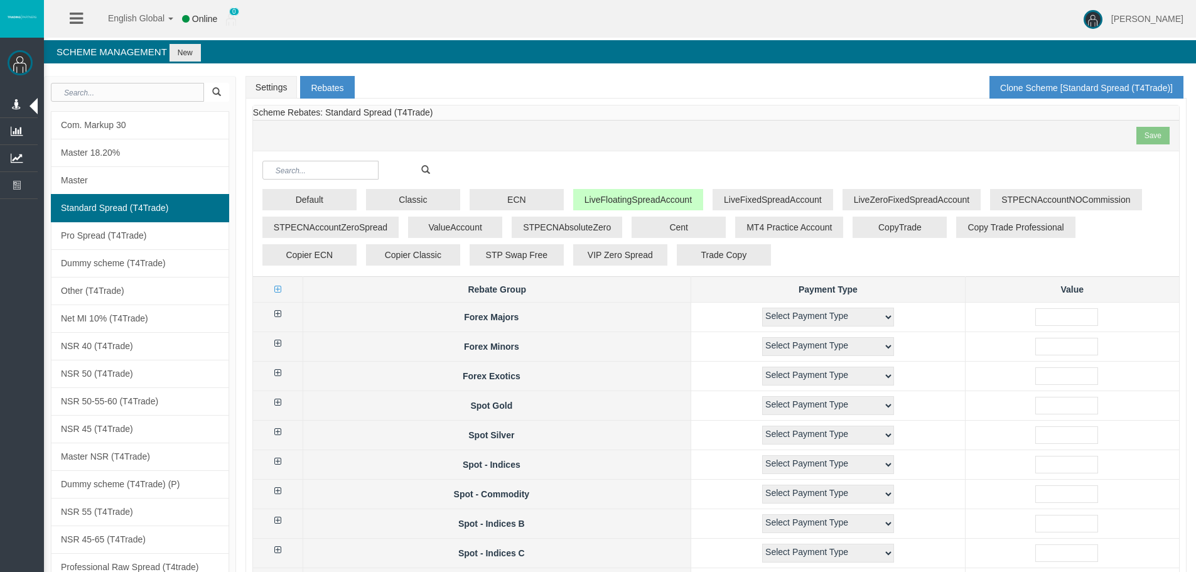
select select "1"
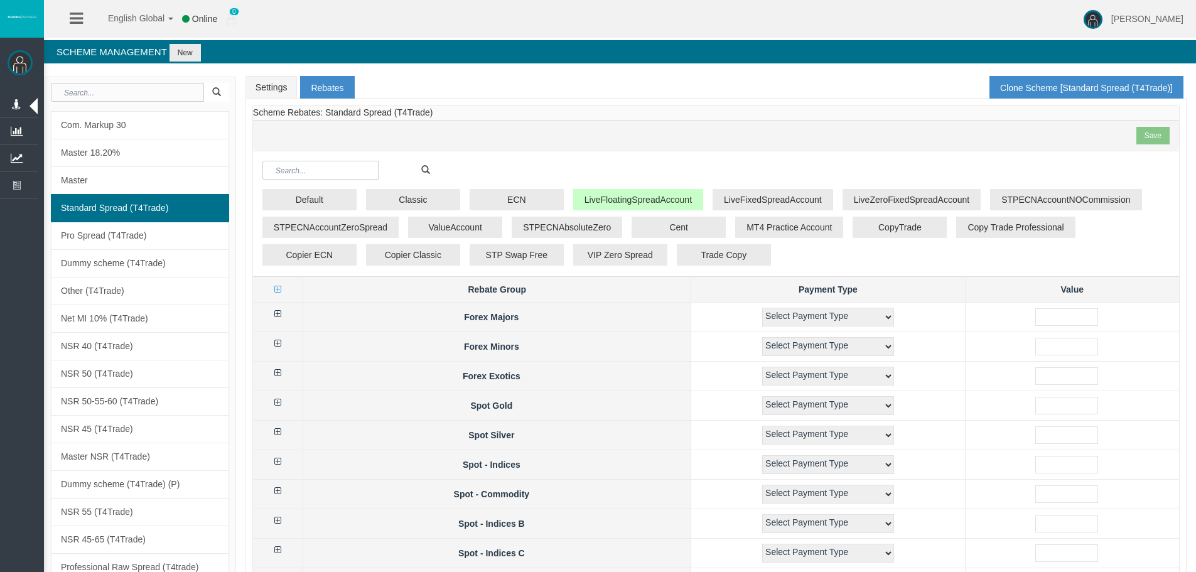
select select "1"
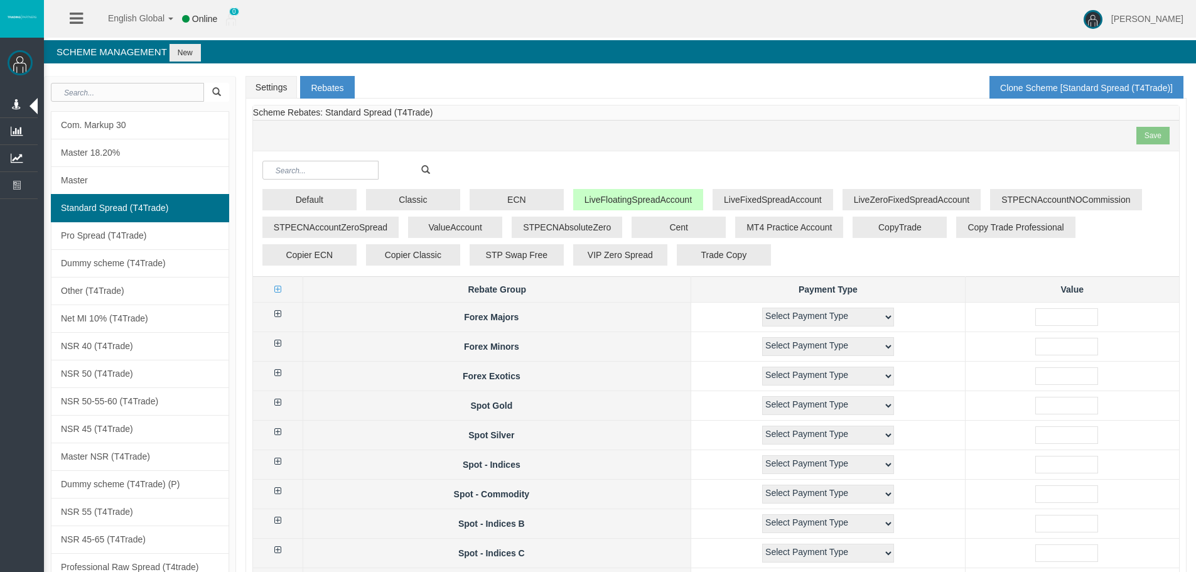
select select "1"
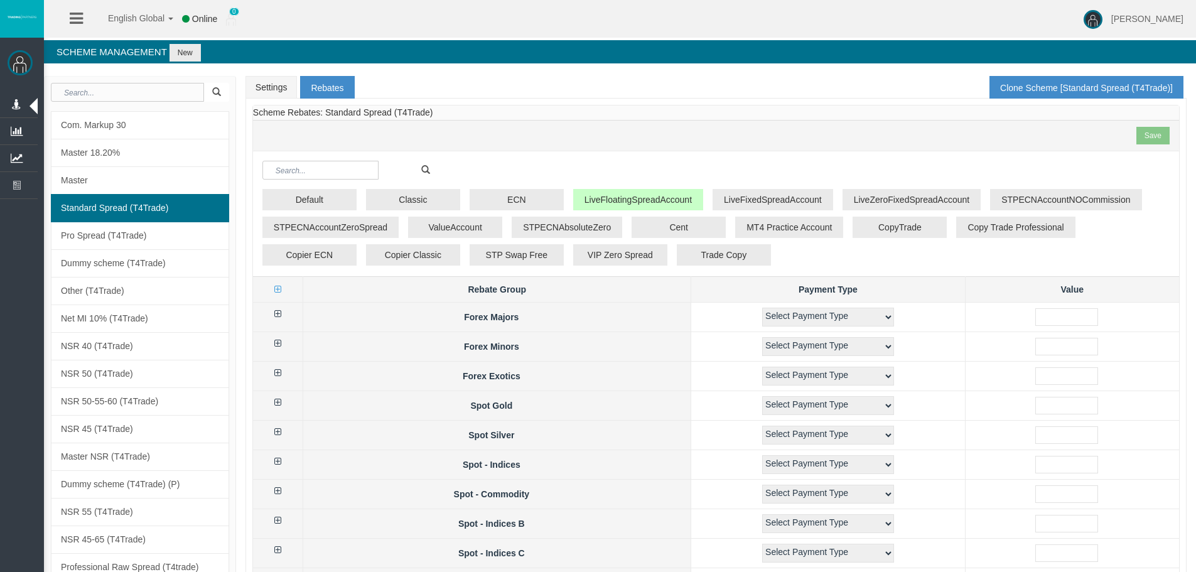
select select "1"
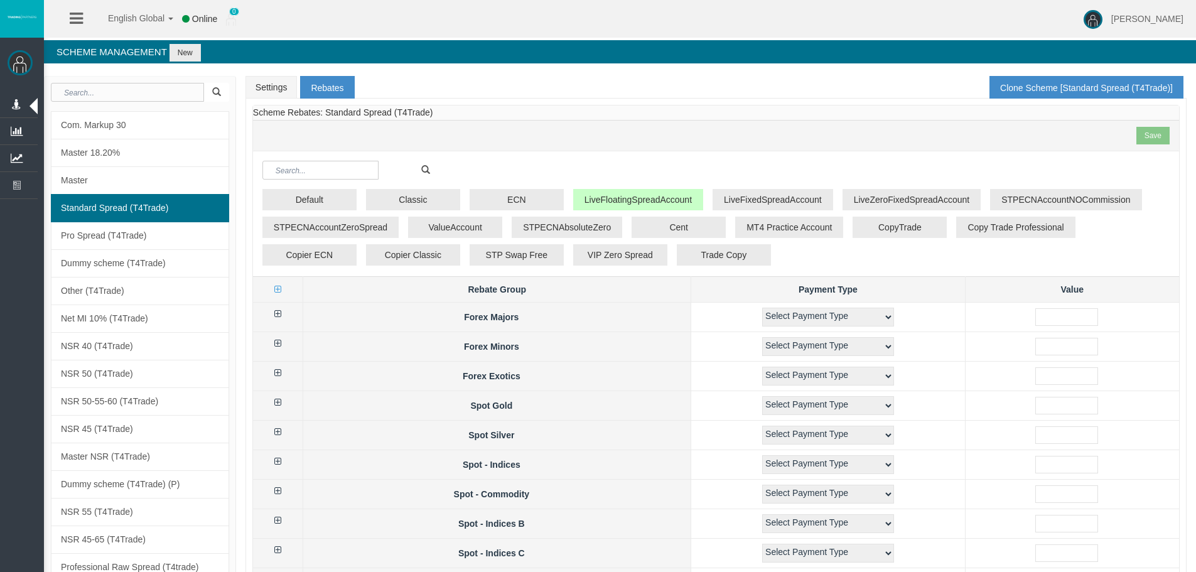
select select "1"
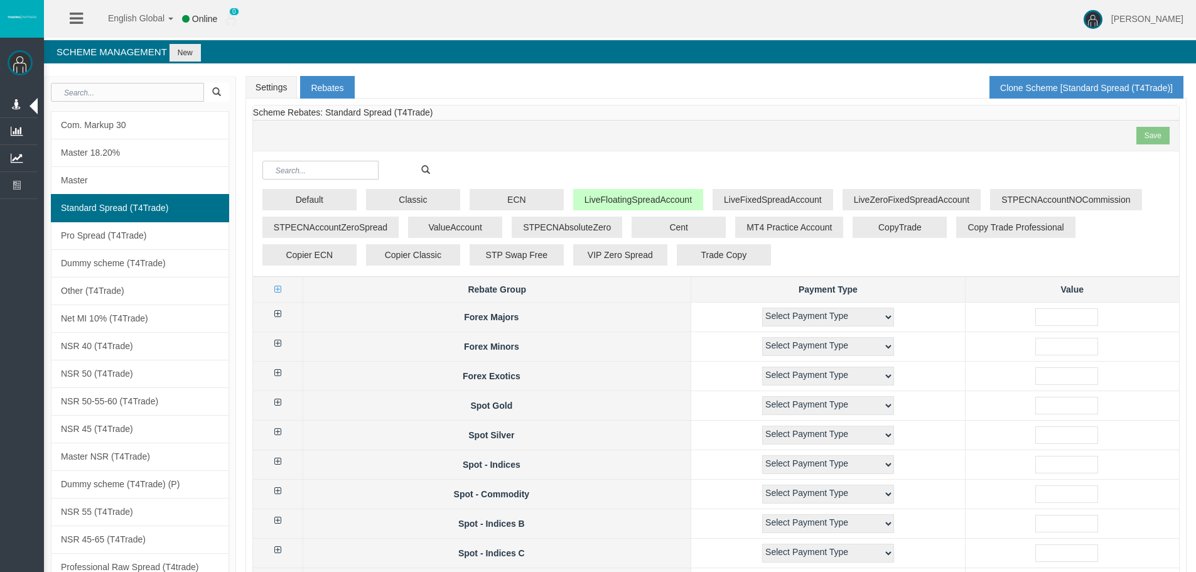
select select "1"
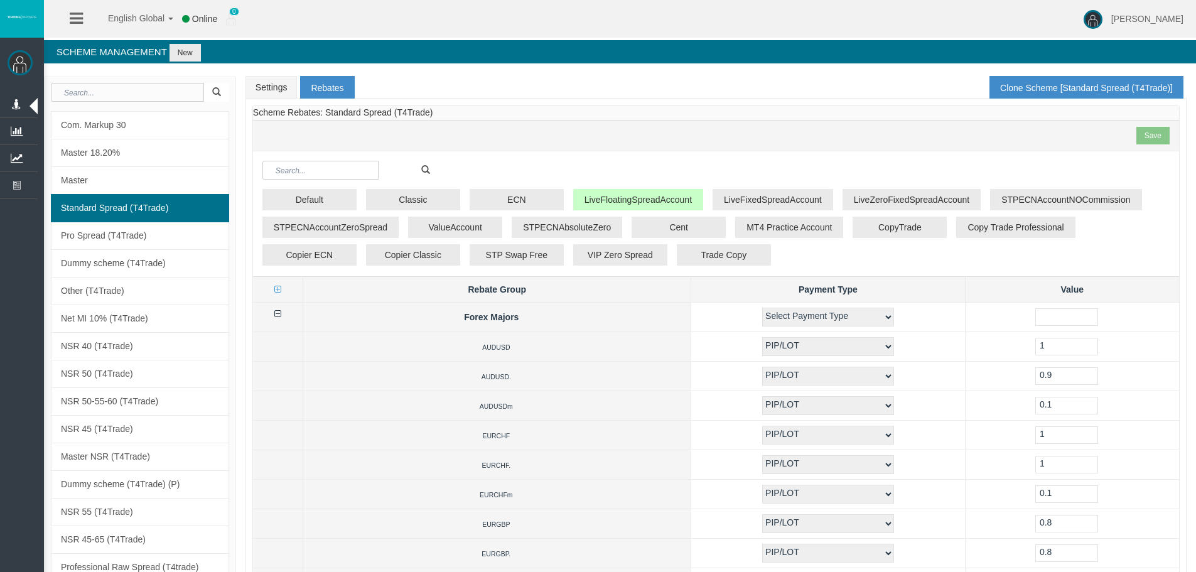
click at [981, 454] on td "1" at bounding box center [1072, 465] width 214 height 30
click at [294, 175] on input "text" at bounding box center [320, 170] width 116 height 19
type input "xau"
select select "2"
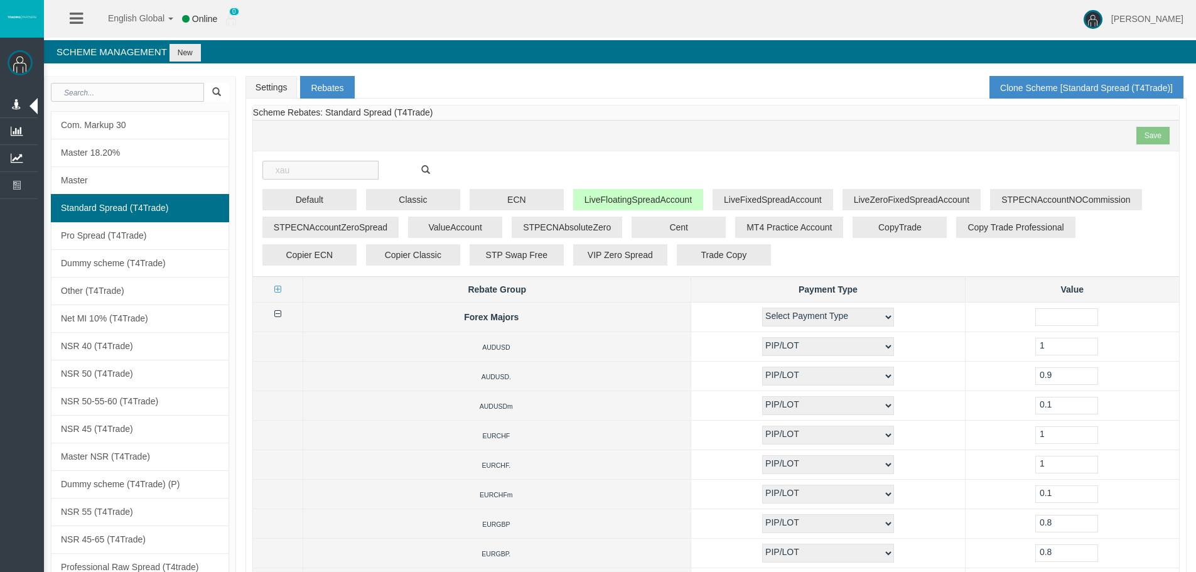
select select "2"
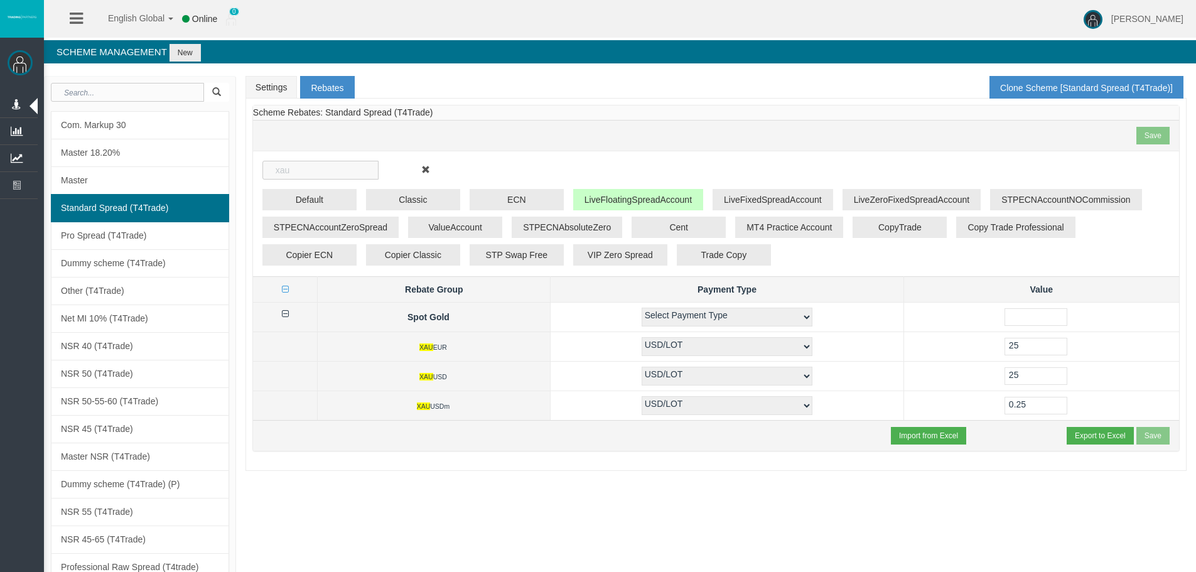
type input "xau"
click at [927, 331] on td "25" at bounding box center [1041, 346] width 276 height 30
click at [913, 359] on td "25" at bounding box center [1041, 346] width 276 height 30
click at [282, 85] on link "Settings" at bounding box center [271, 87] width 52 height 23
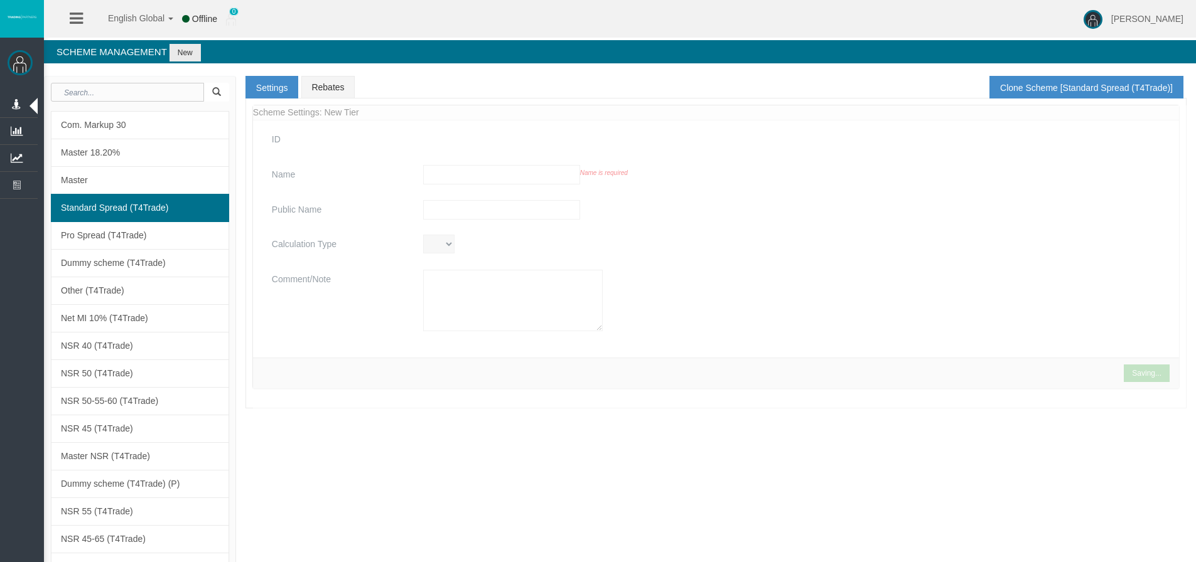
select select "ExcludedFrom"
select select "156"
type input "Standard Spread (T4Trade)"
type input "Standard Spread"
type textarea "Standard Spread (T4Trade)"
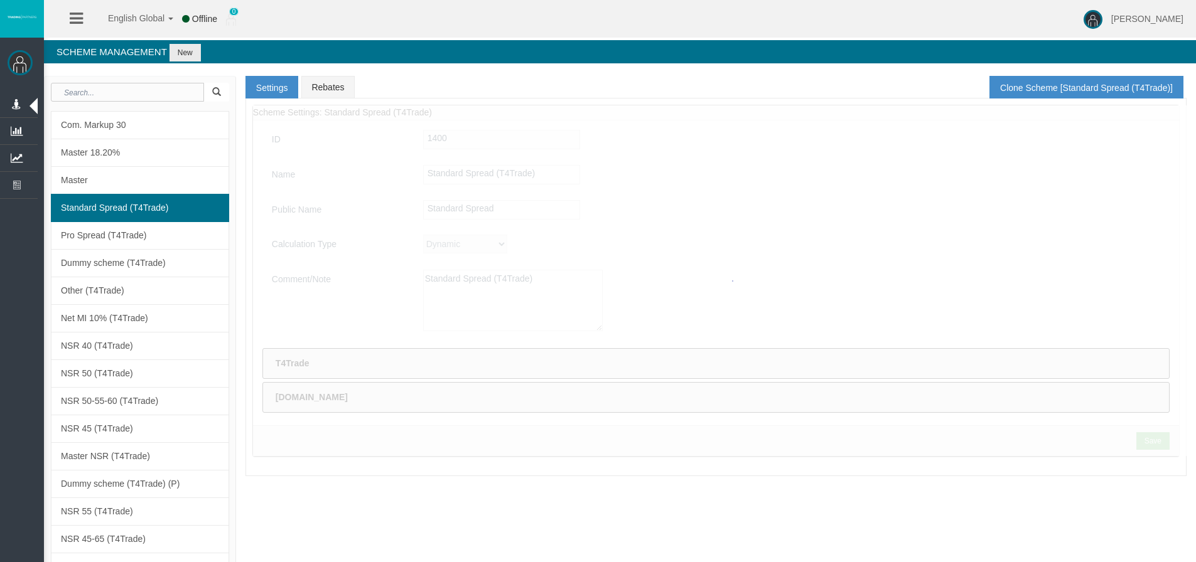
select select "ExcludedFrom"
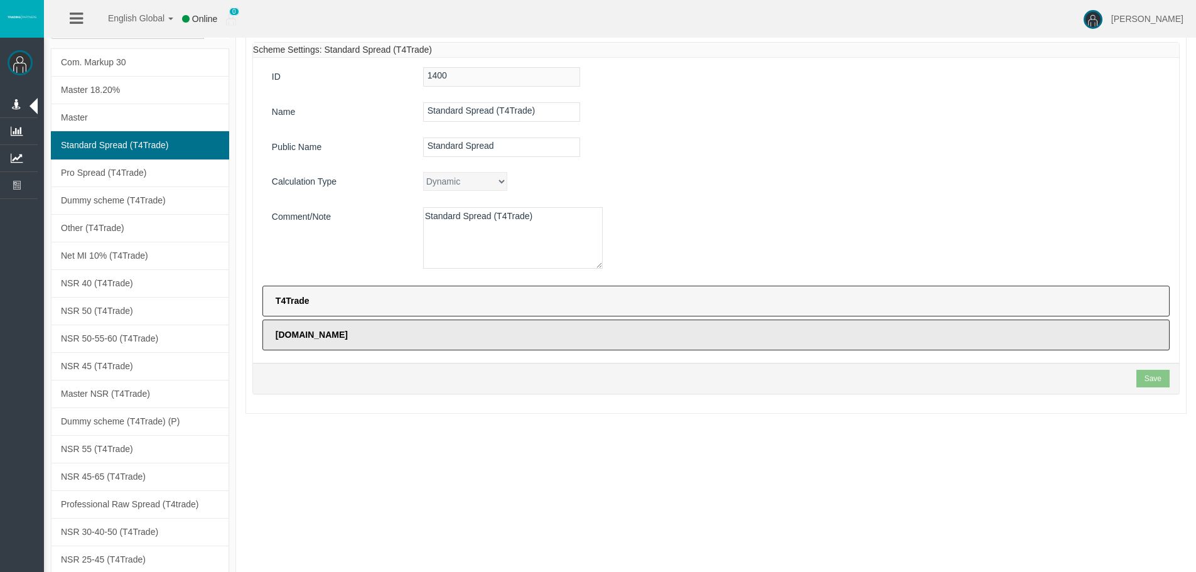
click at [411, 299] on label "T4Trade" at bounding box center [715, 301] width 907 height 31
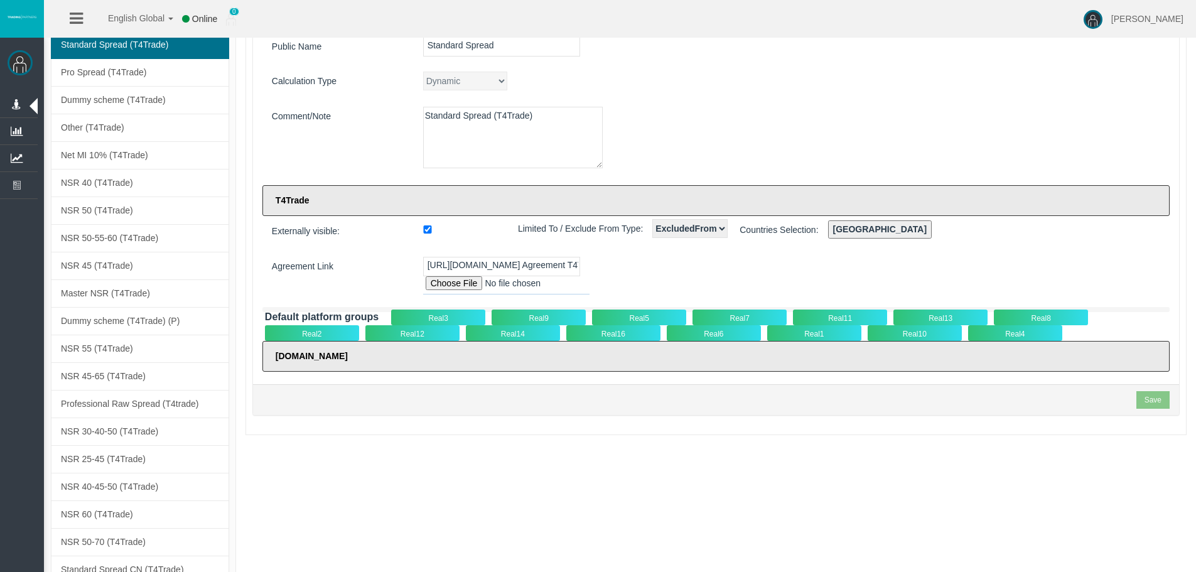
scroll to position [188, 0]
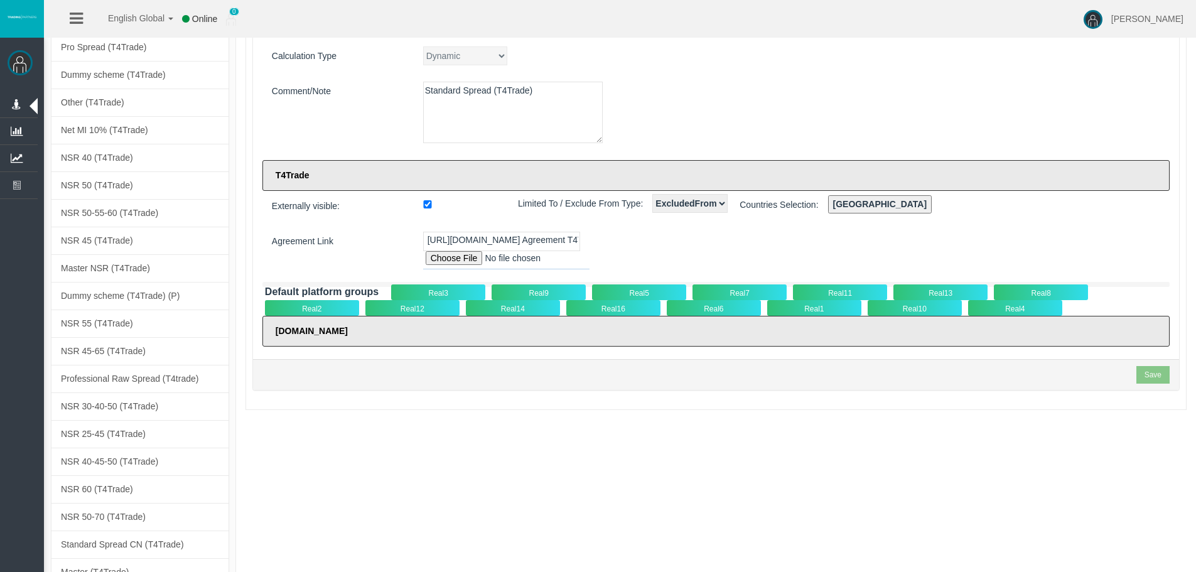
drag, startPoint x: 551, startPoint y: 297, endPoint x: 552, endPoint y: 289, distance: 8.2
click at [552, 296] on div "Real9" at bounding box center [539, 292] width 94 height 16
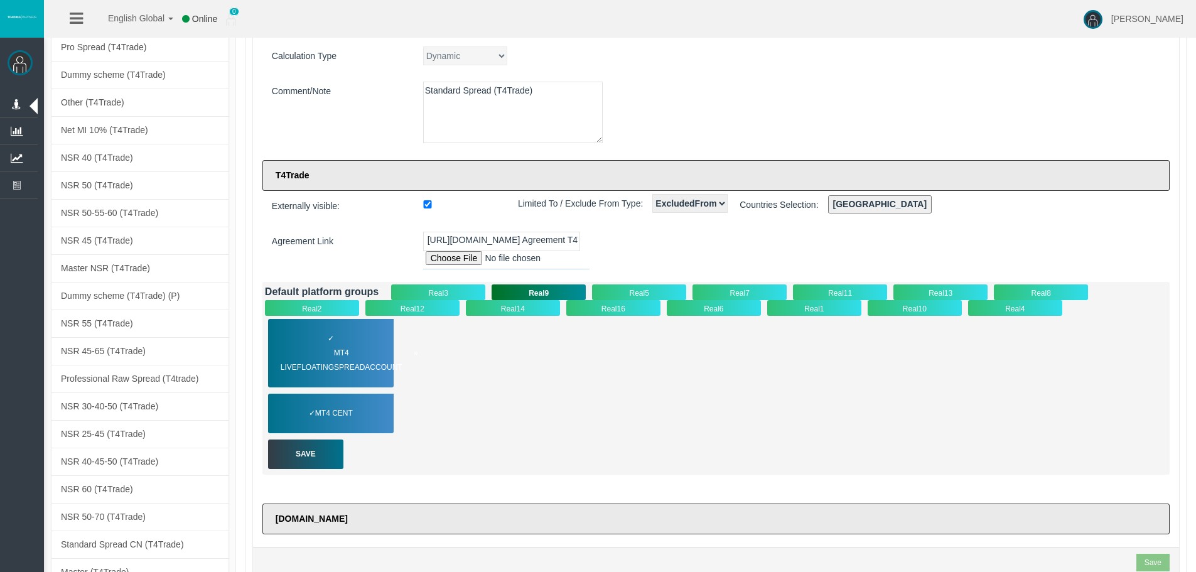
click at [343, 372] on span "MT4 LiveFloatingSpreadAccount" at bounding box center [349, 360] width 137 height 29
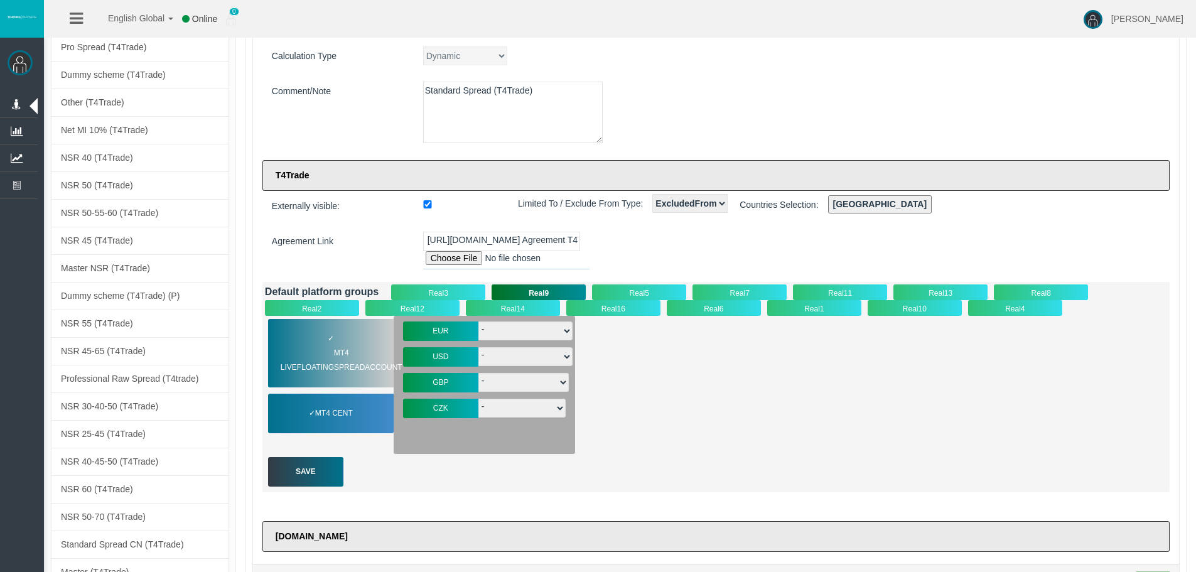
click at [437, 291] on div "Real3" at bounding box center [438, 292] width 94 height 16
click at [379, 339] on div "✓ MT4 LiveFloatingSpreadAccount" at bounding box center [331, 353] width 126 height 68
click at [321, 313] on div "Real2" at bounding box center [312, 308] width 94 height 16
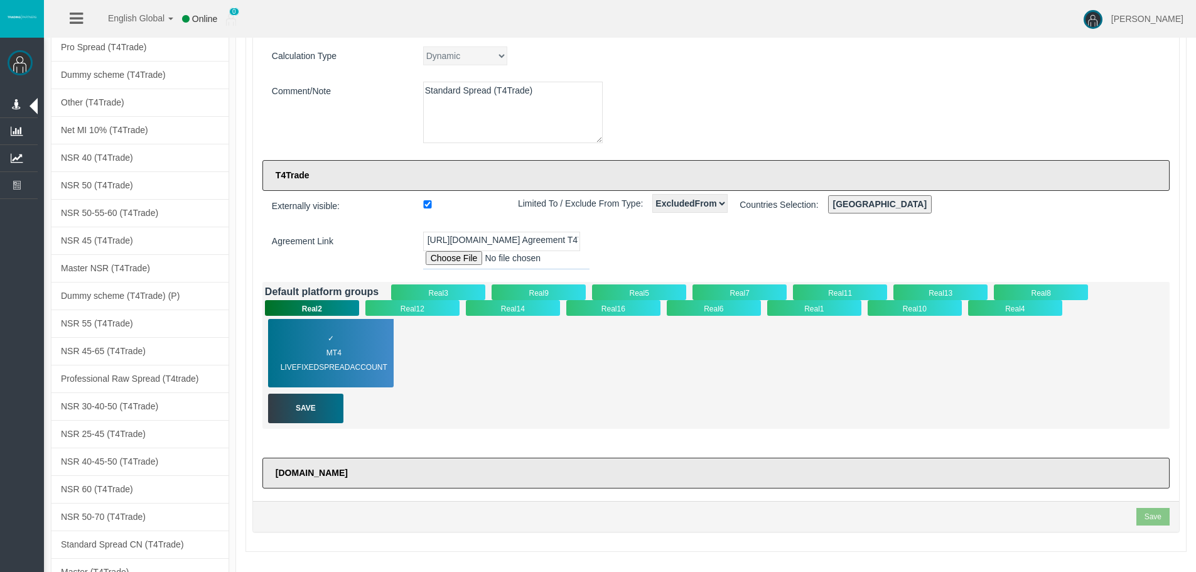
click at [436, 301] on div "Real12" at bounding box center [412, 308] width 94 height 16
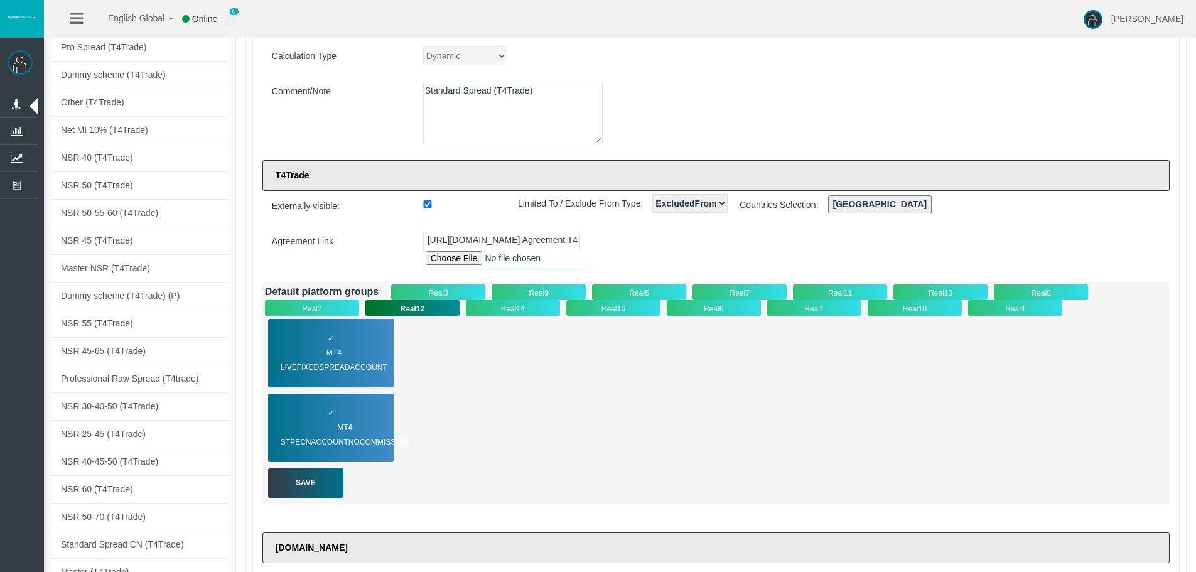
click at [675, 304] on div "Real6" at bounding box center [714, 308] width 94 height 16
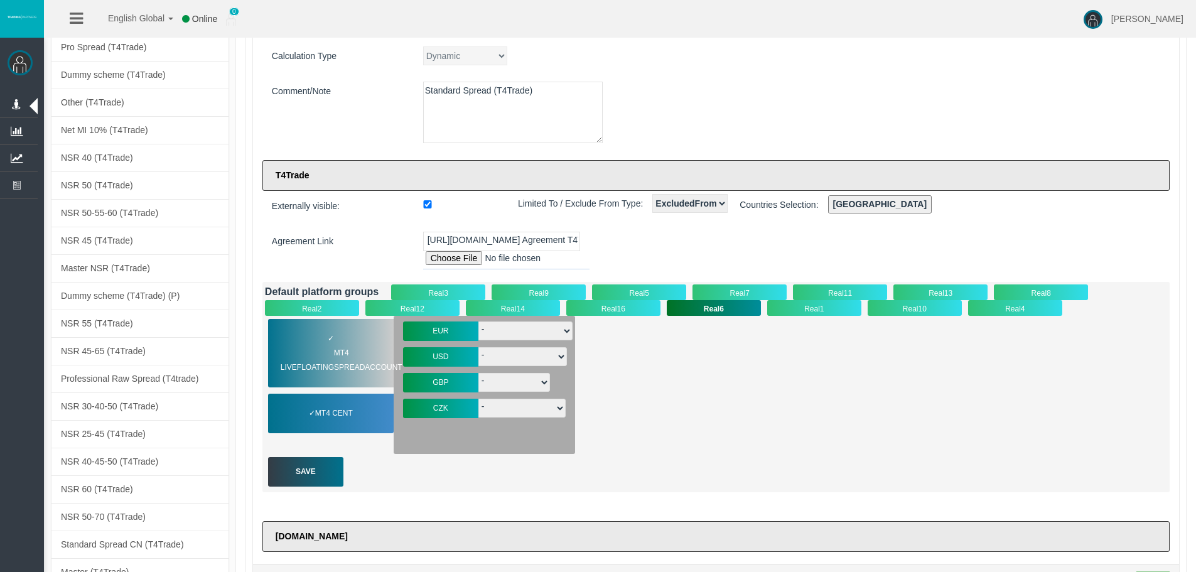
click at [618, 305] on div "Real16" at bounding box center [613, 308] width 94 height 16
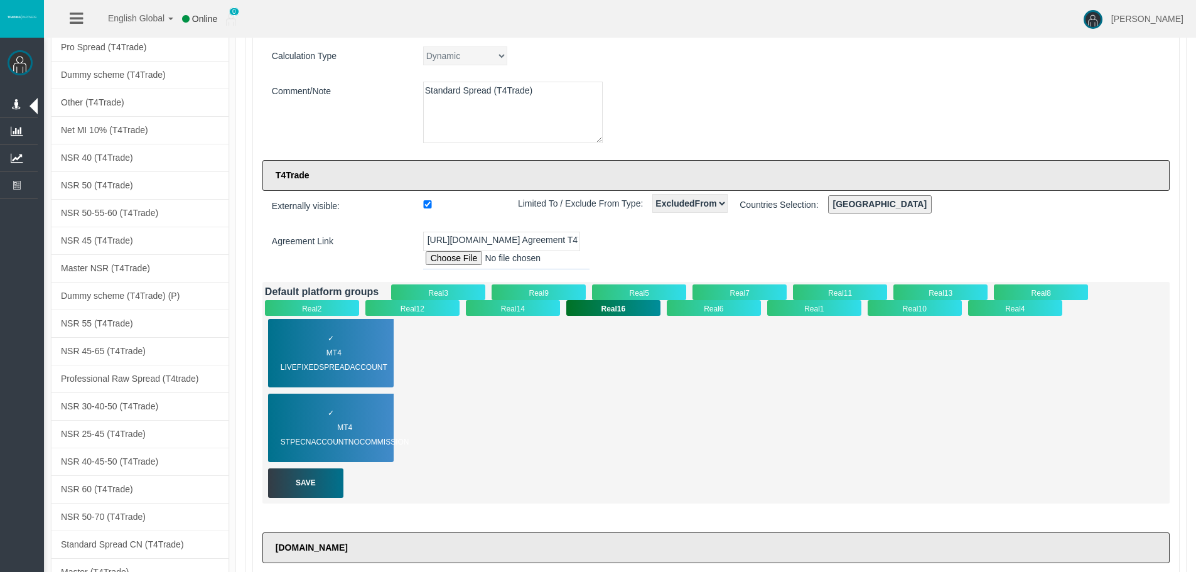
click at [550, 309] on div "Real14" at bounding box center [513, 308] width 94 height 16
click at [457, 303] on div "Real12" at bounding box center [412, 308] width 94 height 16
click at [372, 347] on span "MT4 LiveFixedSpreadAccount" at bounding box center [342, 360] width 122 height 29
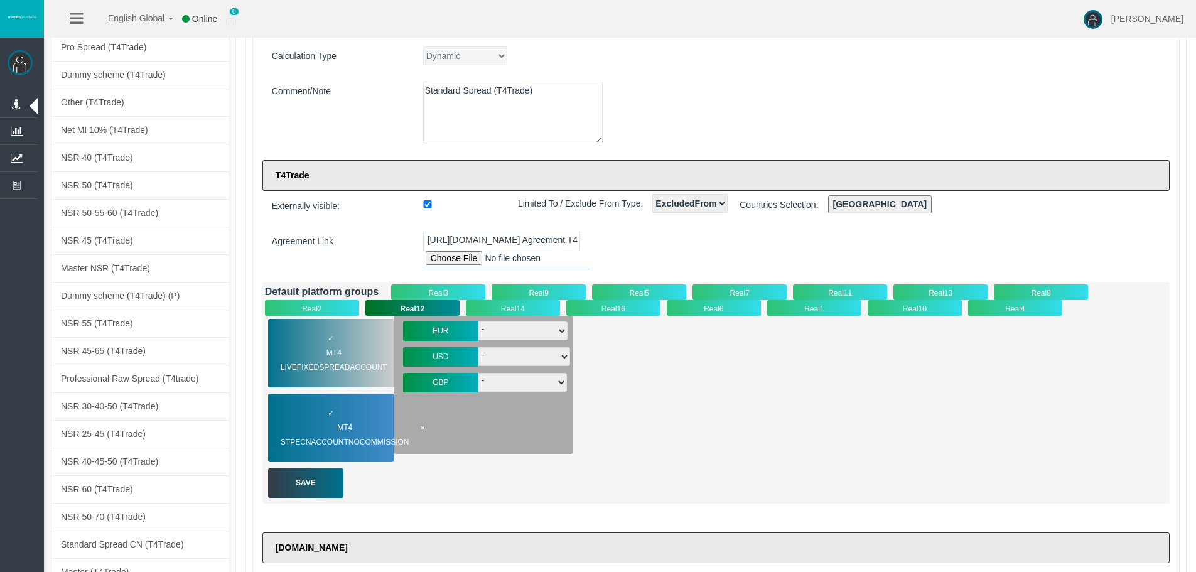
click at [376, 422] on span "MT4 STPECNAccountNOCommission" at bounding box center [353, 435] width 144 height 29
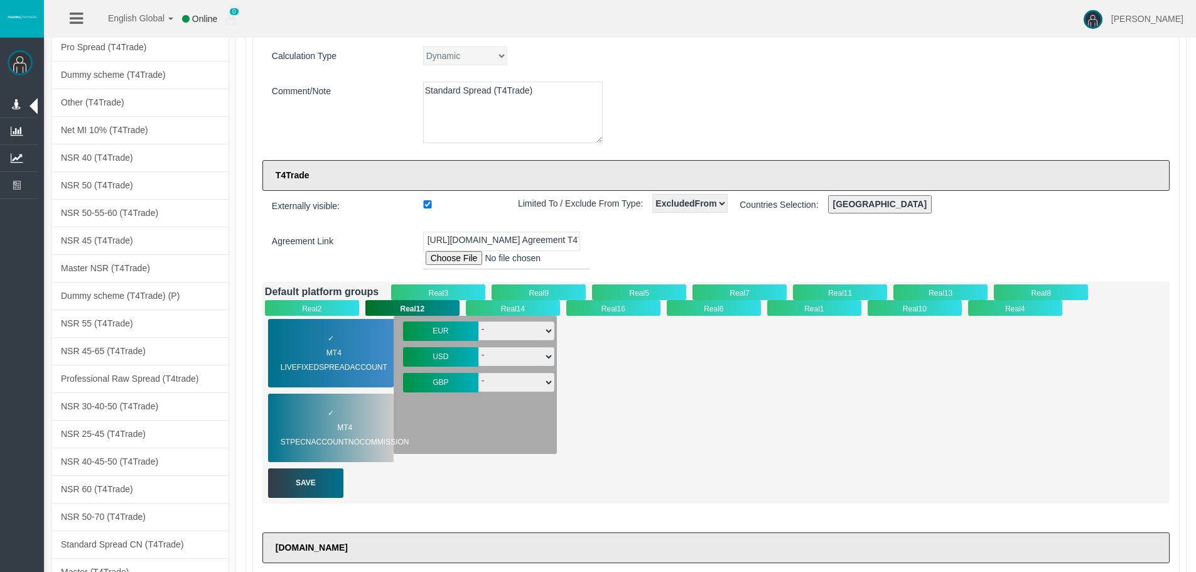
click at [685, 294] on div "Real5" at bounding box center [639, 292] width 94 height 16
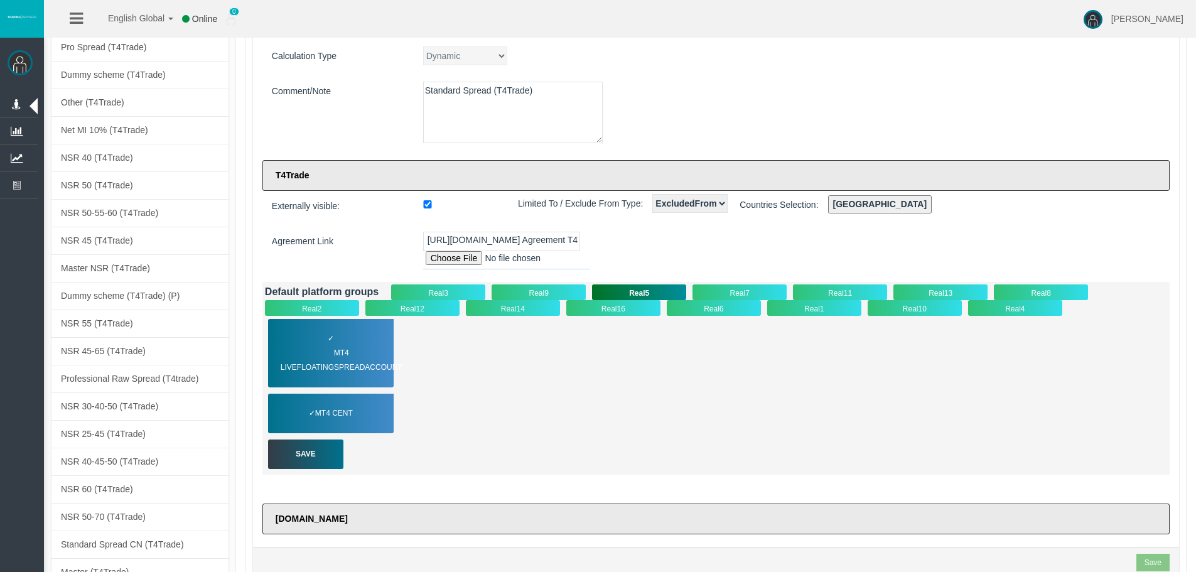
click at [728, 286] on div "Real7" at bounding box center [739, 292] width 94 height 16
click at [311, 358] on span "MT4 LiveFloatingSpreadAccount" at bounding box center [349, 360] width 137 height 29
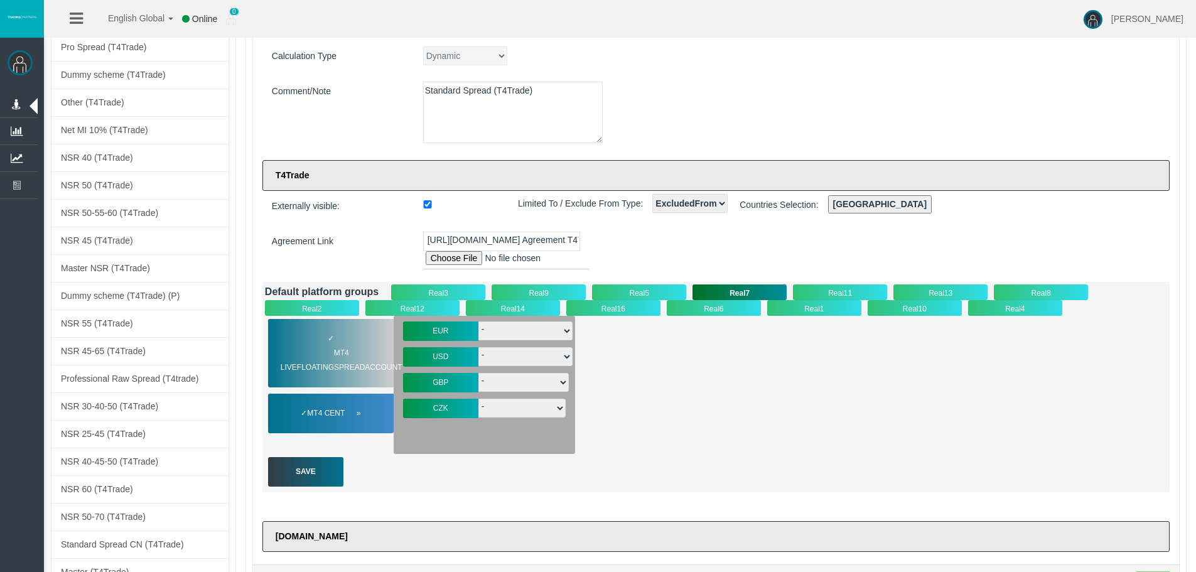
click at [351, 411] on span "MT4 Cent" at bounding box center [333, 413] width 53 height 14
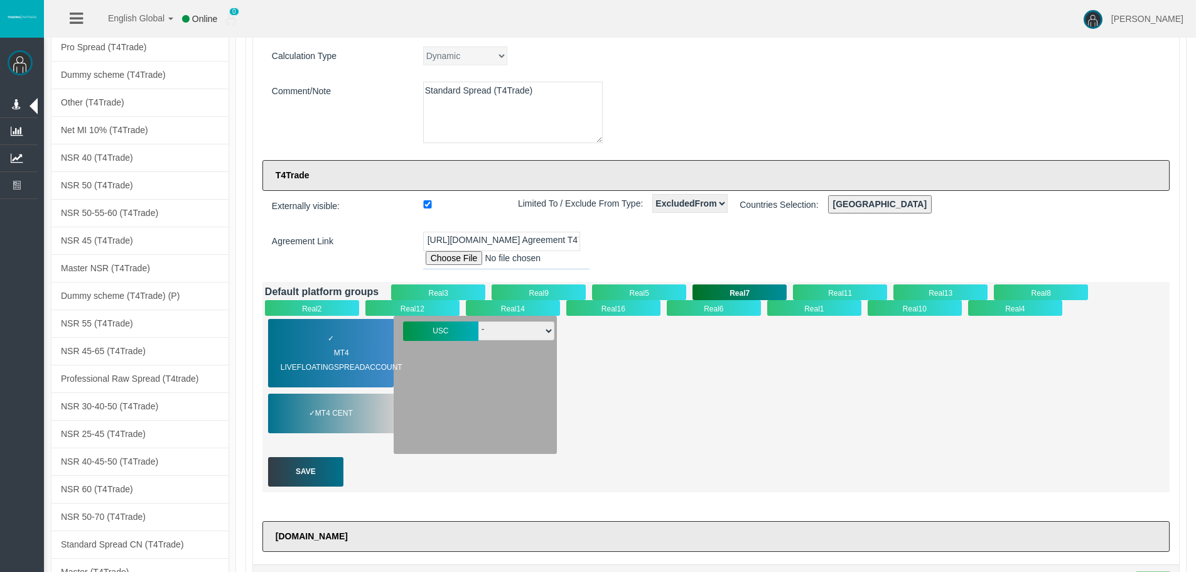
click at [630, 284] on div "Real5" at bounding box center [639, 292] width 94 height 16
click at [314, 356] on span "MT4 LiveFloatingSpreadAccount" at bounding box center [349, 360] width 137 height 29
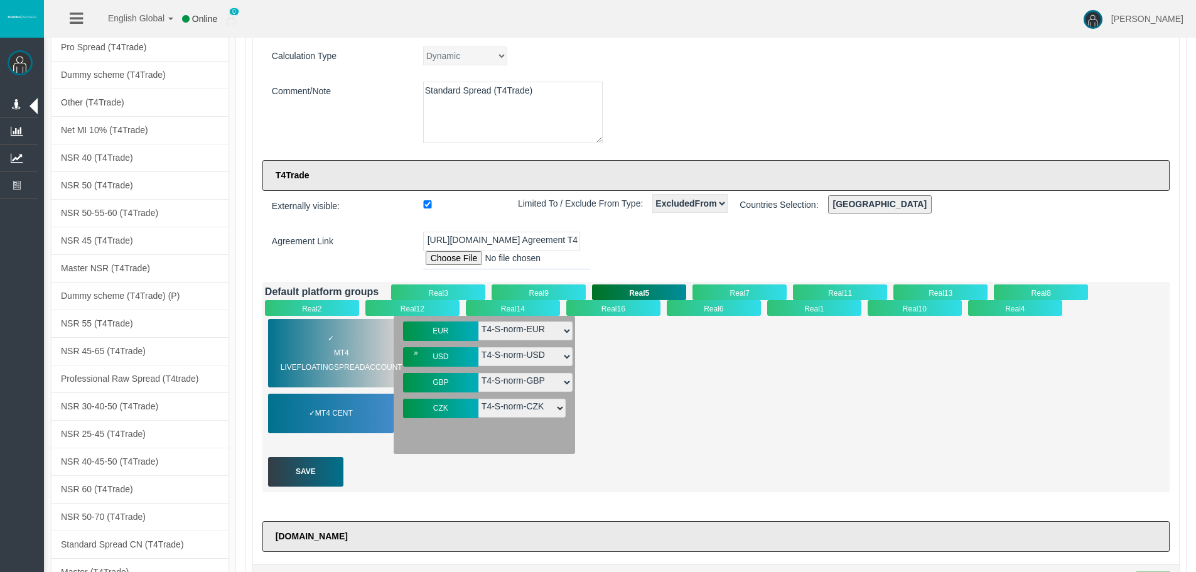
click at [353, 369] on span "MT4 LiveFloatingSpreadAccount" at bounding box center [349, 360] width 137 height 29
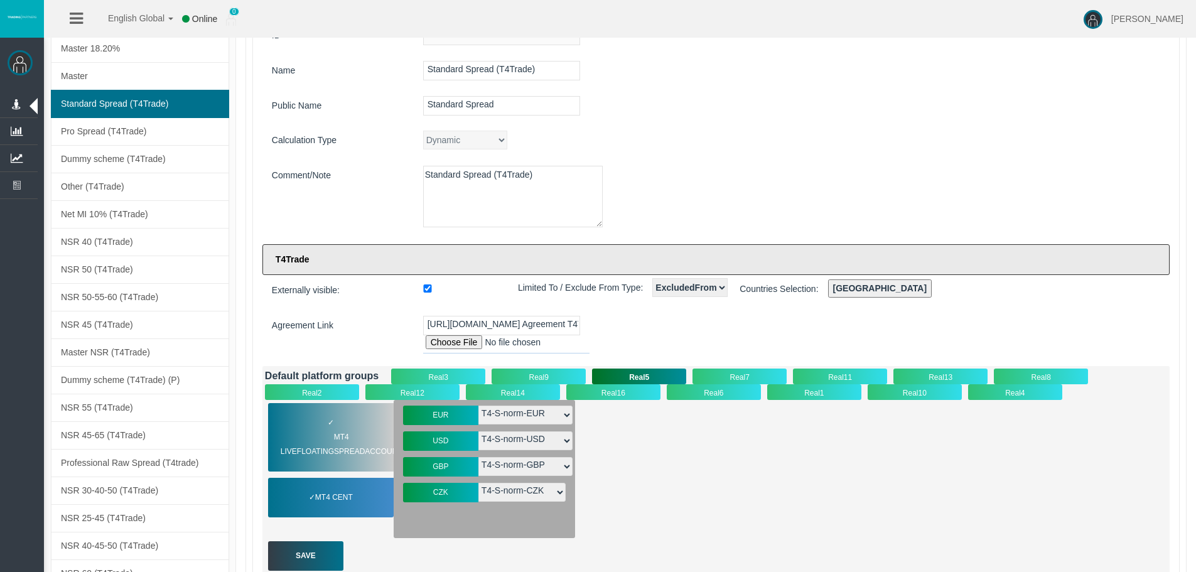
scroll to position [126, 0]
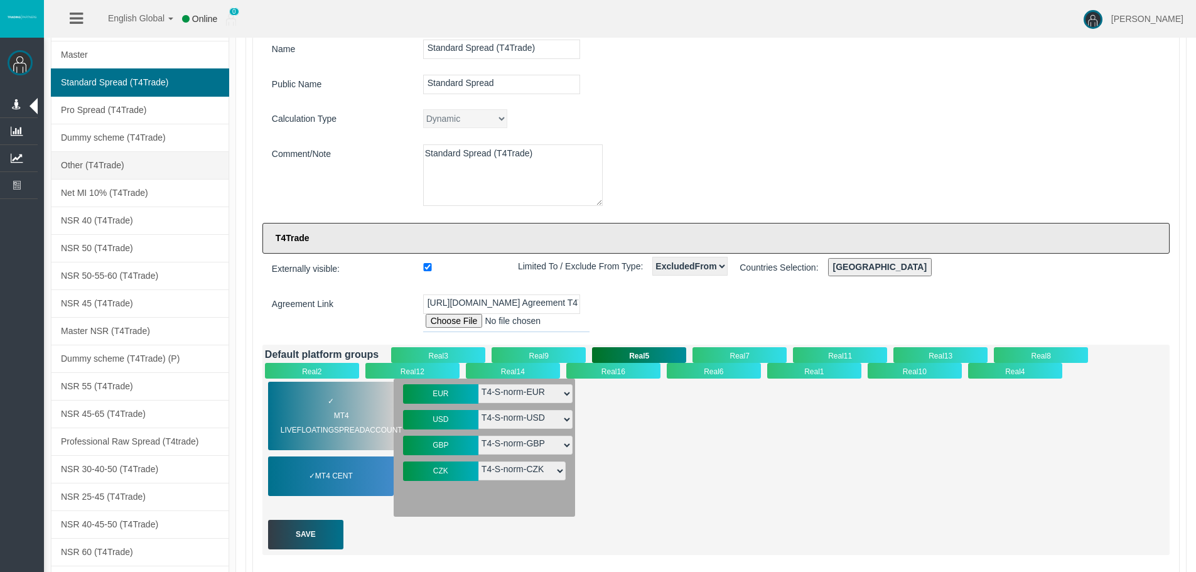
click at [136, 163] on link "Other (T4Trade)" at bounding box center [140, 165] width 178 height 28
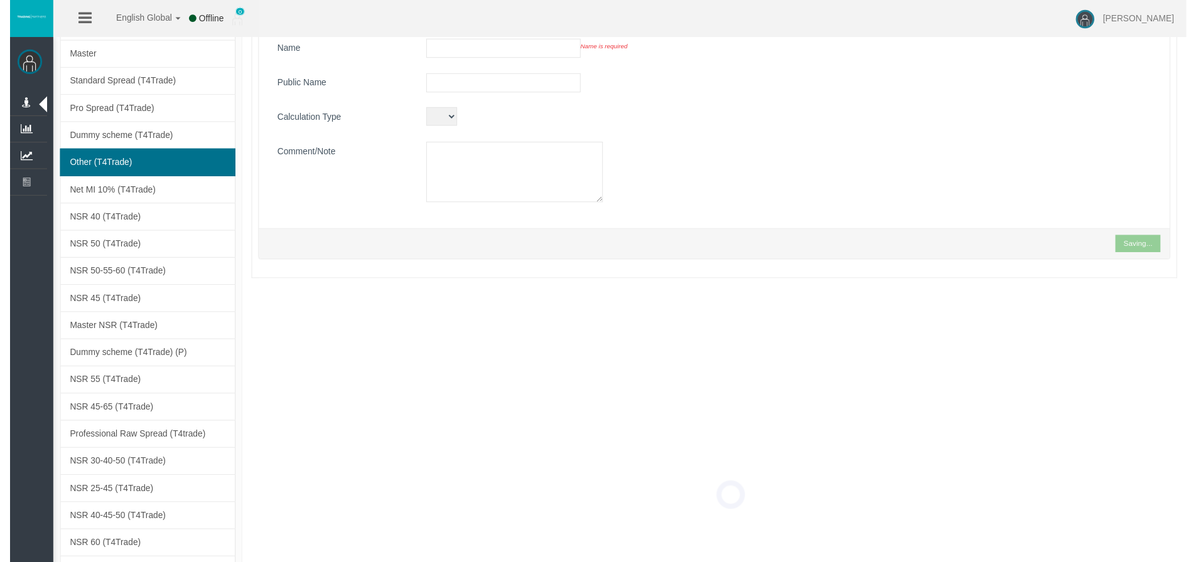
scroll to position [49, 0]
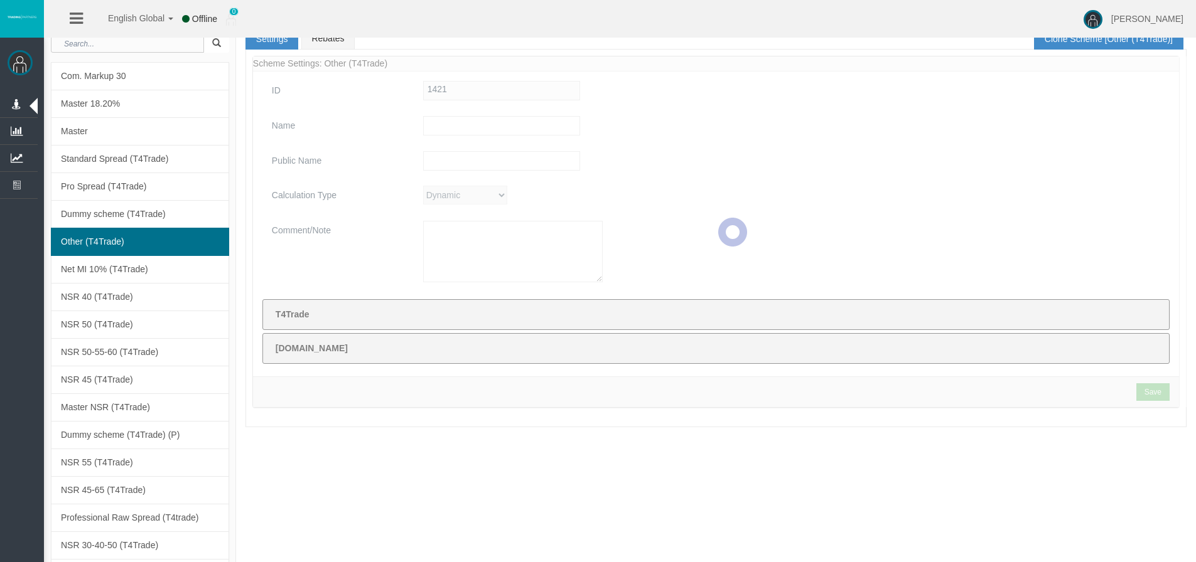
type input "Other (T4Trade)"
type input "Other"
type textarea "Other (T4Trade)"
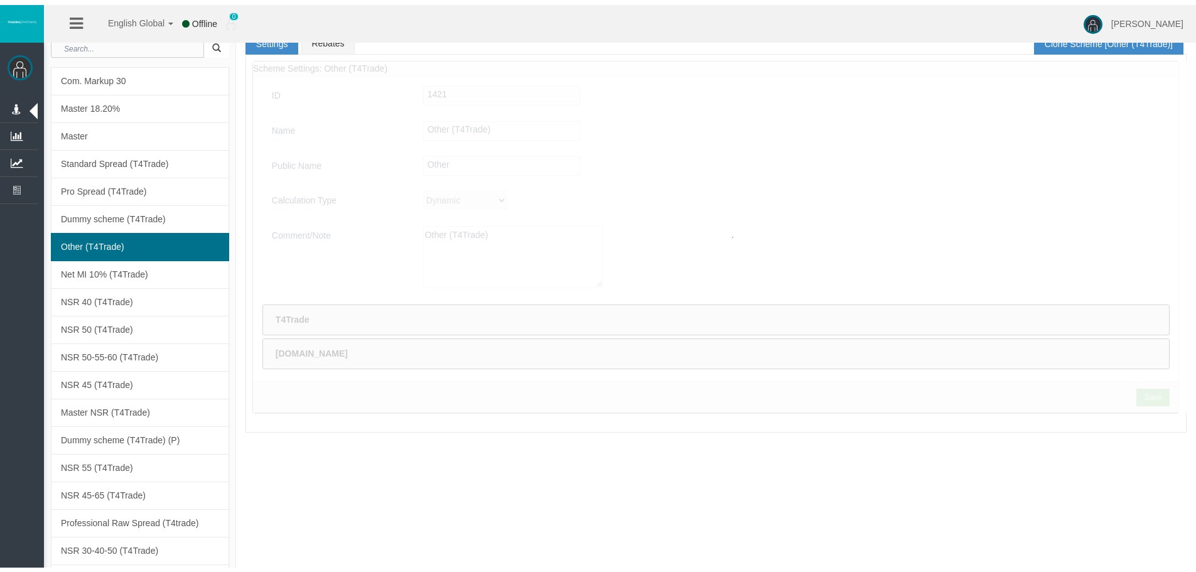
scroll to position [0, 0]
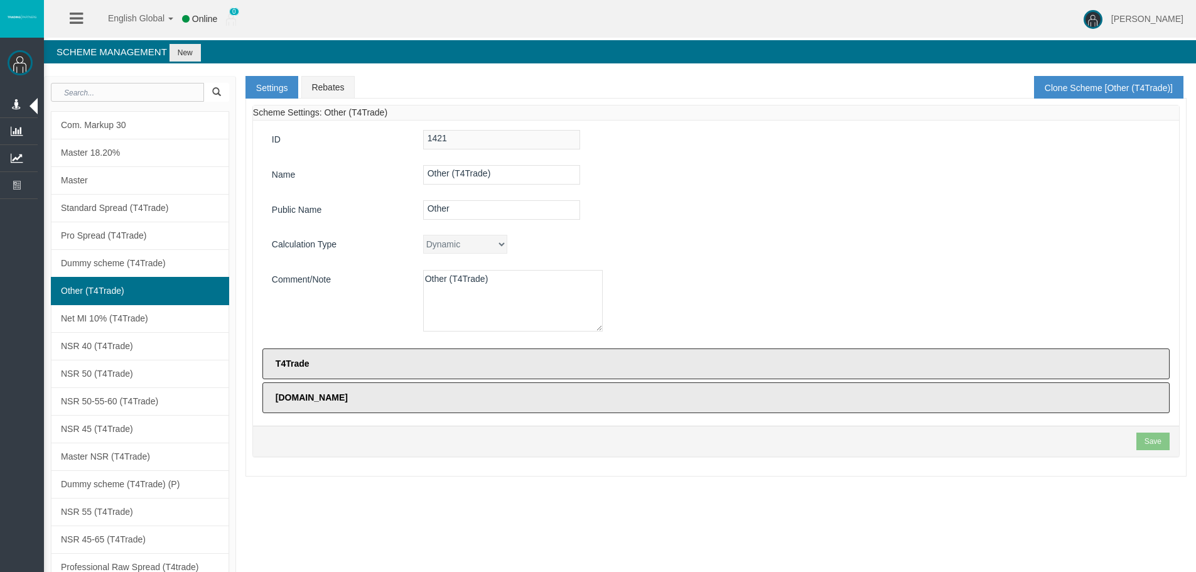
drag, startPoint x: 724, startPoint y: 198, endPoint x: 643, endPoint y: 266, distance: 105.6
click at [721, 206] on div "ID 1421 Name Other (T4Trade) Public Name Other Calculation Type Dynamic CPAReve…" at bounding box center [716, 273] width 926 height 305
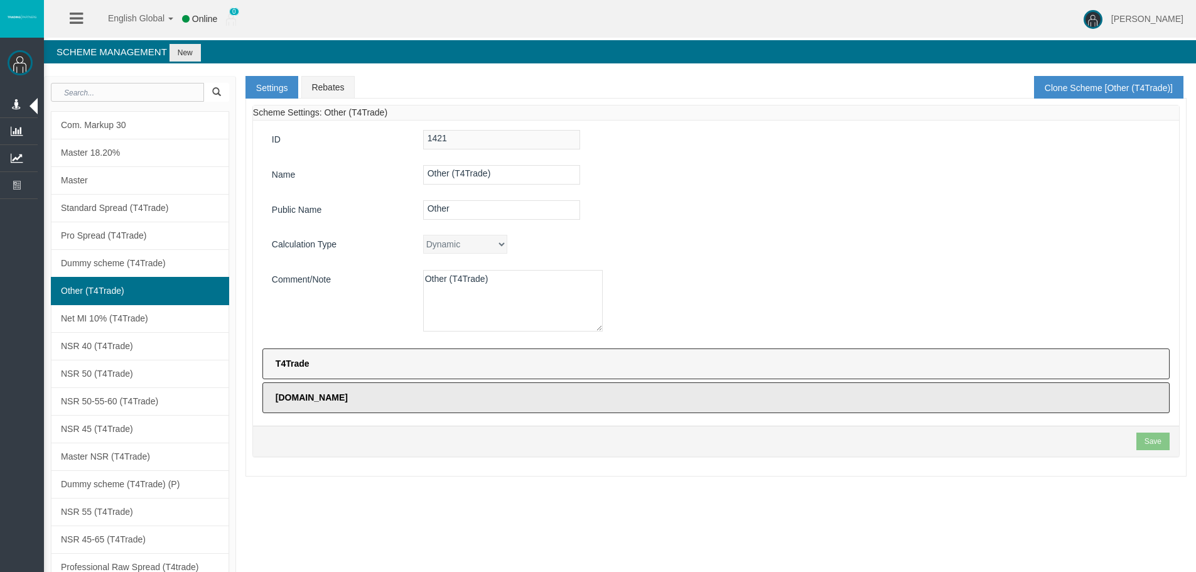
click at [626, 356] on label "T4Trade" at bounding box center [715, 363] width 907 height 31
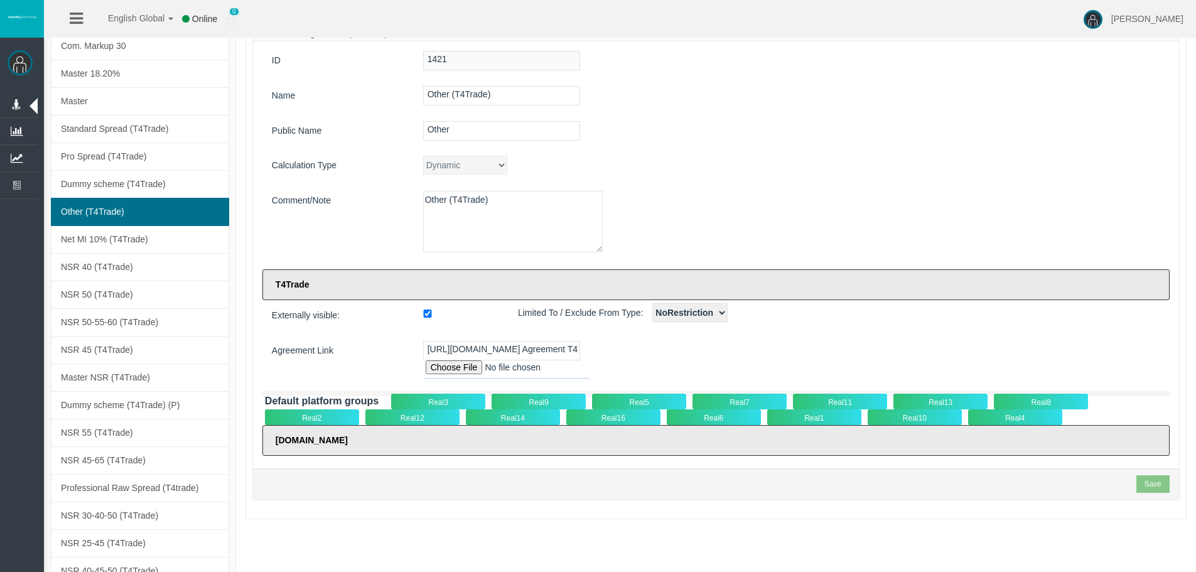
scroll to position [251, 0]
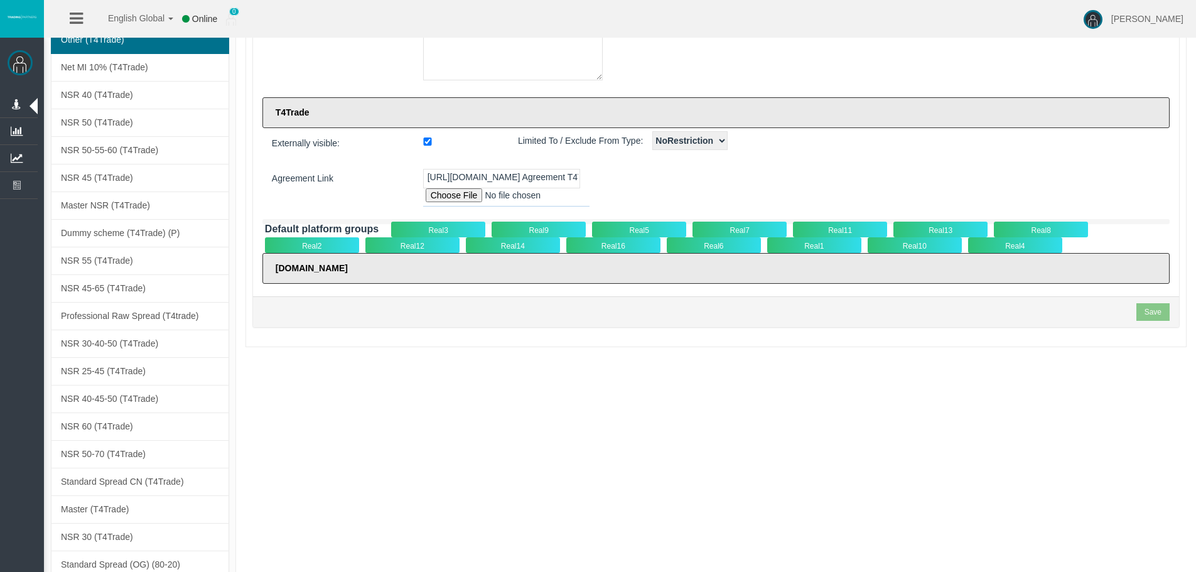
click at [635, 230] on div "Real5" at bounding box center [639, 230] width 94 height 16
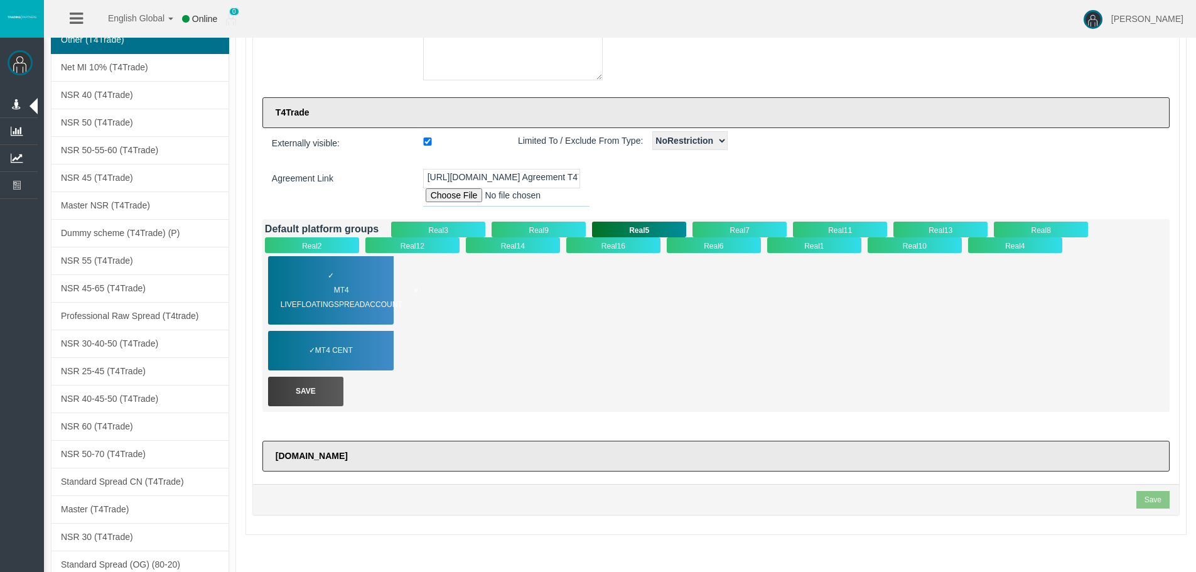
click at [348, 299] on span "MT4 LiveFloatingSpreadAccount" at bounding box center [349, 297] width 137 height 29
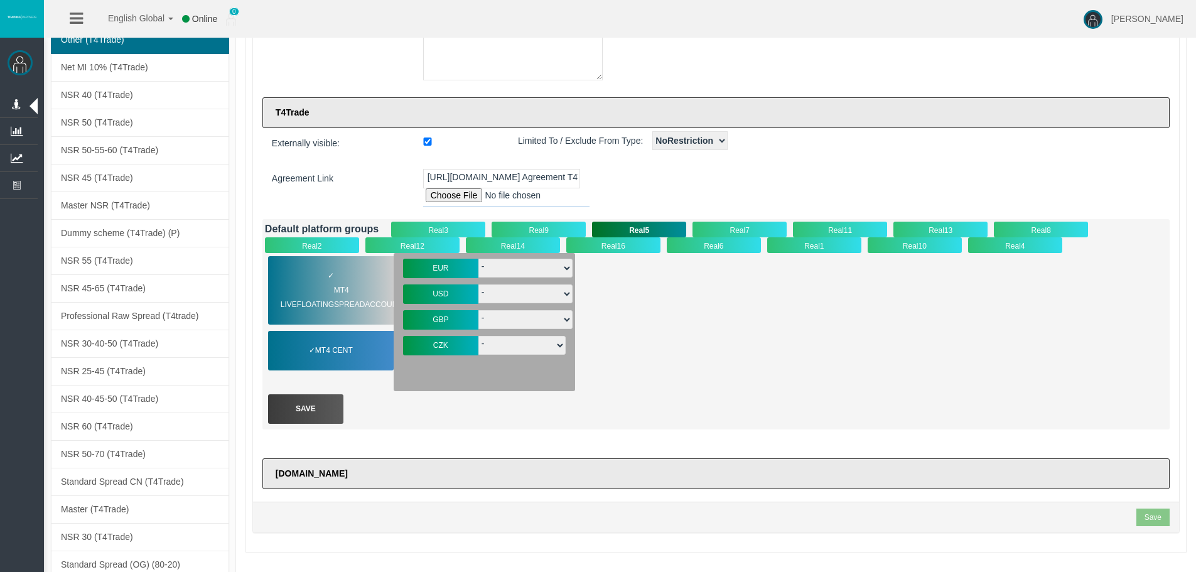
click at [548, 279] on div "- T4-S-norm-EUR T4-S-Prem-EUR T4-SPrem--05EUR T4-S-VIP-EUR T4-S-norm-EUR- T4-Lu…" at bounding box center [525, 268] width 94 height 26
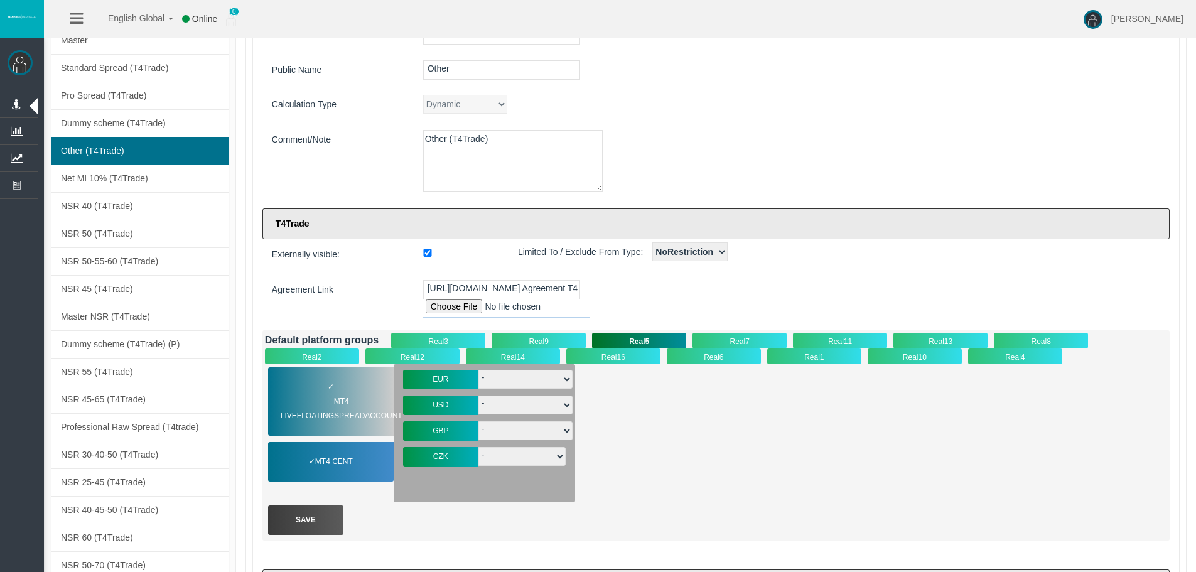
scroll to position [0, 0]
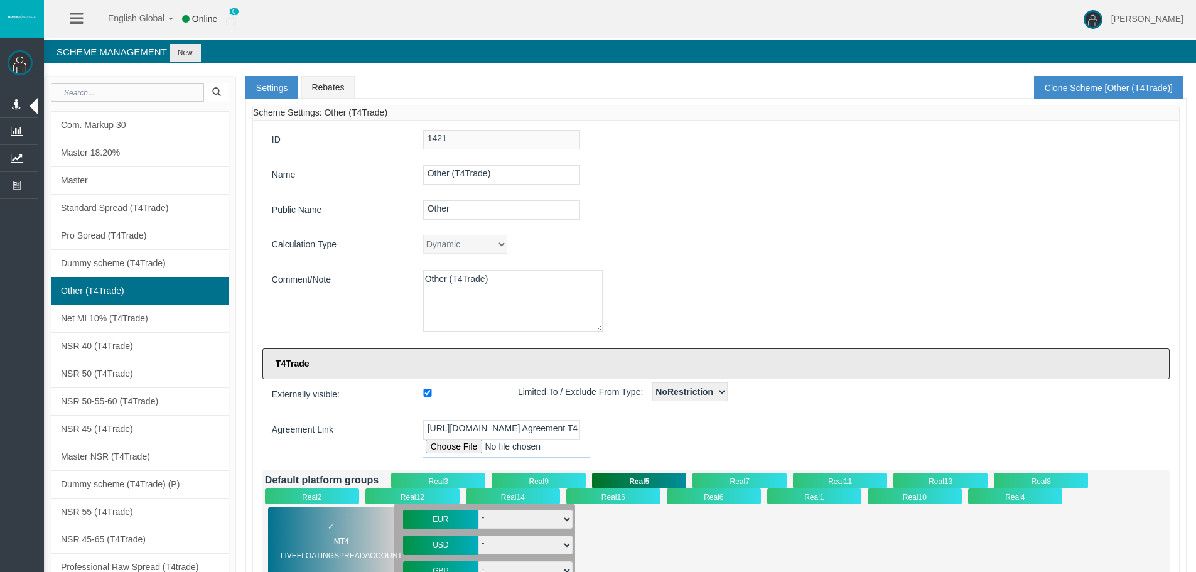
click at [366, 84] on ul "Settings Rebates Clone Scheme [Other (T4Trade)]" at bounding box center [715, 87] width 941 height 23
click at [341, 82] on link "Rebates" at bounding box center [327, 87] width 53 height 23
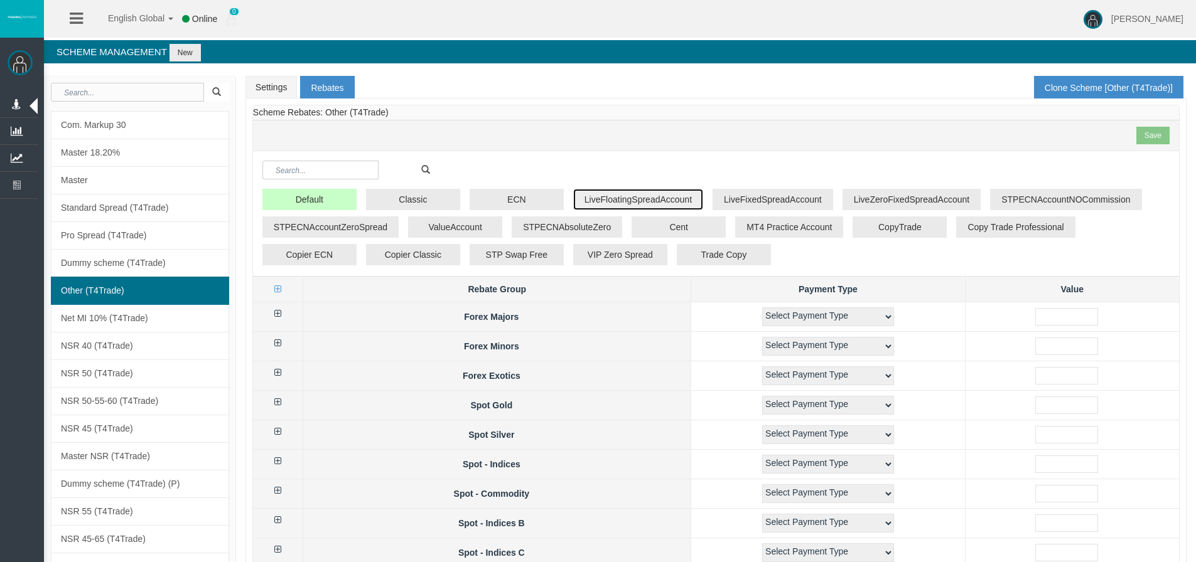
click at [617, 202] on button "LiveFloatingSpreadAccount" at bounding box center [638, 199] width 130 height 21
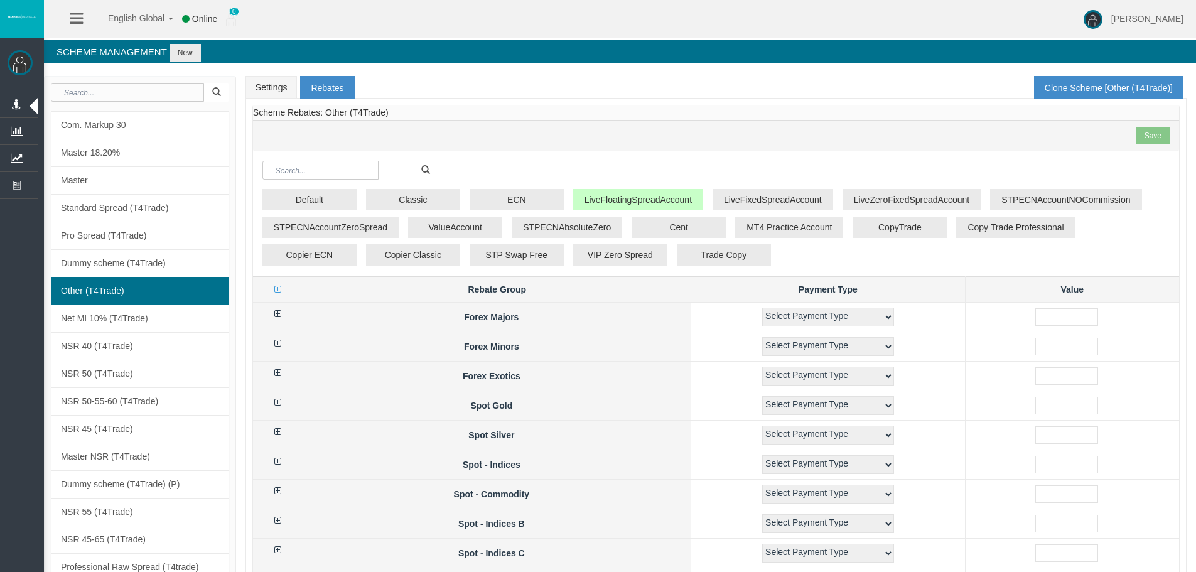
click at [281, 315] on icon at bounding box center [277, 313] width 7 height 9
click at [338, 353] on td "AUDUSD" at bounding box center [497, 347] width 388 height 30
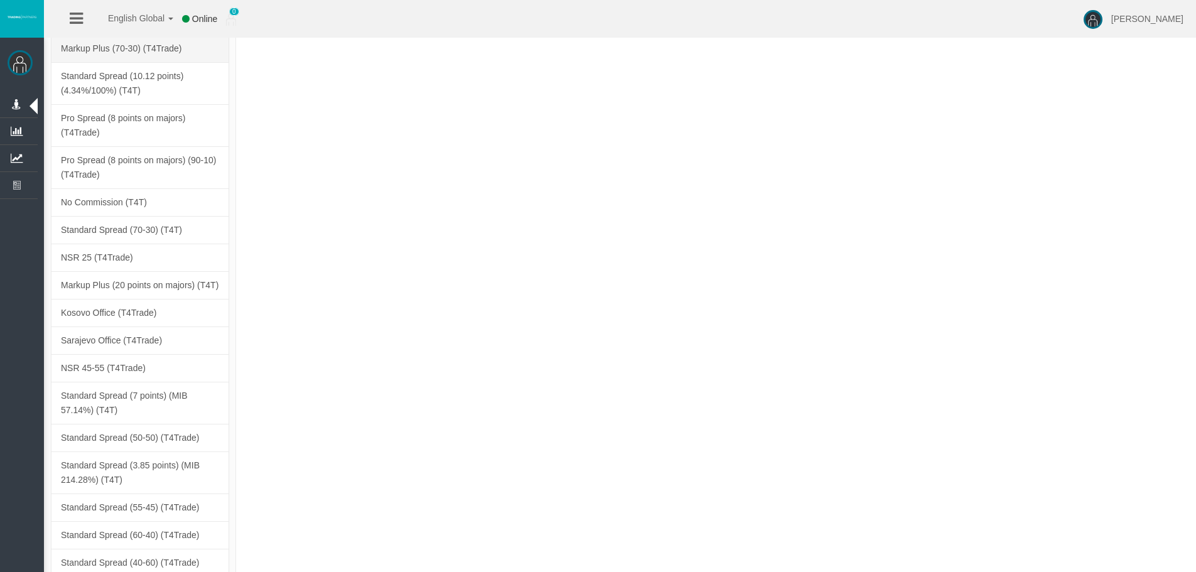
scroll to position [4394, 0]
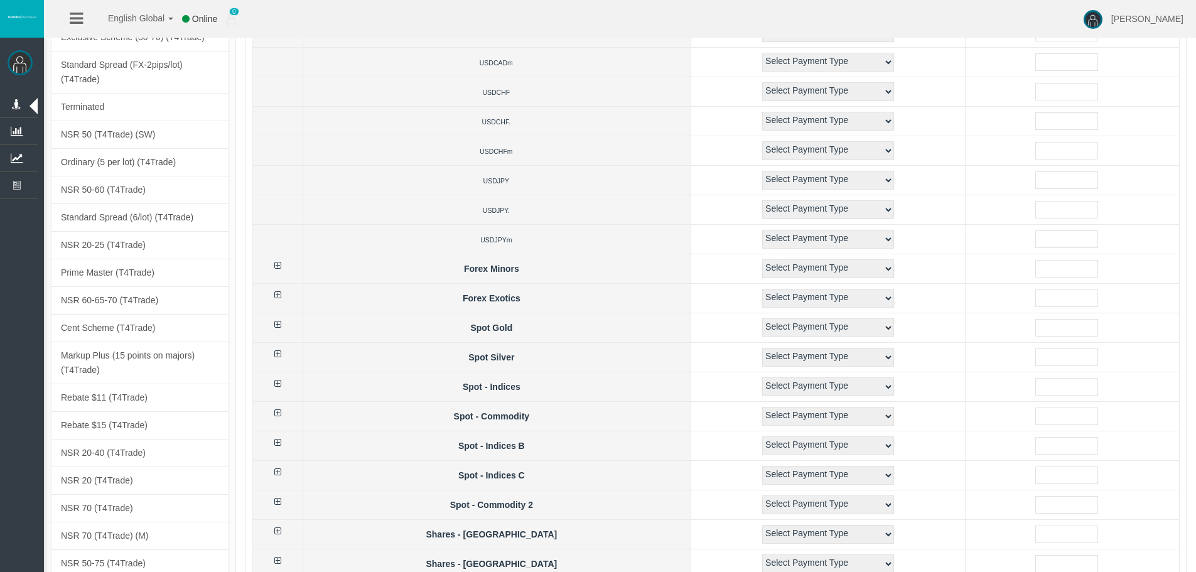
scroll to position [0, 0]
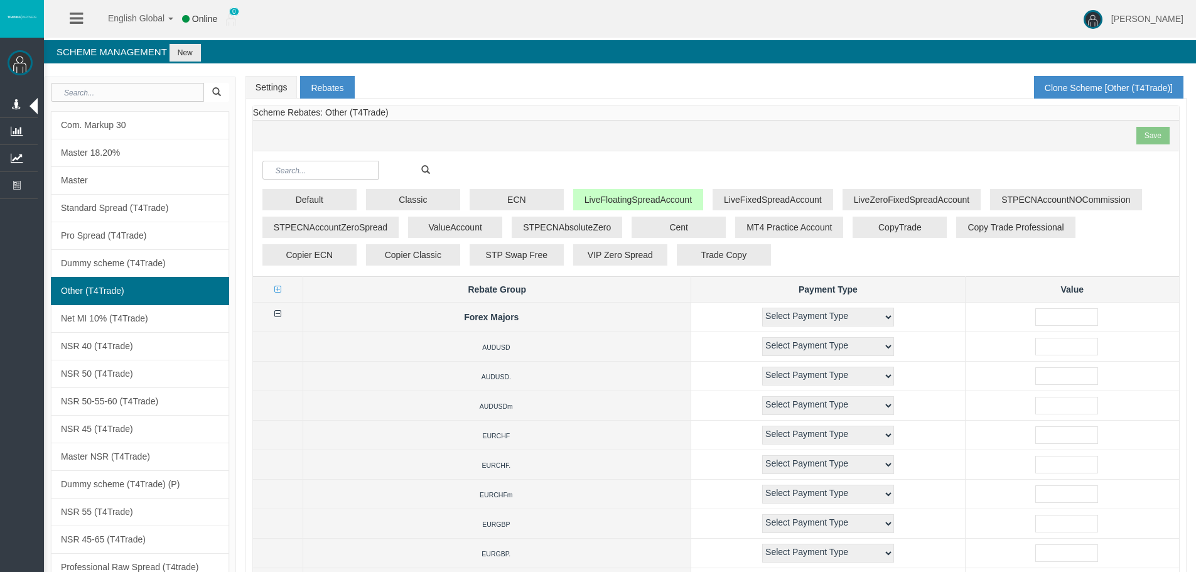
drag, startPoint x: 478, startPoint y: 135, endPoint x: 418, endPoint y: 18, distance: 131.9
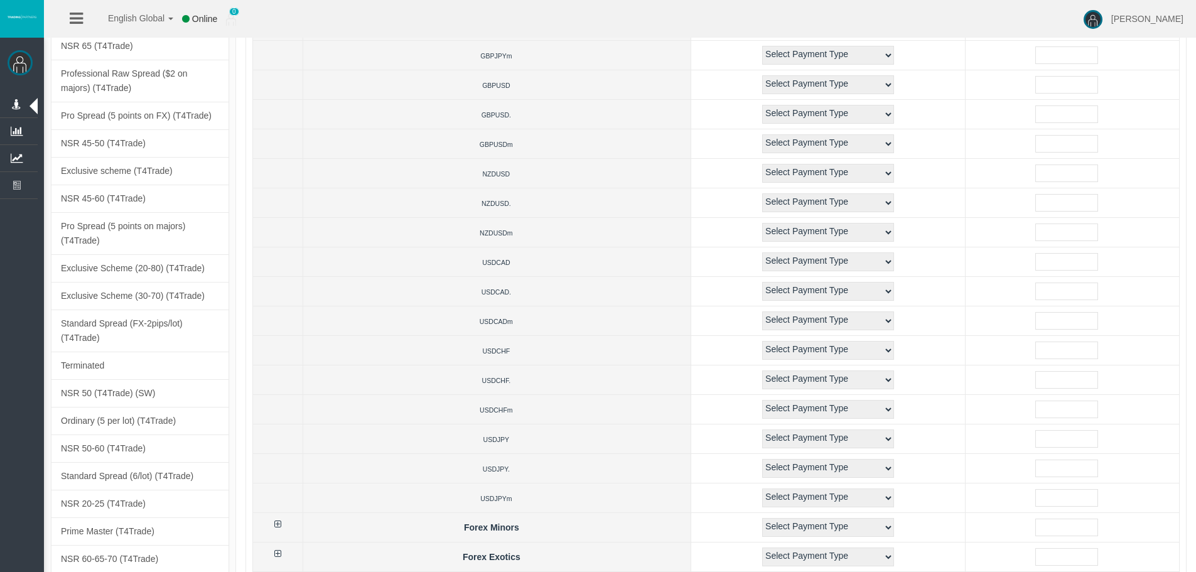
scroll to position [942, 0]
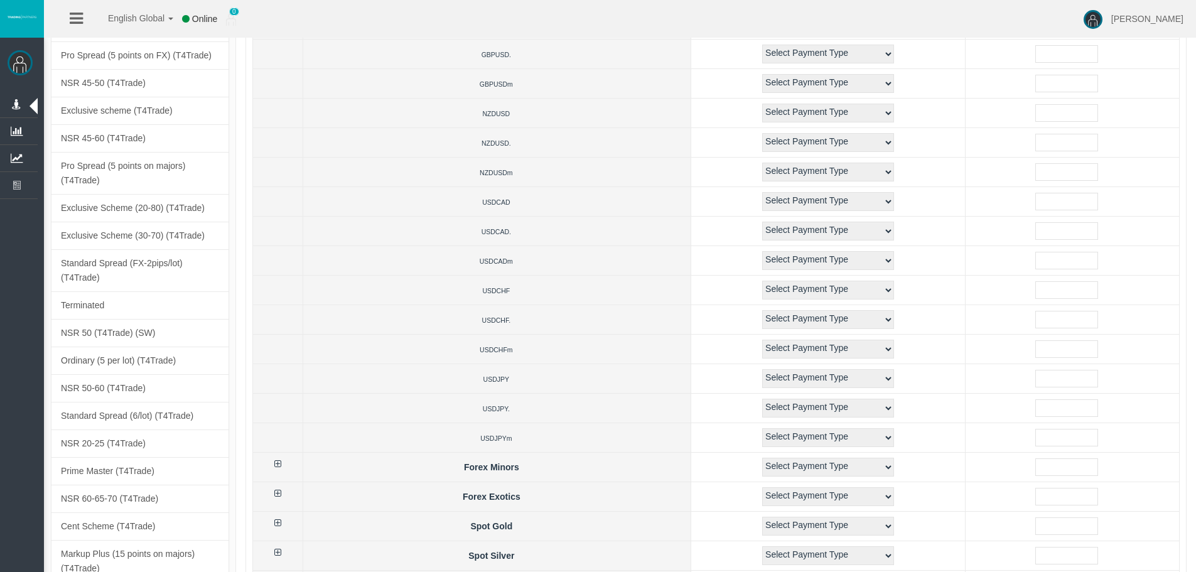
click at [404, 269] on td "USDCADm" at bounding box center [497, 261] width 388 height 30
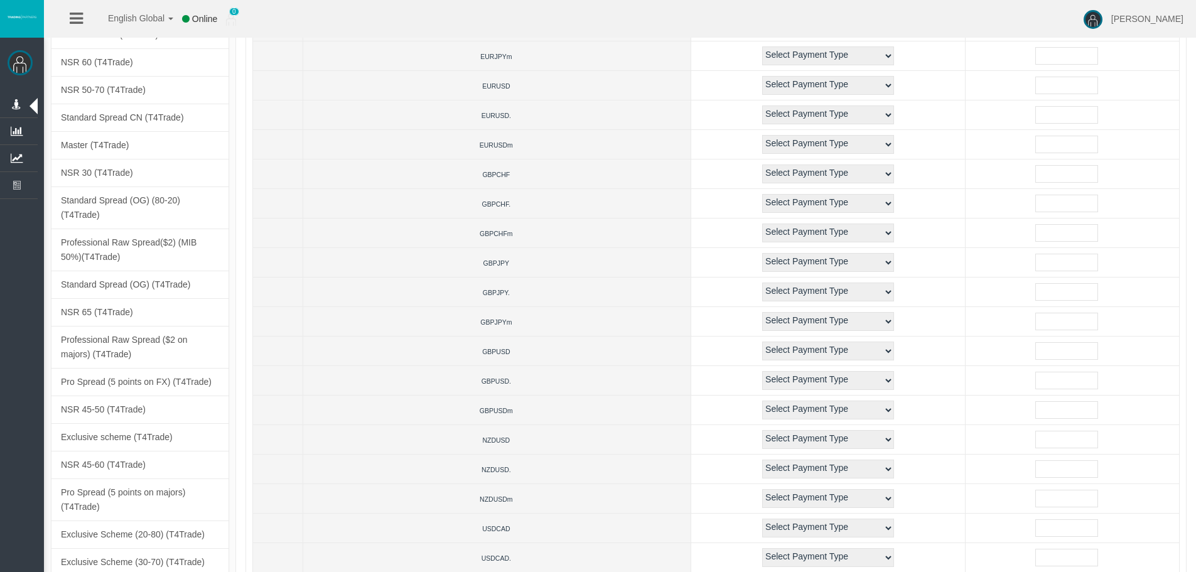
drag, startPoint x: 569, startPoint y: 175, endPoint x: 569, endPoint y: 130, distance: 44.6
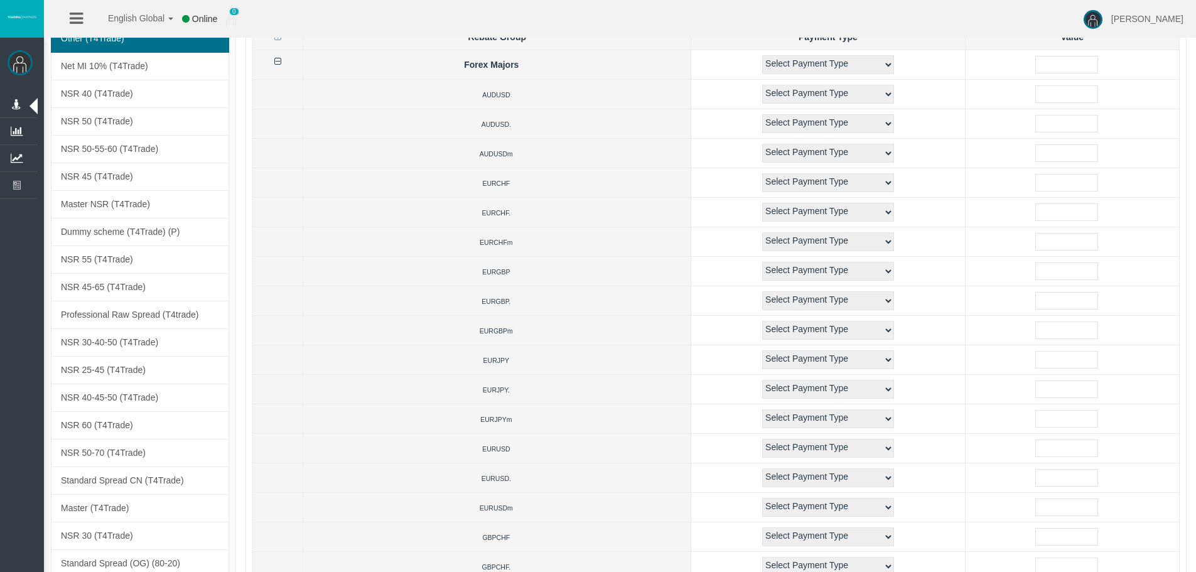
click at [569, 129] on td "AUDUSD." at bounding box center [497, 124] width 388 height 30
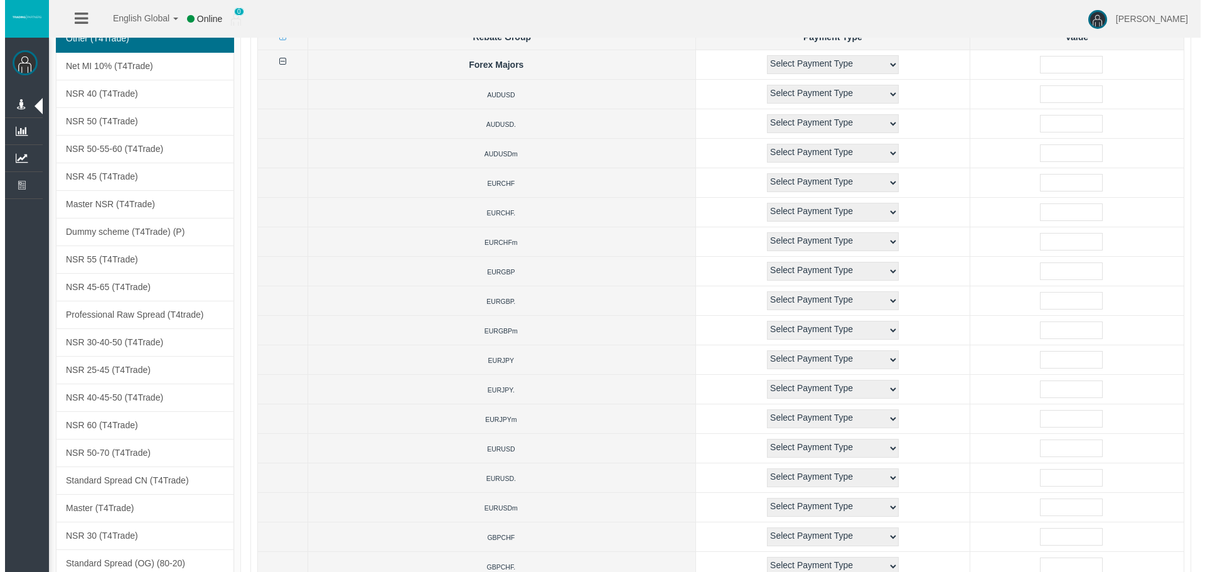
scroll to position [0, 0]
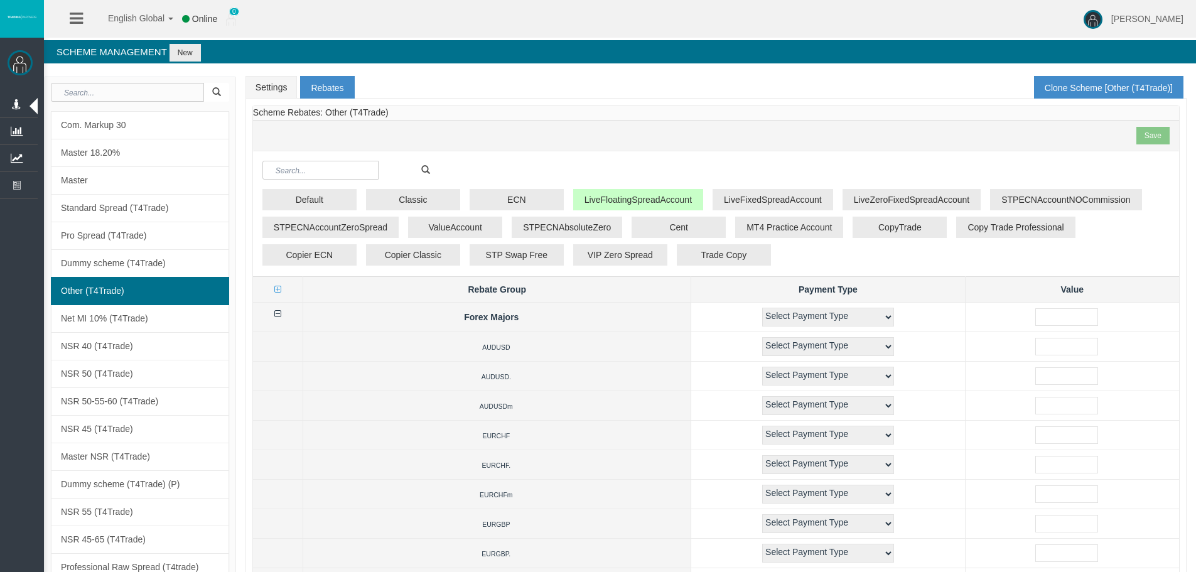
click at [611, 110] on div "Scheme Rebates: Other (T4Trade) Save" at bounding box center [716, 128] width 926 height 46
click at [287, 312] on th at bounding box center [278, 318] width 50 height 30
click at [280, 312] on th at bounding box center [278, 318] width 50 height 30
click at [501, 85] on ul "Settings Rebates Clone Scheme [Other (T4Trade)]" at bounding box center [715, 87] width 941 height 23
click at [279, 316] on icon at bounding box center [277, 313] width 7 height 9
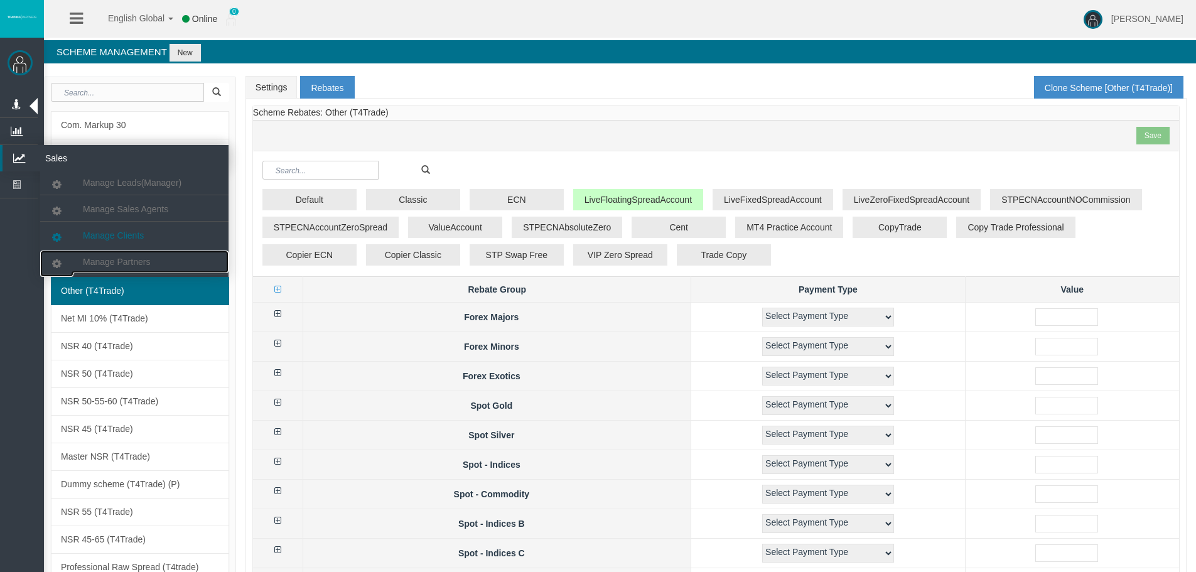
drag, startPoint x: 154, startPoint y: 260, endPoint x: 190, endPoint y: 225, distance: 49.7
click at [154, 260] on link "Manage Partners" at bounding box center [134, 261] width 188 height 23
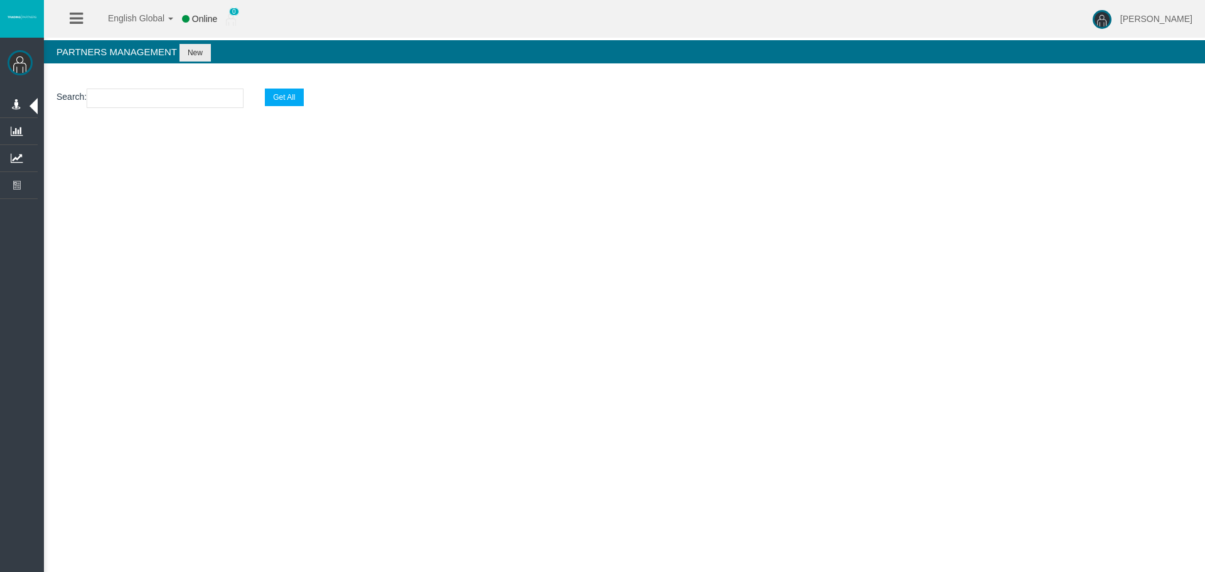
drag, startPoint x: 207, startPoint y: 110, endPoint x: 207, endPoint y: 100, distance: 10.1
click at [207, 110] on section "Search : Get All" at bounding box center [624, 101] width 1161 height 51
paste input "IB3kcxq"
click at [207, 100] on input "text" at bounding box center [165, 98] width 157 height 19
type input "IB3kcxq"
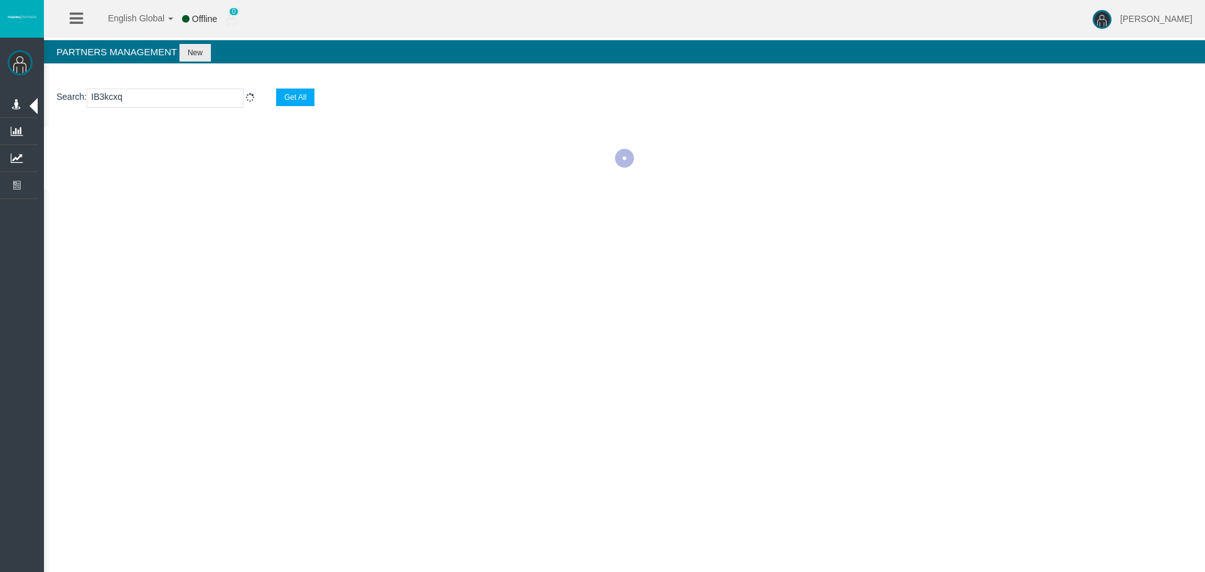
select select "25"
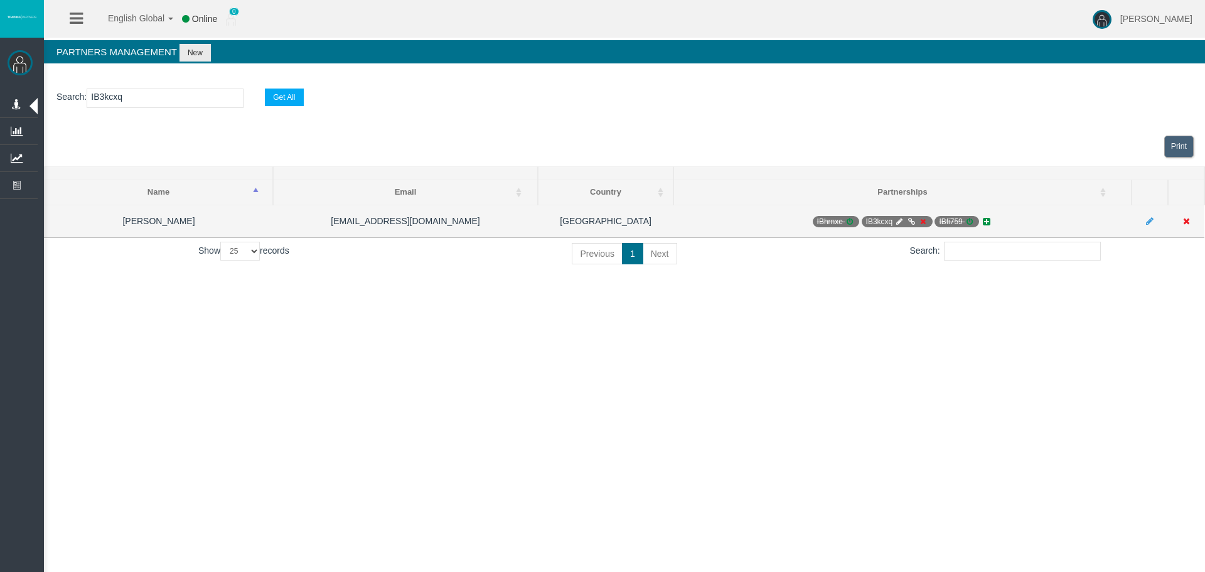
type input "IB3kcxq"
click at [924, 223] on icon at bounding box center [922, 222] width 9 height 8
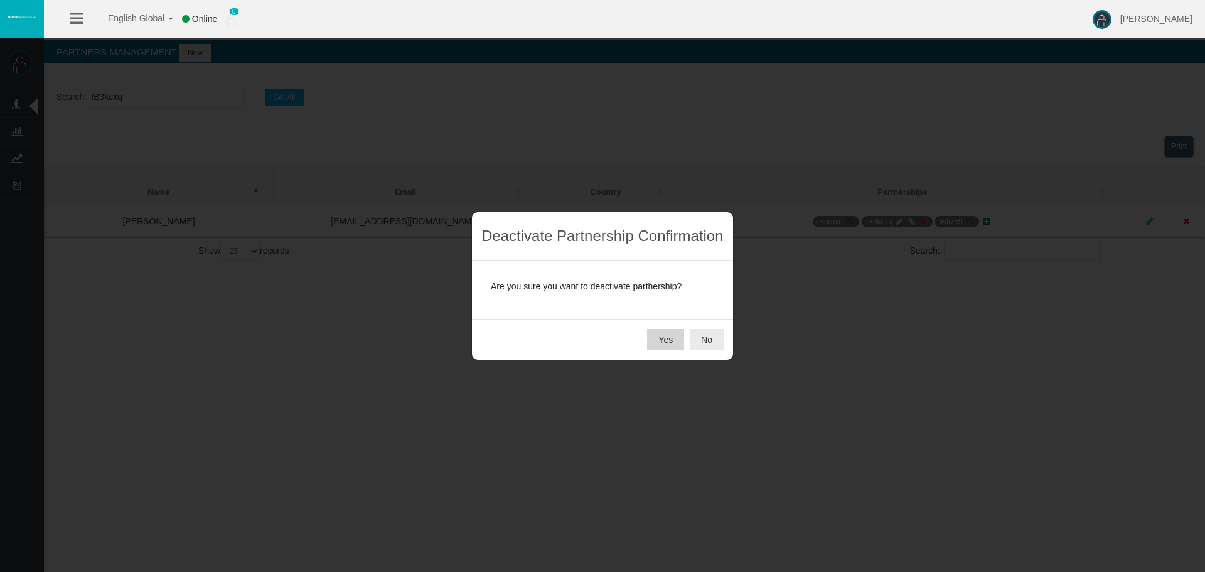
click at [664, 335] on button "Yes" at bounding box center [665, 339] width 37 height 21
